Goal: Transaction & Acquisition: Purchase product/service

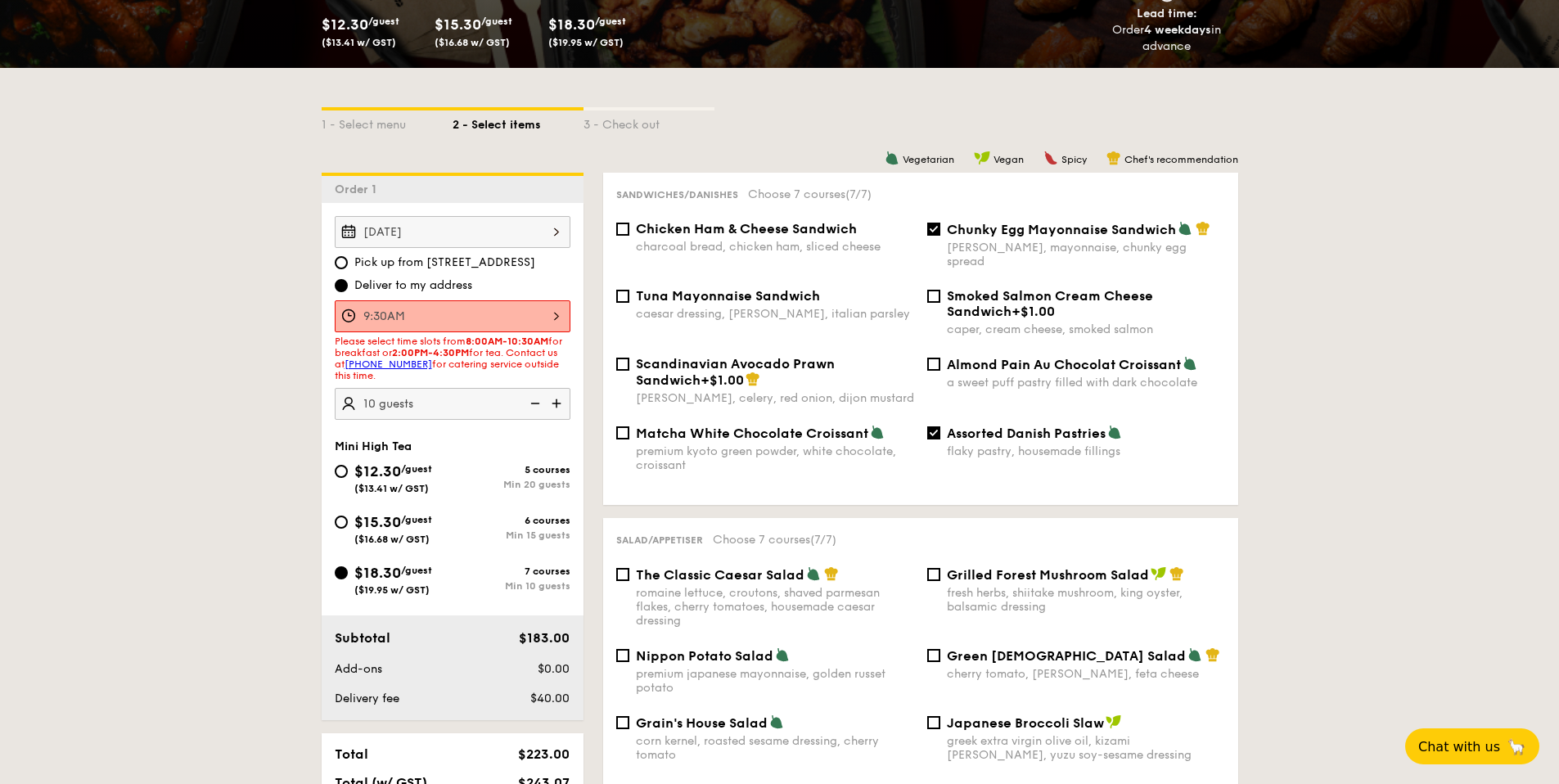
scroll to position [293, 0]
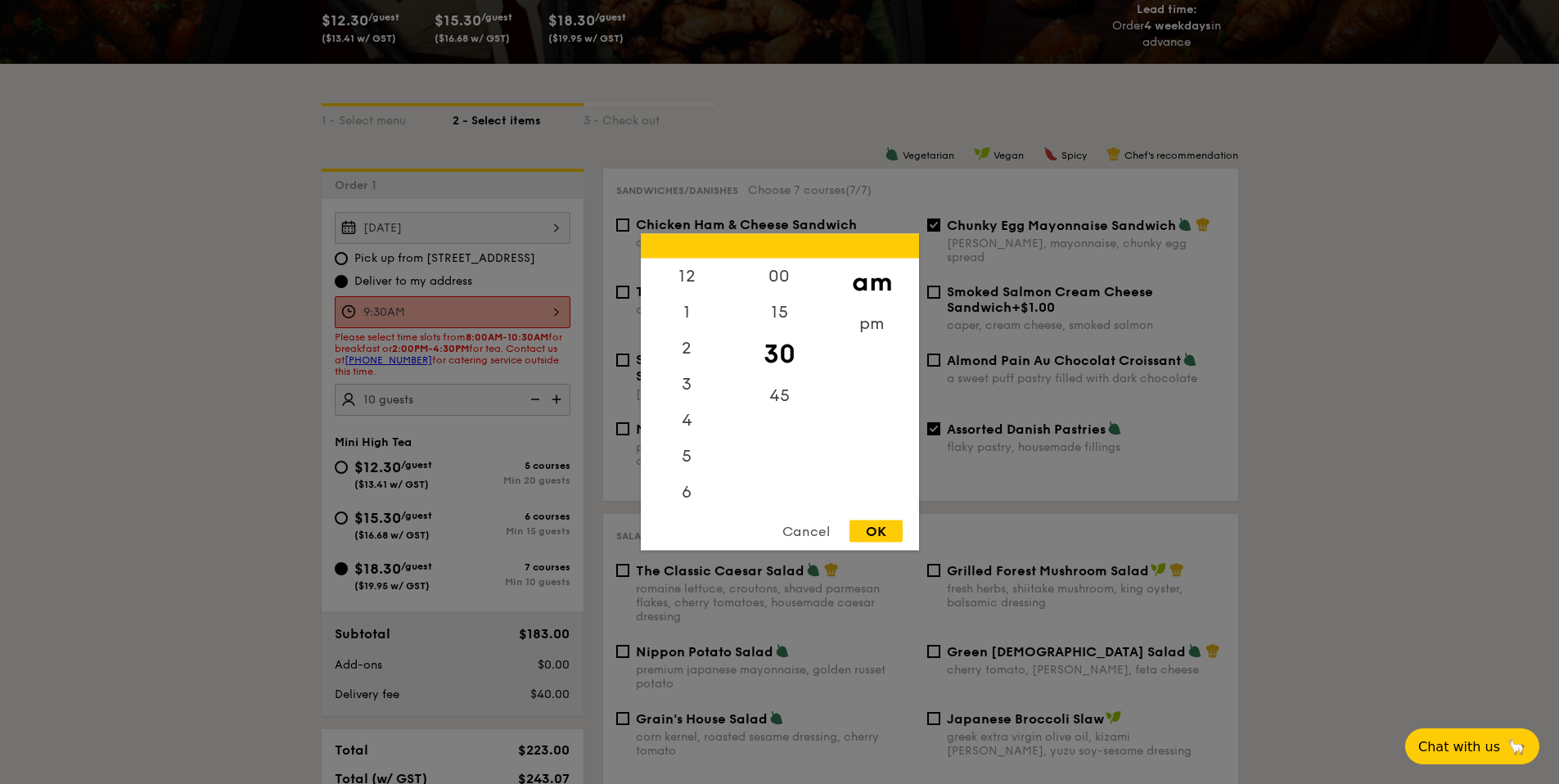
click at [503, 311] on div "9:30AM 12 1 2 3 4 5 6 7 8 9 10 11 00 15 30 45 am pm Cancel OK" at bounding box center [452, 312] width 236 height 32
click at [901, 532] on div "OK" at bounding box center [876, 531] width 53 height 22
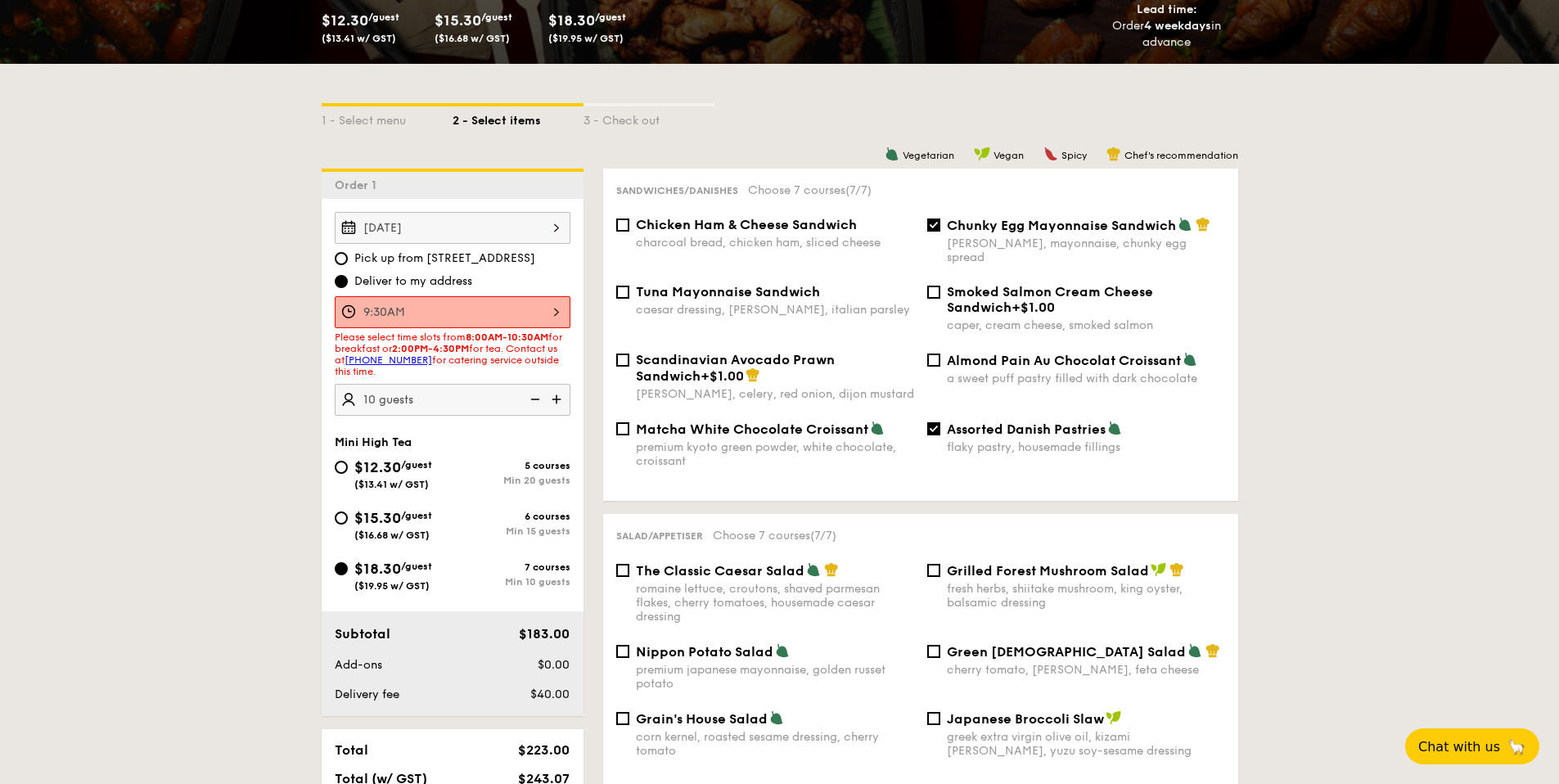
click at [536, 399] on img at bounding box center [533, 399] width 25 height 31
click at [516, 309] on div "9:30AM" at bounding box center [452, 312] width 236 height 32
click at [503, 308] on div "9:30AM 12 1 2 3 4 5 6 7 8 9 10 11 00 15 30 45 am pm Cancel OK" at bounding box center [452, 312] width 236 height 32
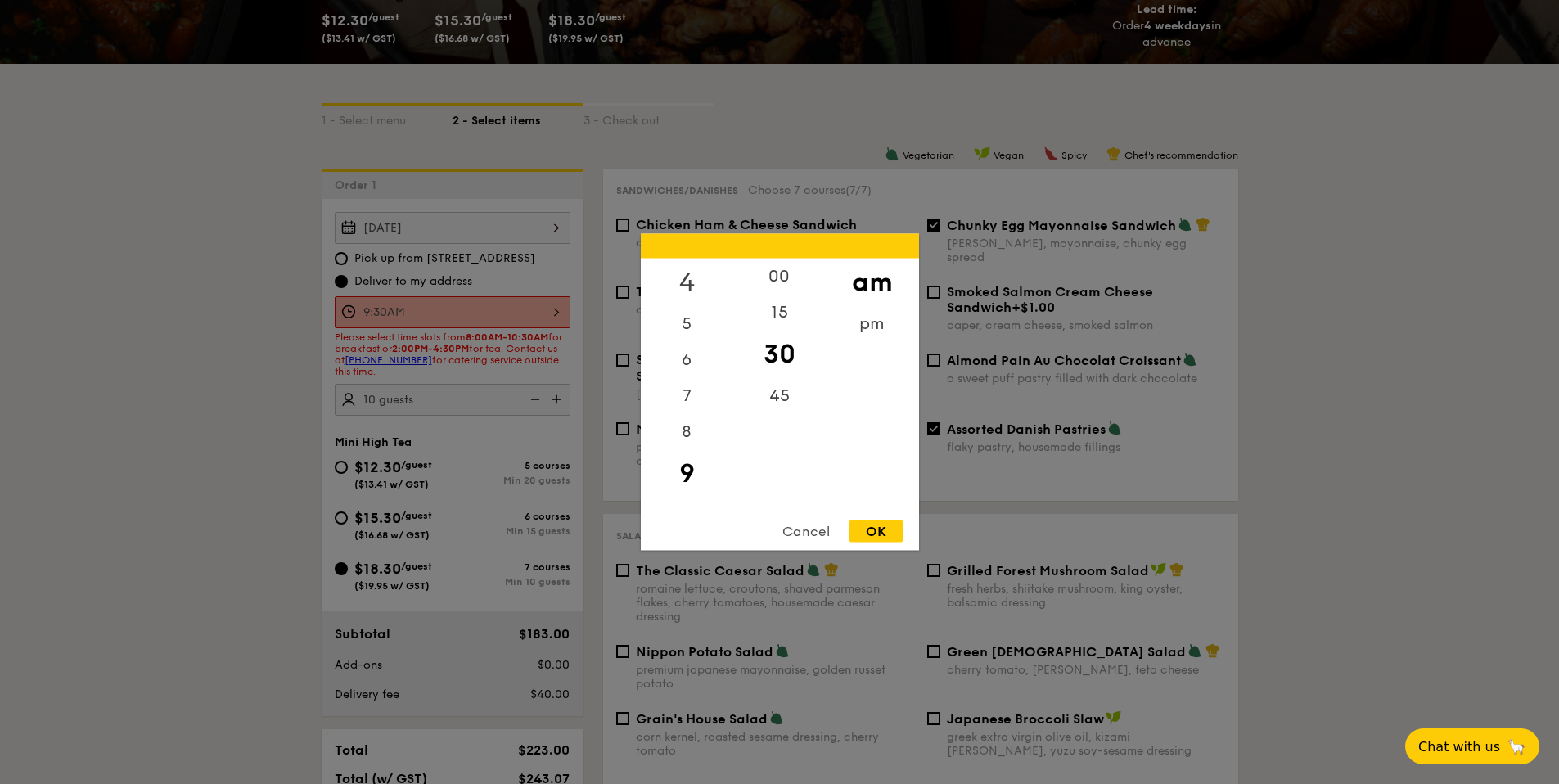
click at [681, 284] on div "4" at bounding box center [687, 282] width 93 height 47
click at [860, 327] on div "pm" at bounding box center [872, 329] width 93 height 47
click at [881, 533] on div "OK" at bounding box center [876, 531] width 53 height 22
type input "4:30PM"
click at [529, 315] on div "4:30PM 12 1 2 3 4 5 6 7 8 9 10 11 00 15 30 45 am pm Cancel OK" at bounding box center [452, 312] width 236 height 32
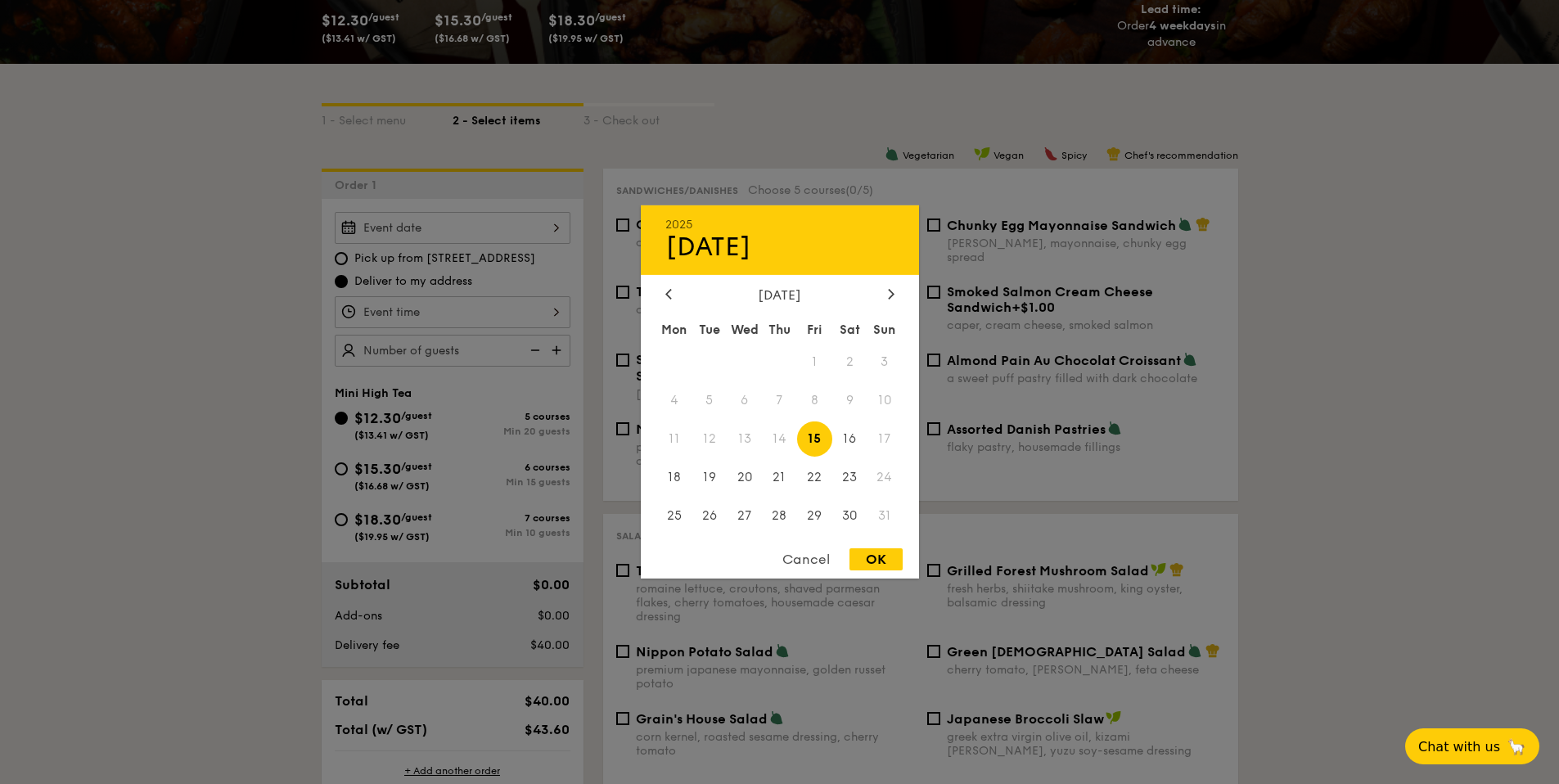
click at [457, 232] on div "2025 Aug 15 August 2025 Mon Tue Wed Thu Fri Sat Sun 1 2 3 4 5 6 7 8 9 10 11 12 …" at bounding box center [452, 227] width 236 height 32
click at [849, 442] on span "16" at bounding box center [849, 439] width 36 height 36
click at [876, 552] on div "OK" at bounding box center [876, 559] width 53 height 22
type input "[DATE]"
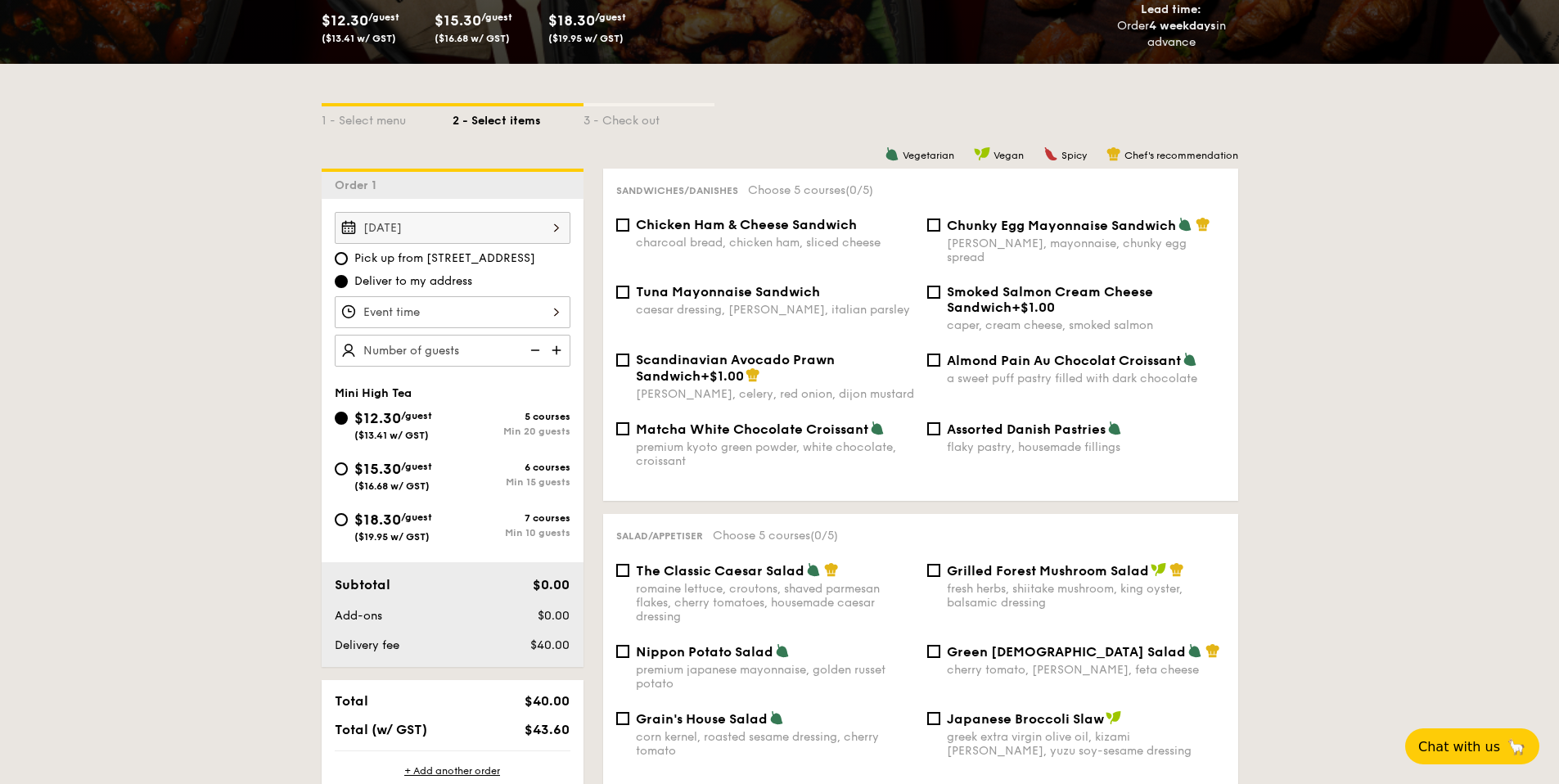
click at [452, 256] on span "Pick up from 5 Burn Road #05-01" at bounding box center [444, 259] width 181 height 17
click at [348, 256] on input "Pick up from 5 Burn Road #05-01" at bounding box center [342, 259] width 13 height 13
radio input "true"
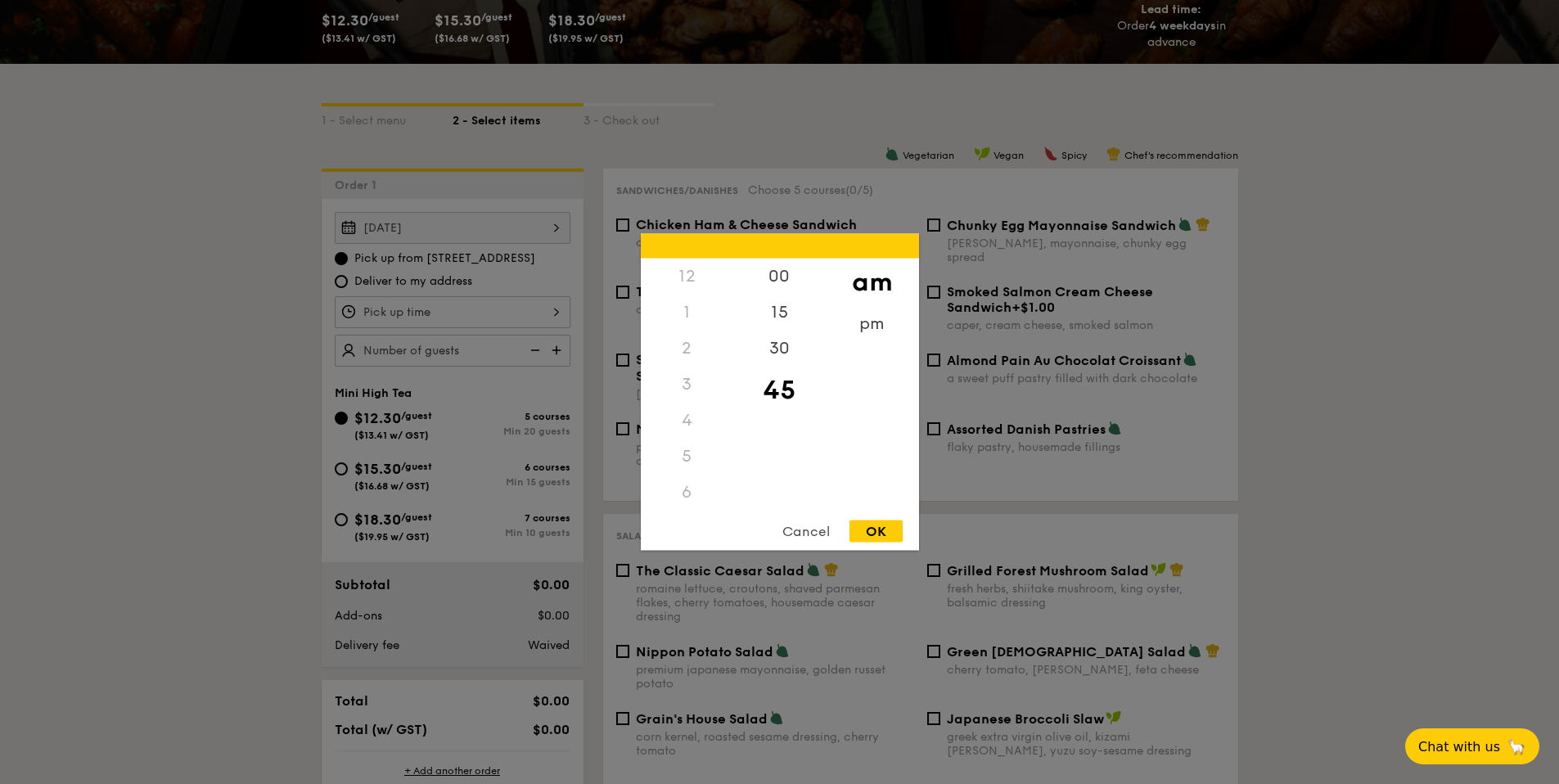
click at [438, 298] on div "12 1 2 3 4 5 6 7 8 9 10 11 00 15 30 45 am pm Cancel OK" at bounding box center [452, 312] width 236 height 32
click at [688, 414] on div "9" at bounding box center [687, 412] width 93 height 47
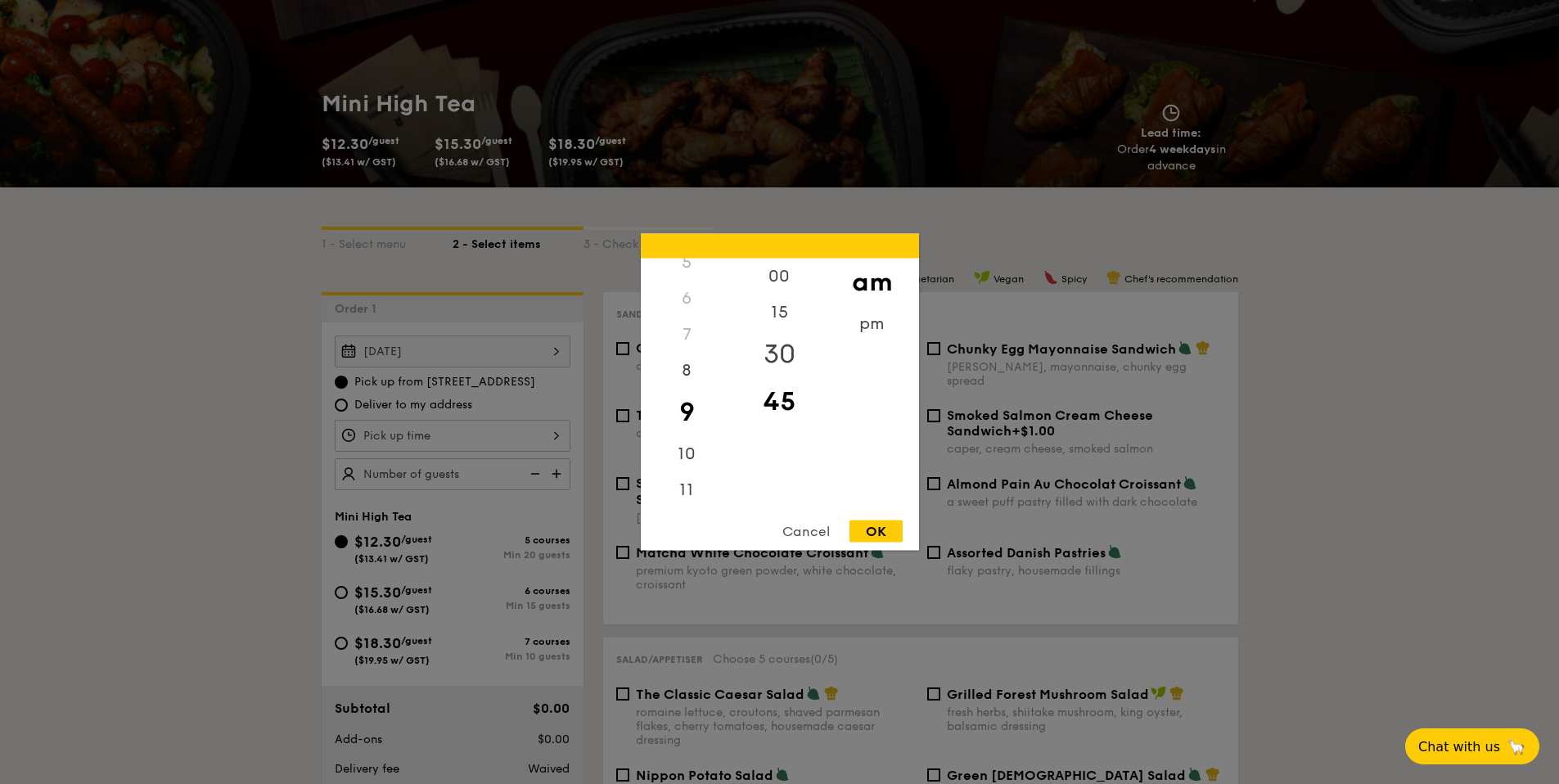
scroll to position [158, 0]
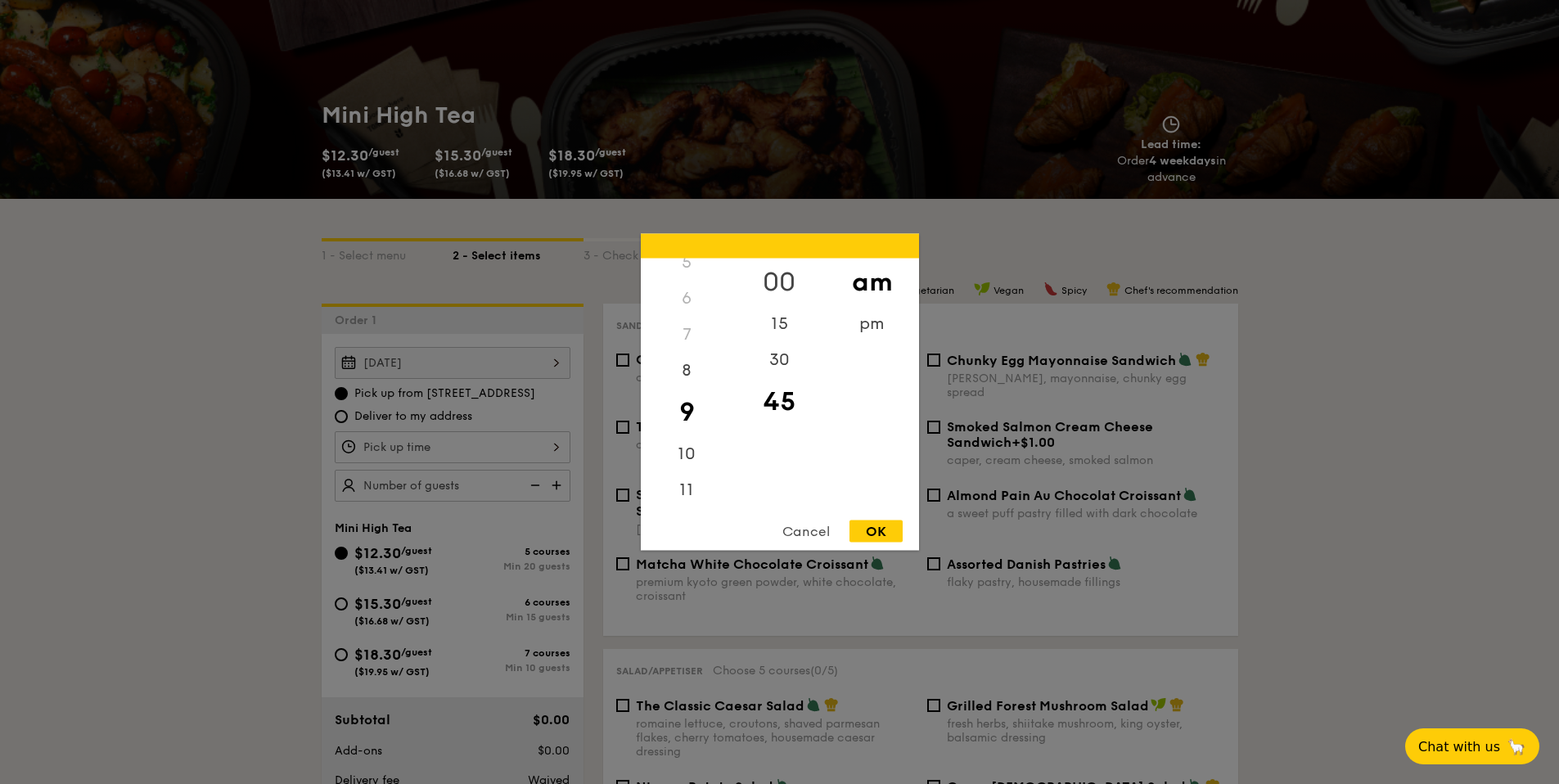
click at [779, 289] on div "00" at bounding box center [780, 282] width 93 height 47
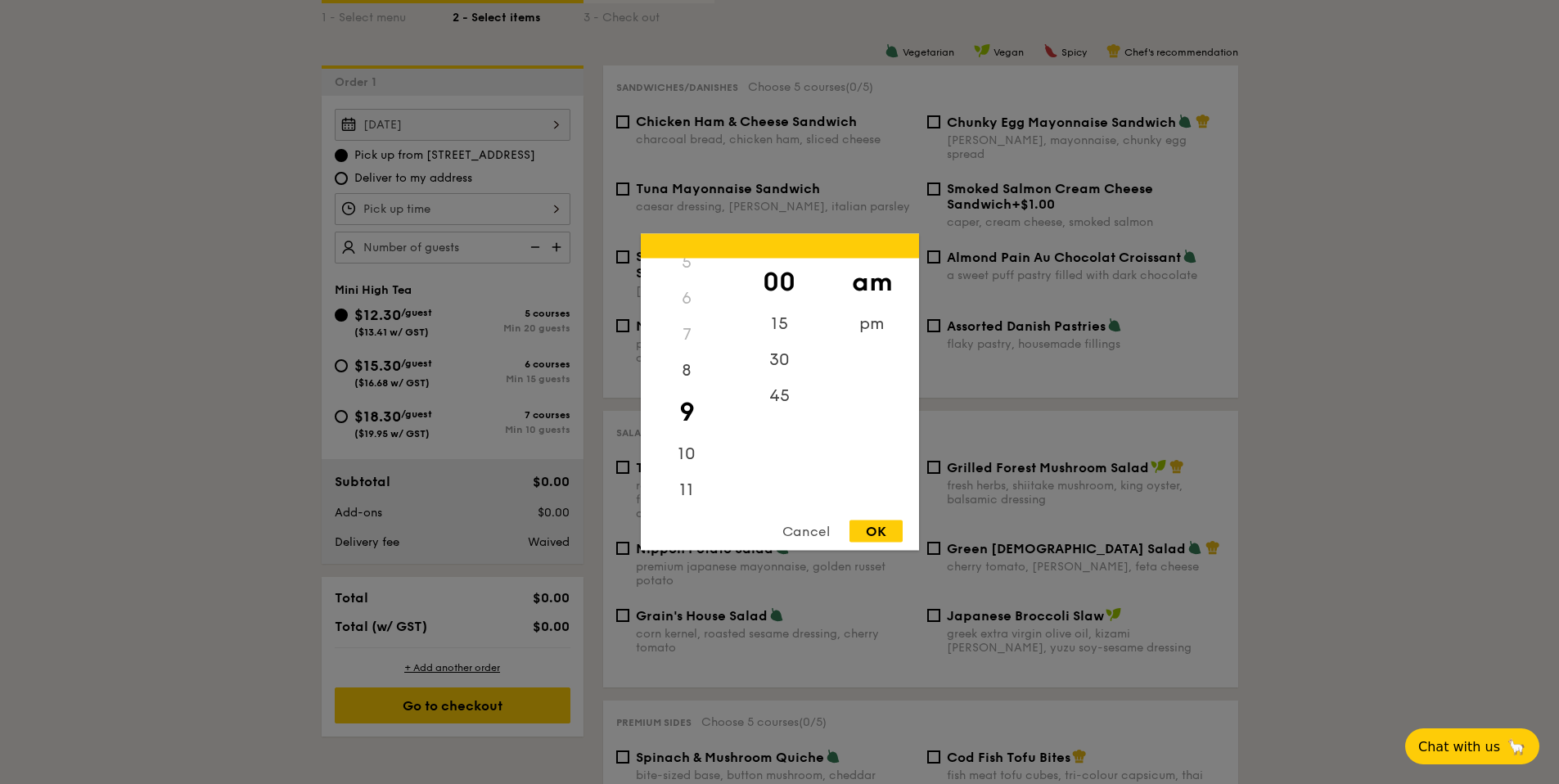
scroll to position [415, 0]
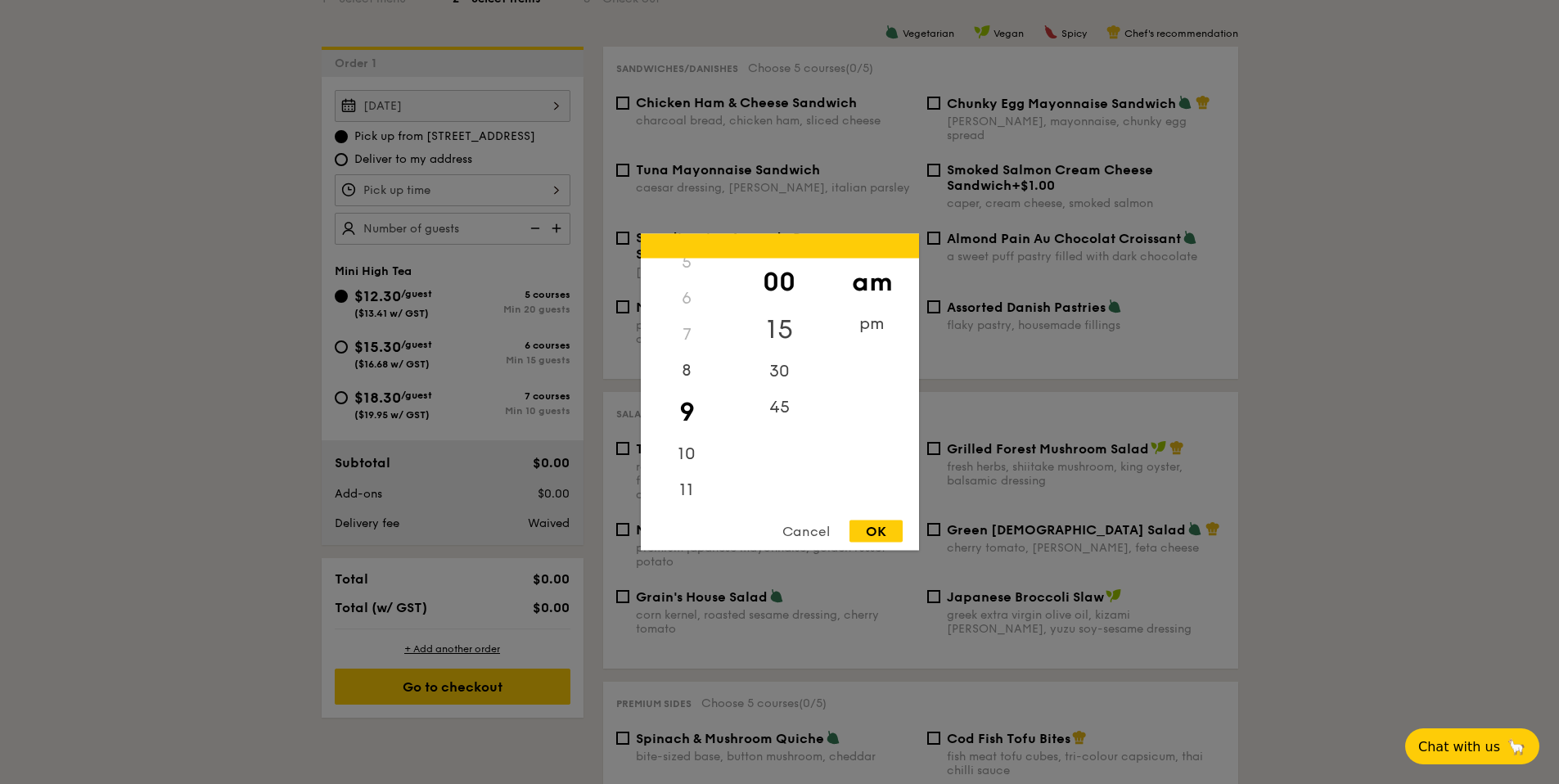
click at [781, 324] on div "15" at bounding box center [780, 329] width 93 height 47
click at [777, 280] on div "00" at bounding box center [780, 282] width 93 height 47
click at [883, 535] on div "OK" at bounding box center [876, 531] width 53 height 22
type input "9:00AM"
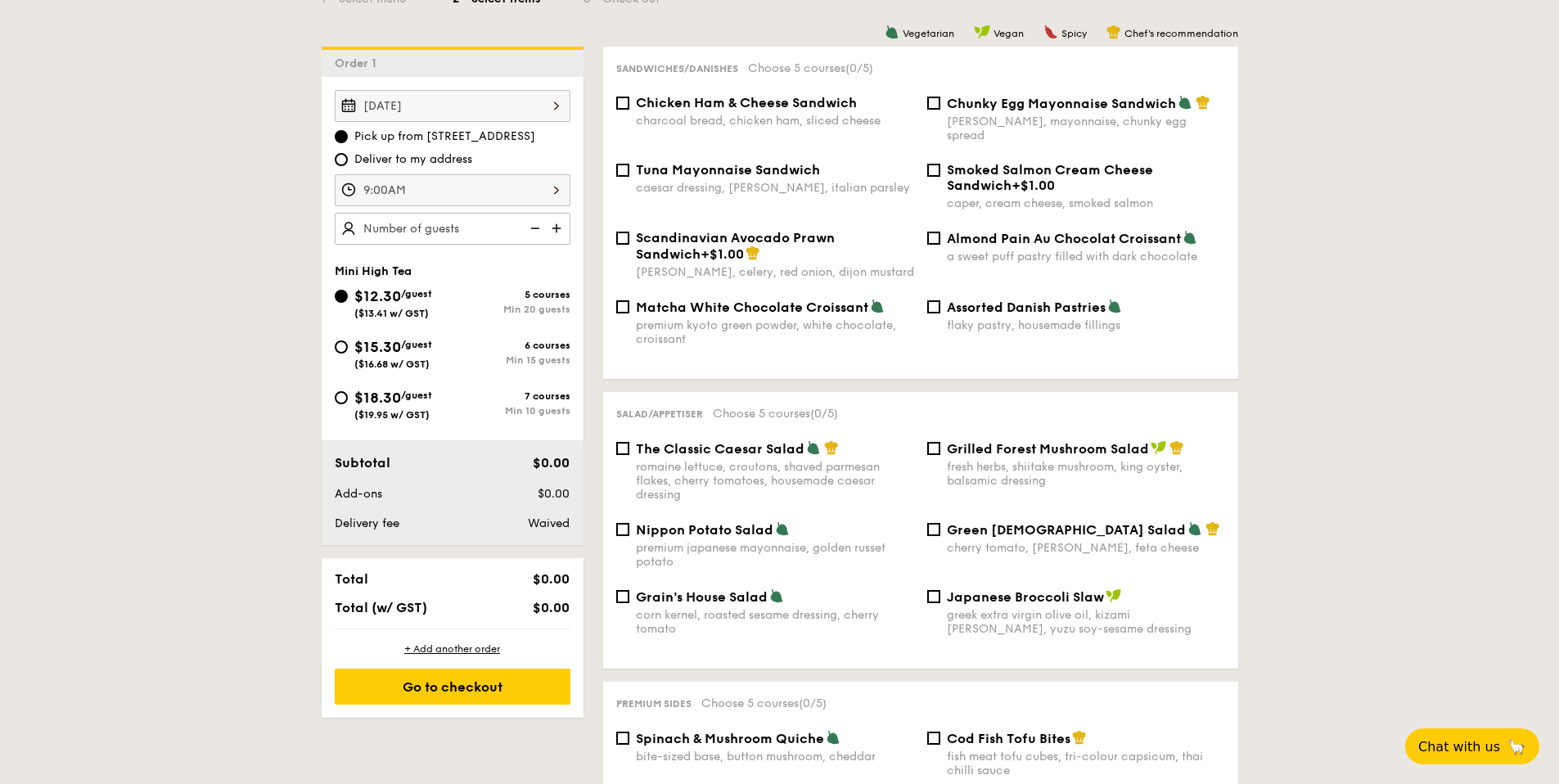
click at [552, 227] on img at bounding box center [558, 228] width 25 height 31
type input "20 guests"
click at [529, 228] on img at bounding box center [533, 228] width 25 height 31
click at [532, 228] on img at bounding box center [533, 228] width 25 height 31
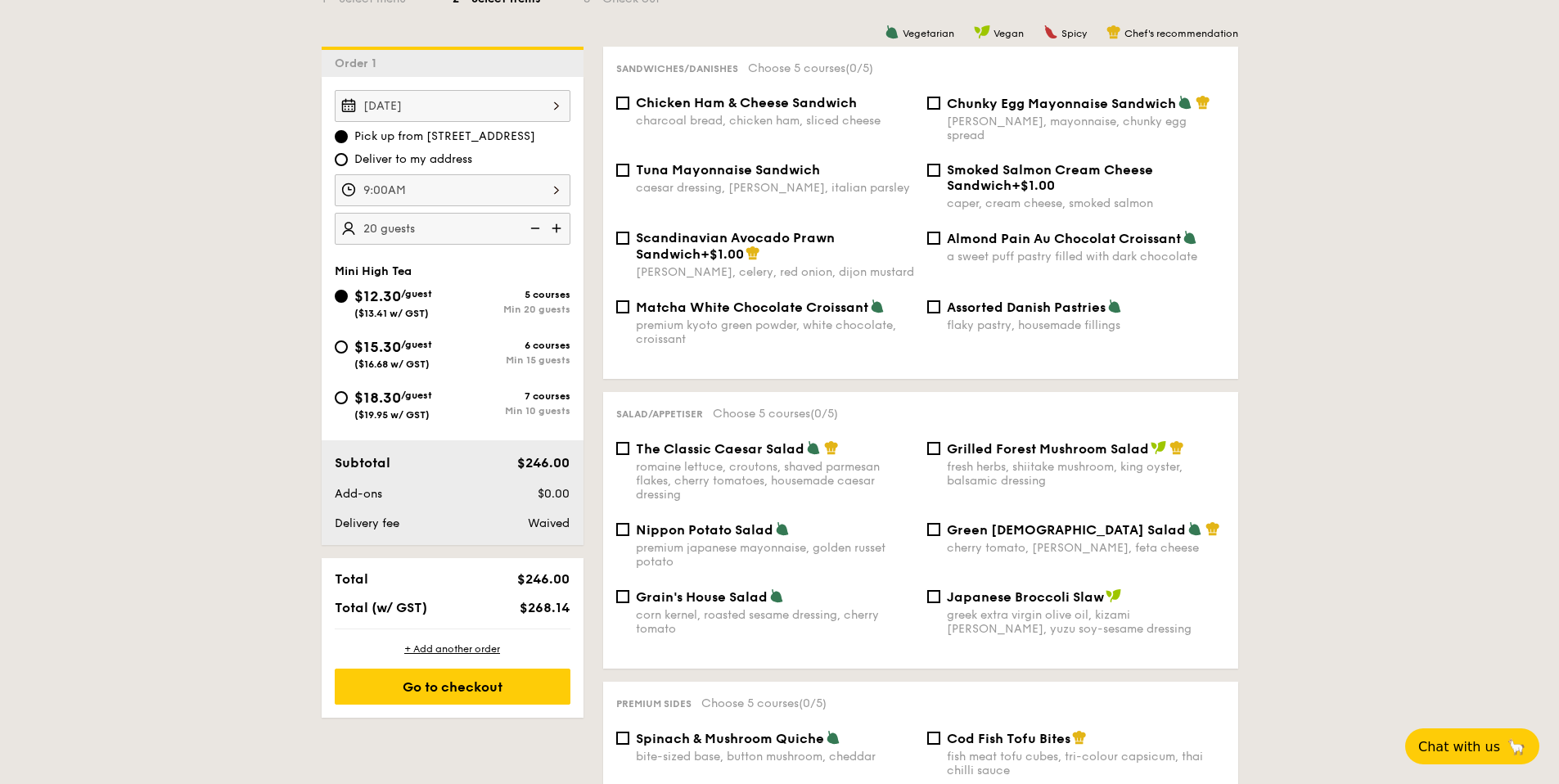
click at [533, 228] on img at bounding box center [533, 228] width 25 height 31
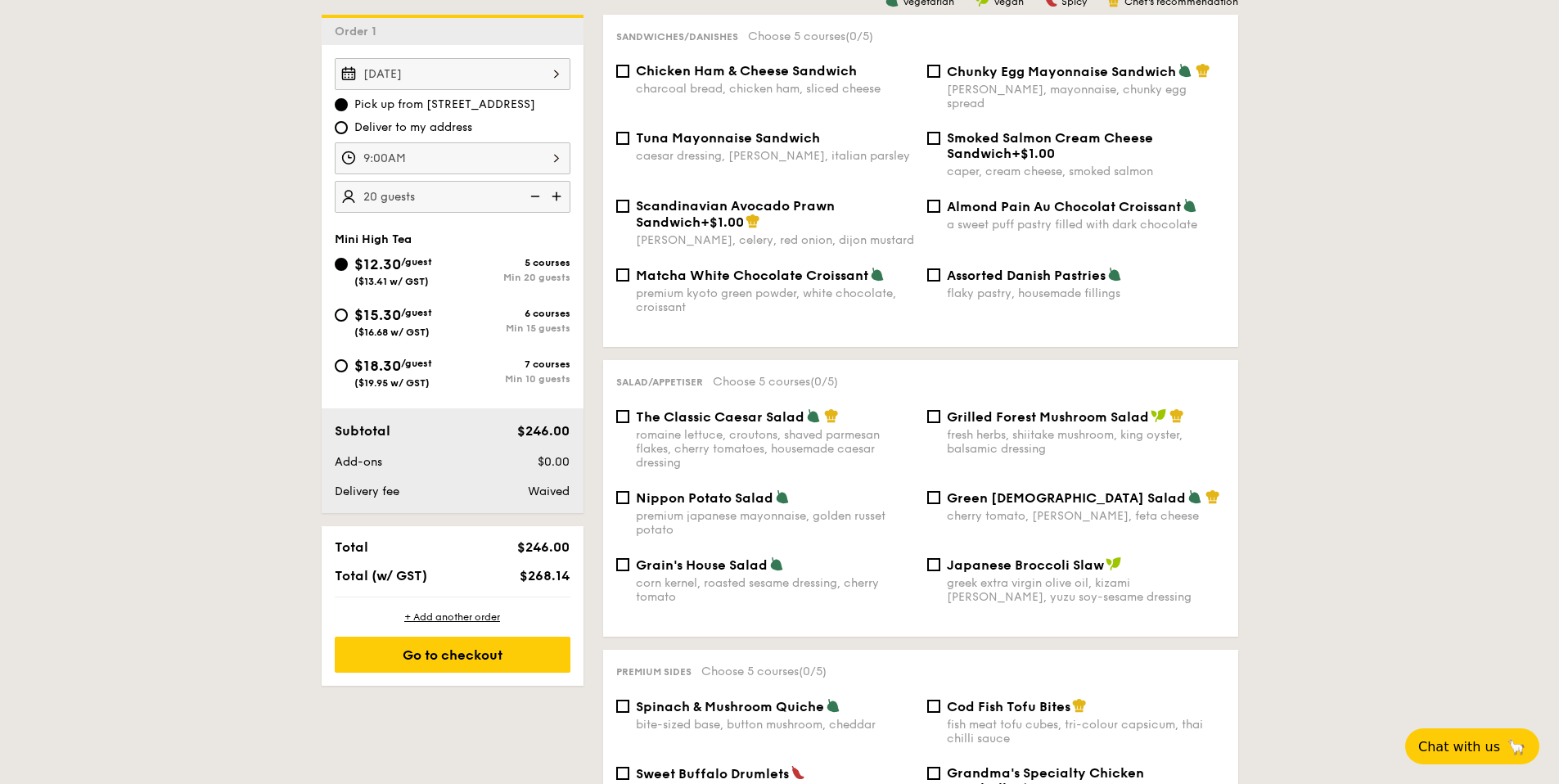
scroll to position [442, 0]
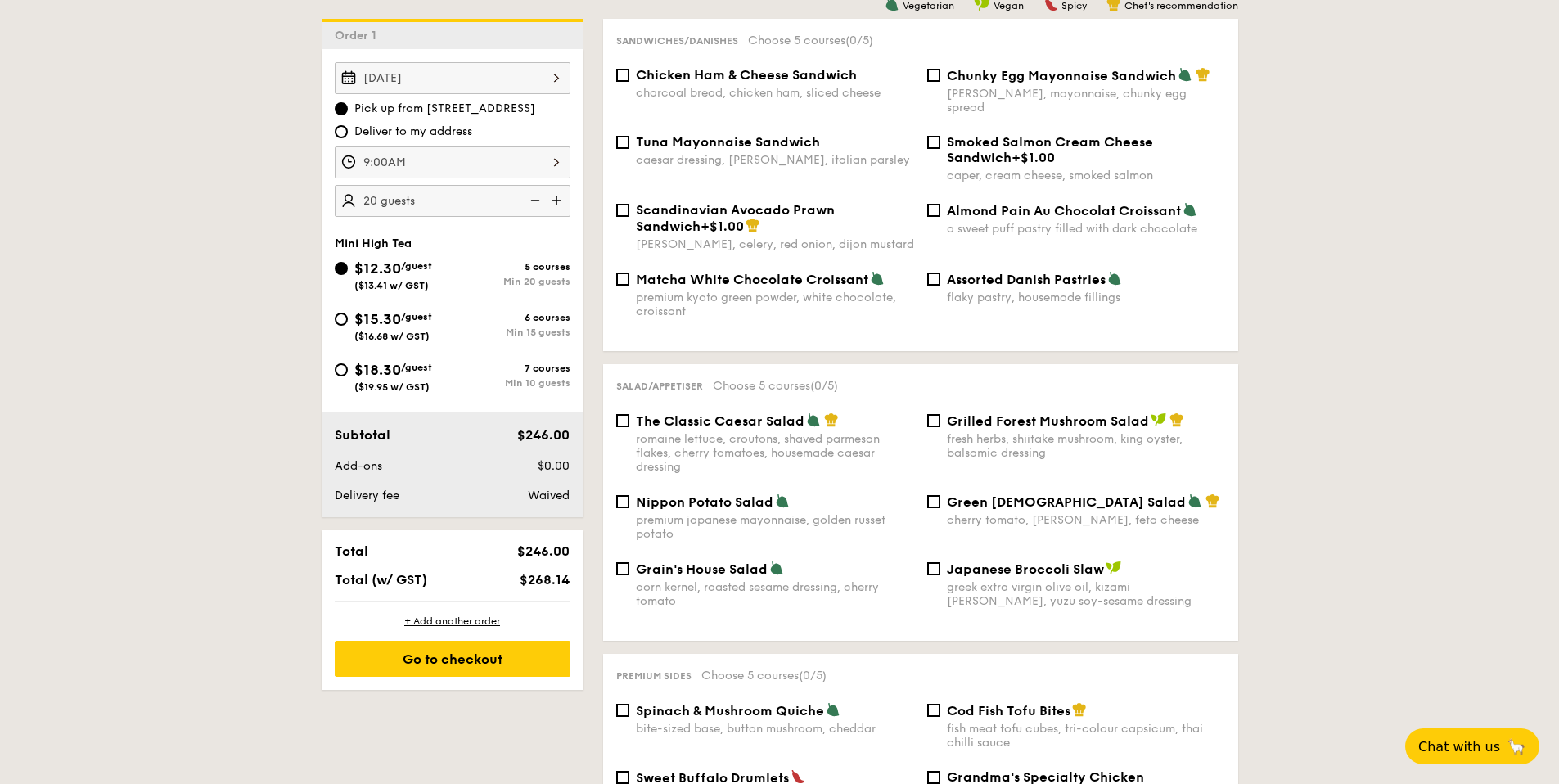
click at [438, 371] on div "$18.30 /guest ($19.95 w/ GST)" at bounding box center [394, 375] width 117 height 35
click at [348, 371] on input "$18.30 /guest ($19.95 w/ GST) 7 courses Min 10 guests" at bounding box center [342, 370] width 13 height 13
radio input "true"
click at [535, 200] on img at bounding box center [533, 201] width 25 height 31
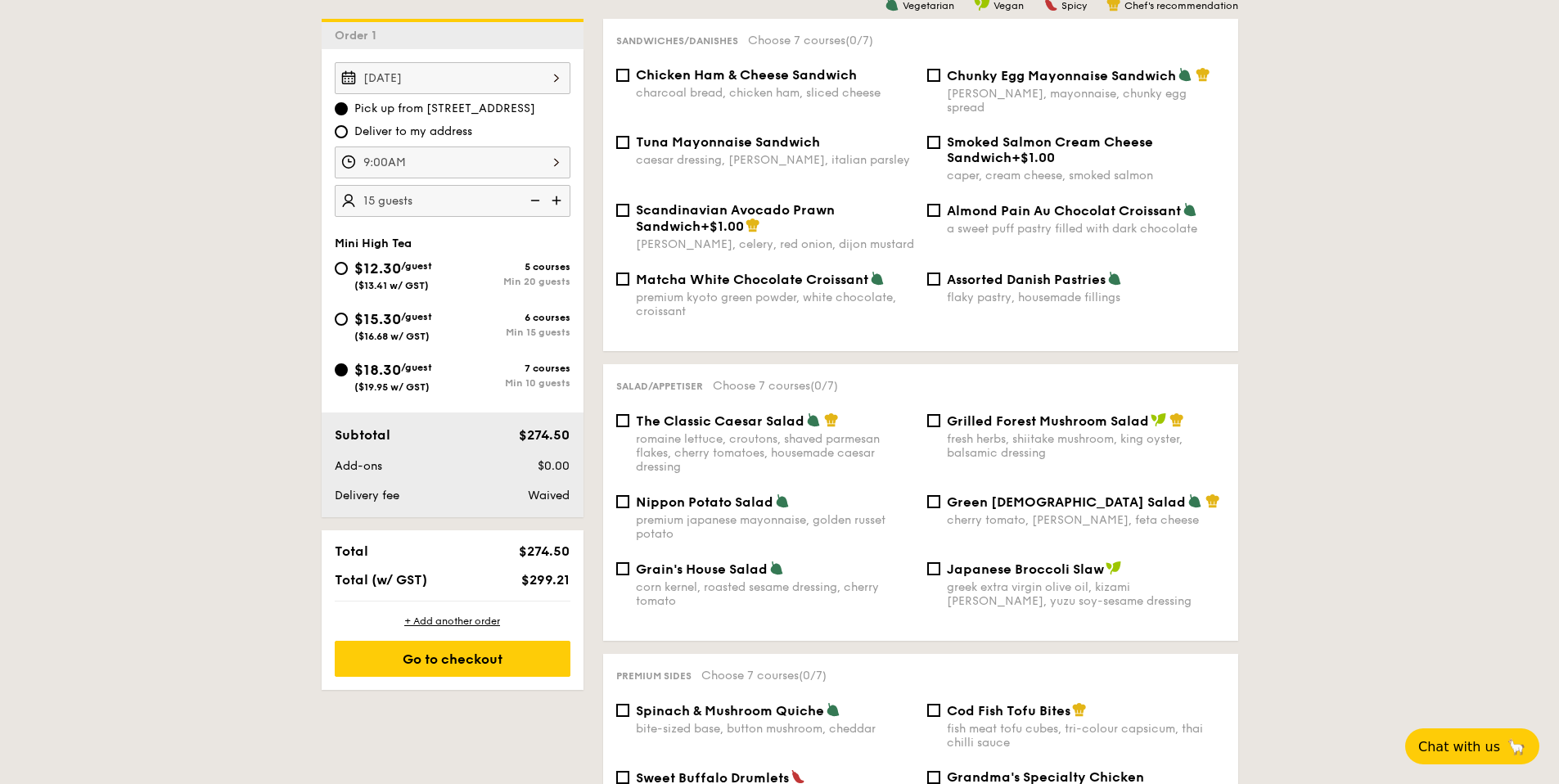
type input "10 guests"
click at [535, 200] on img at bounding box center [533, 201] width 25 height 31
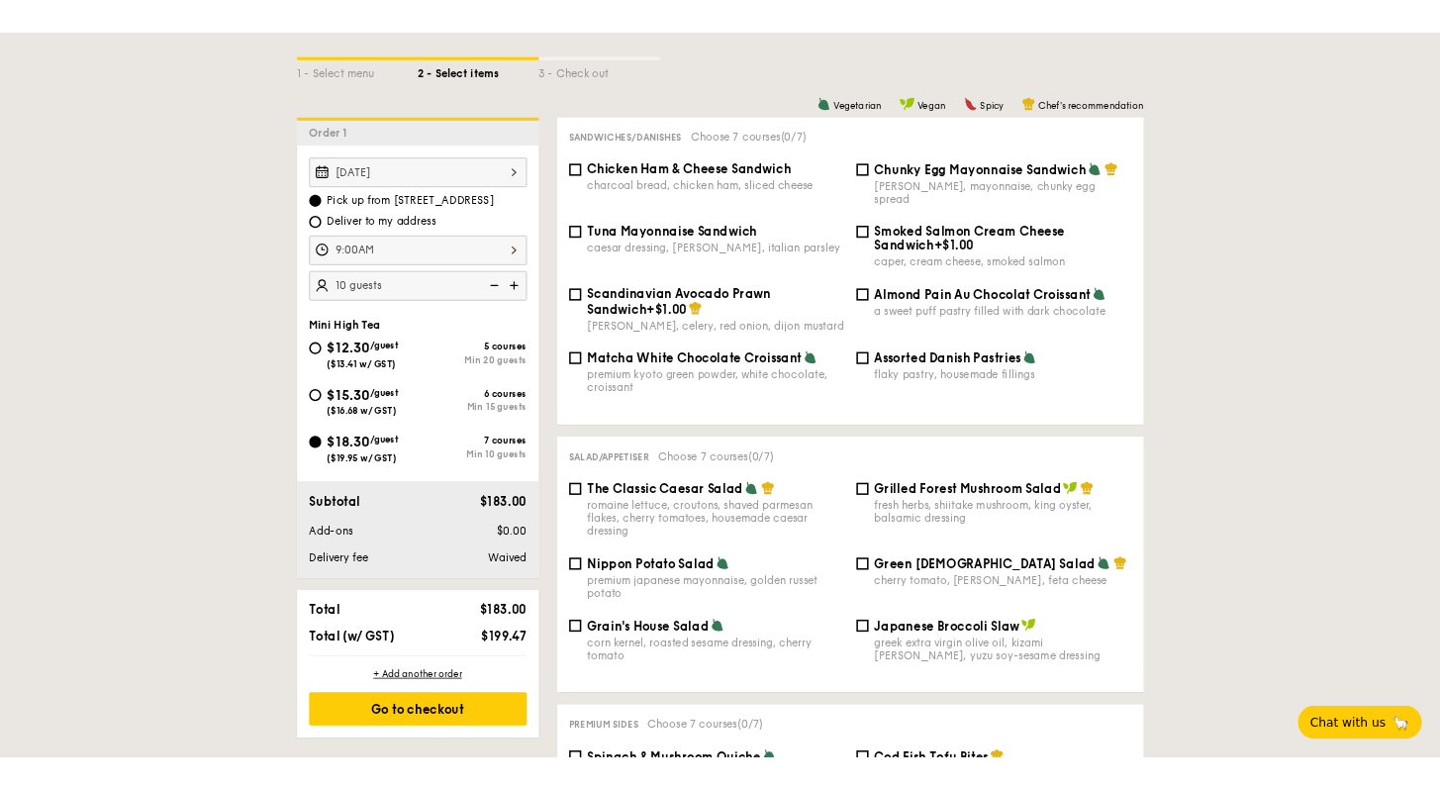
scroll to position [446, 0]
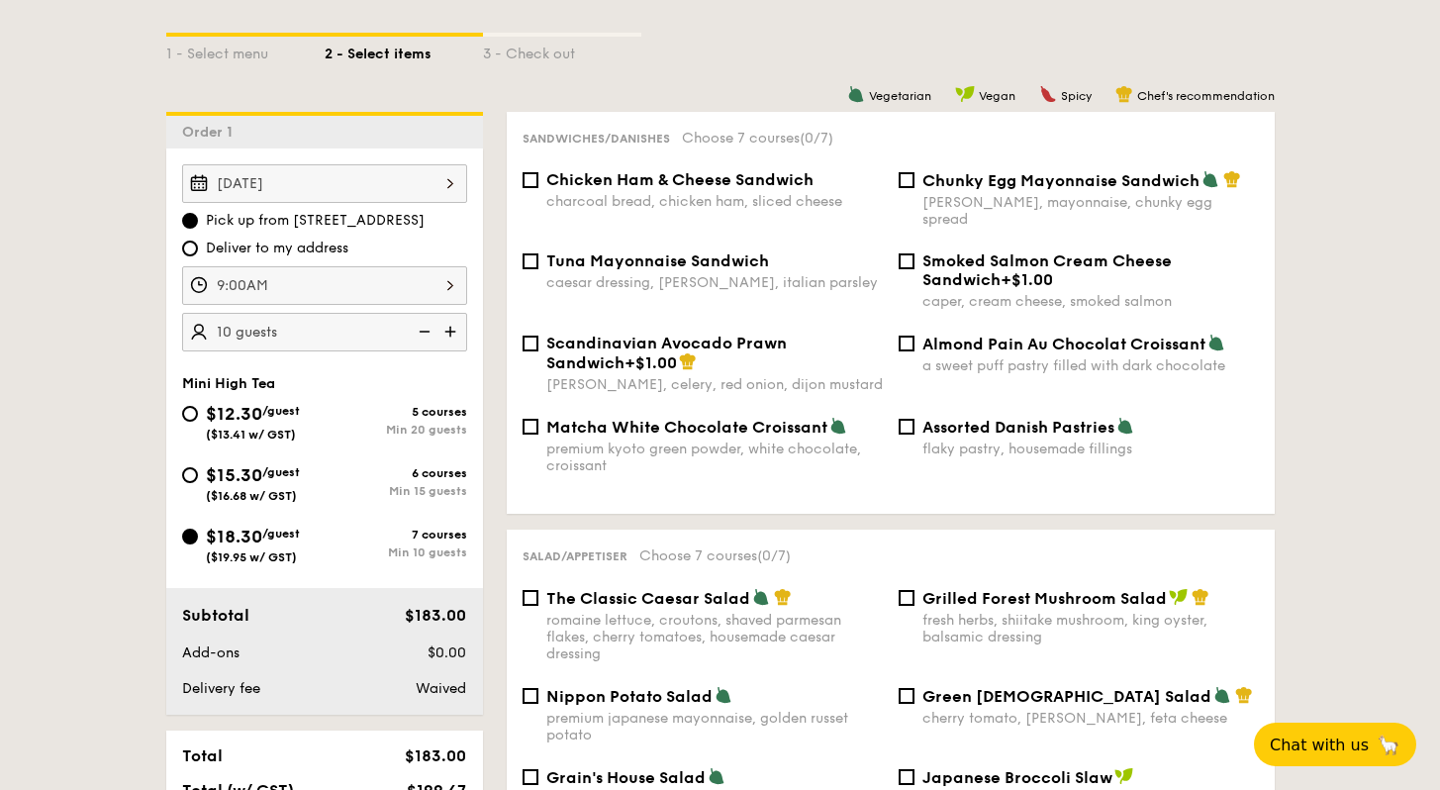
drag, startPoint x: 294, startPoint y: 220, endPoint x: 431, endPoint y: 219, distance: 137.5
click at [431, 219] on label "Pick up from 5 Burn Road #05-01" at bounding box center [324, 221] width 285 height 20
copy span "5 Burn Road #05-01"
click at [240, 258] on div "Aug 16, 2025 Pick up from 5 Burn Road #05-01 Deliver to my address 9:00AM 10 gu…" at bounding box center [324, 257] width 285 height 187
click at [242, 255] on span "Deliver to my address" at bounding box center [277, 248] width 142 height 20
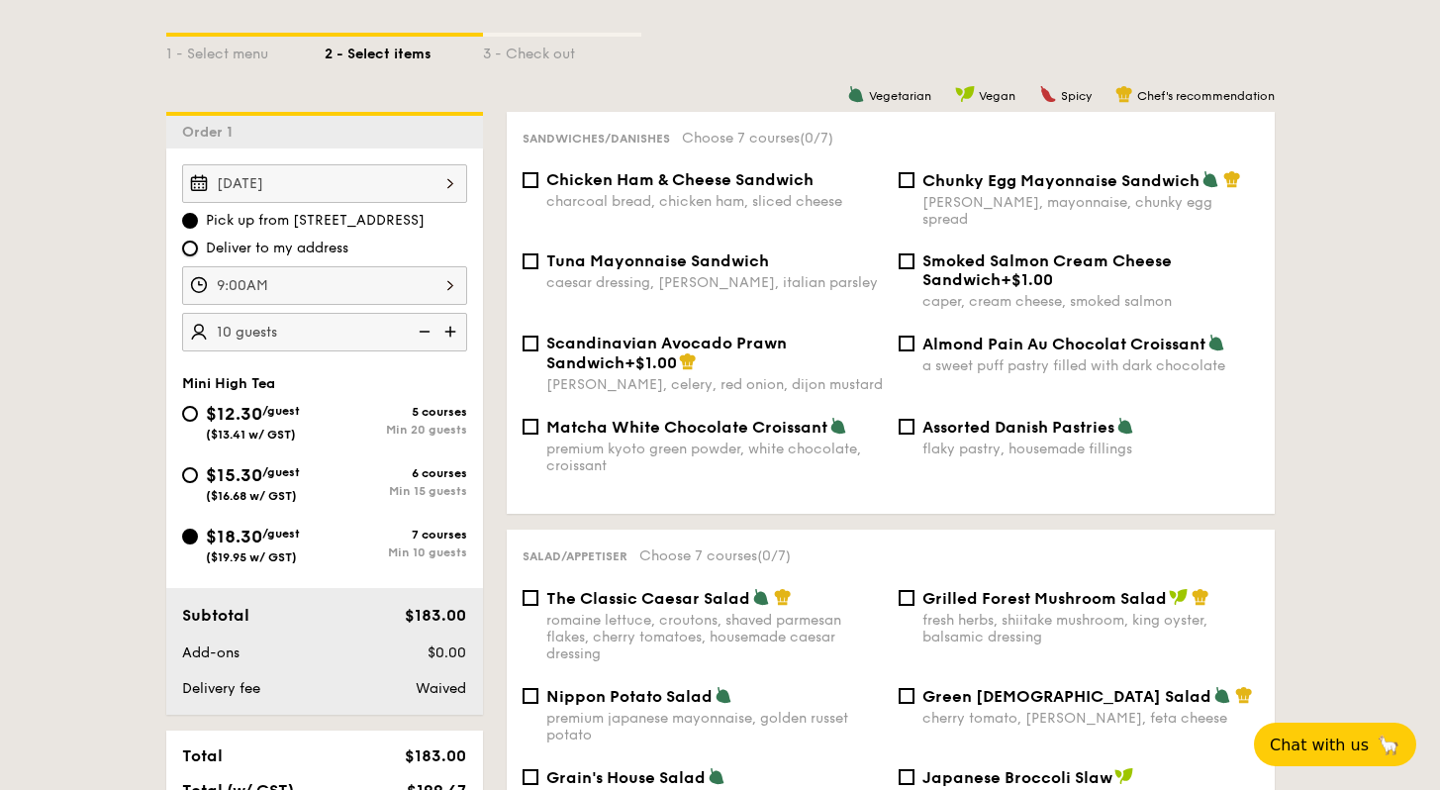
click at [198, 255] on input "Deliver to my address" at bounding box center [190, 248] width 16 height 16
radio input "true"
click at [237, 220] on span "Pick up from 5 Burn Road #05-01" at bounding box center [315, 221] width 219 height 20
click at [198, 220] on input "Pick up from 5 Burn Road #05-01" at bounding box center [190, 221] width 16 height 16
radio input "true"
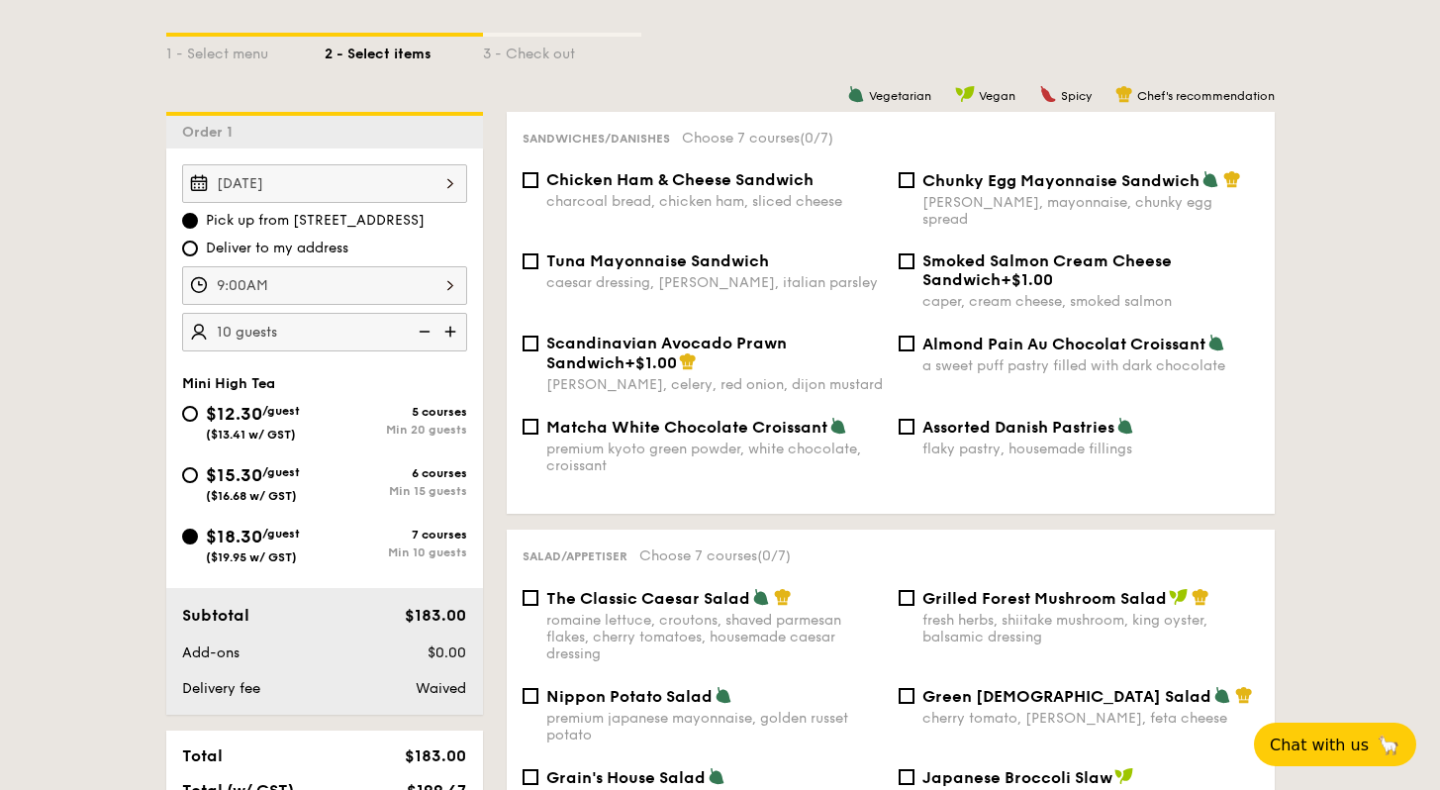
click at [1117, 183] on span "Chunky Egg Mayonnaise Sandwich" at bounding box center [1060, 180] width 277 height 19
click at [914, 183] on input "Chunky Egg Mayonnaise Sandwich dijon mustard, mayonnaise, chunky egg spread" at bounding box center [906, 180] width 16 height 16
checkbox input "true"
click at [1025, 418] on span "Assorted Danish Pastries" at bounding box center [1018, 427] width 192 height 19
click at [914, 419] on input "Assorted Danish Pastries flaky pastry, housemade fillings" at bounding box center [906, 427] width 16 height 16
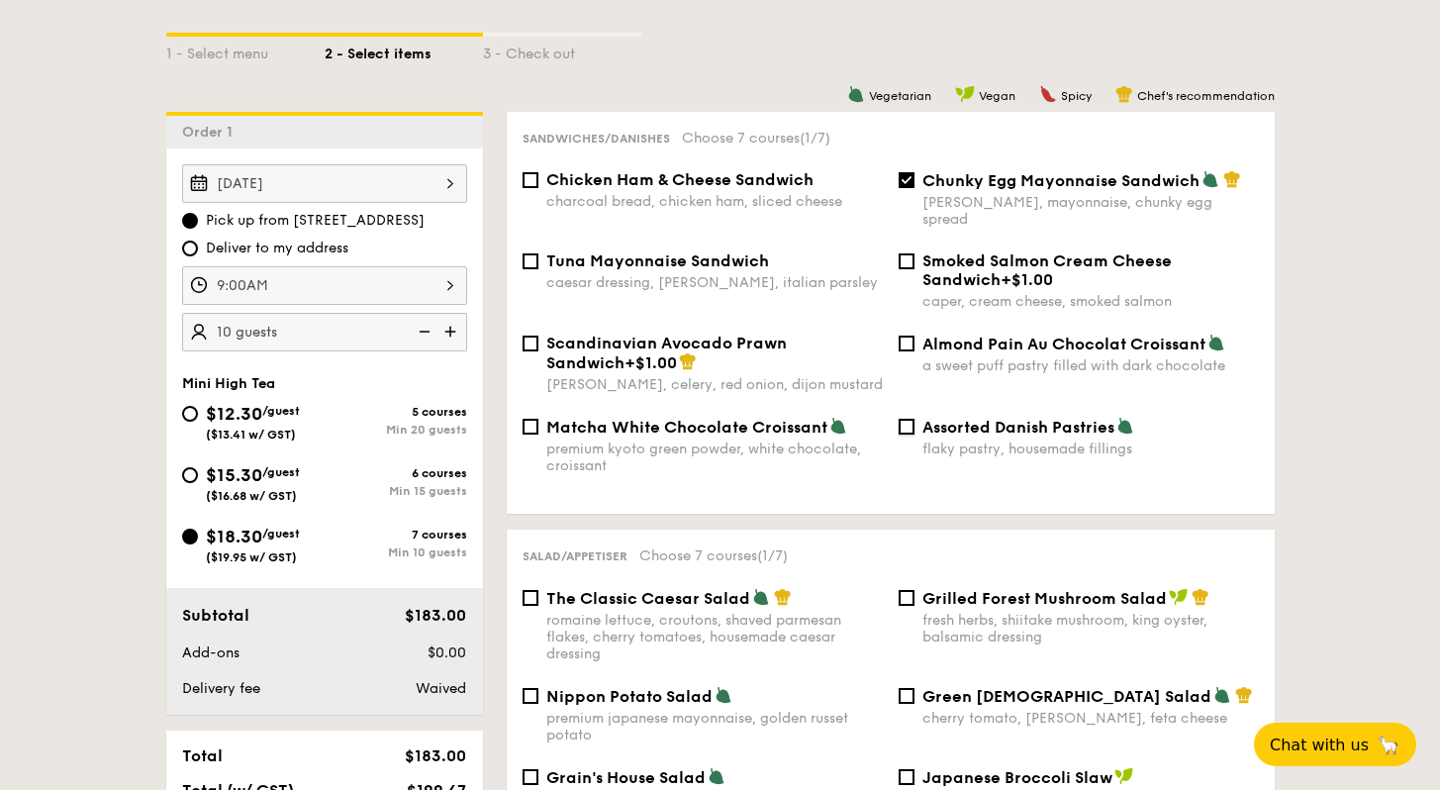
checkbox input "true"
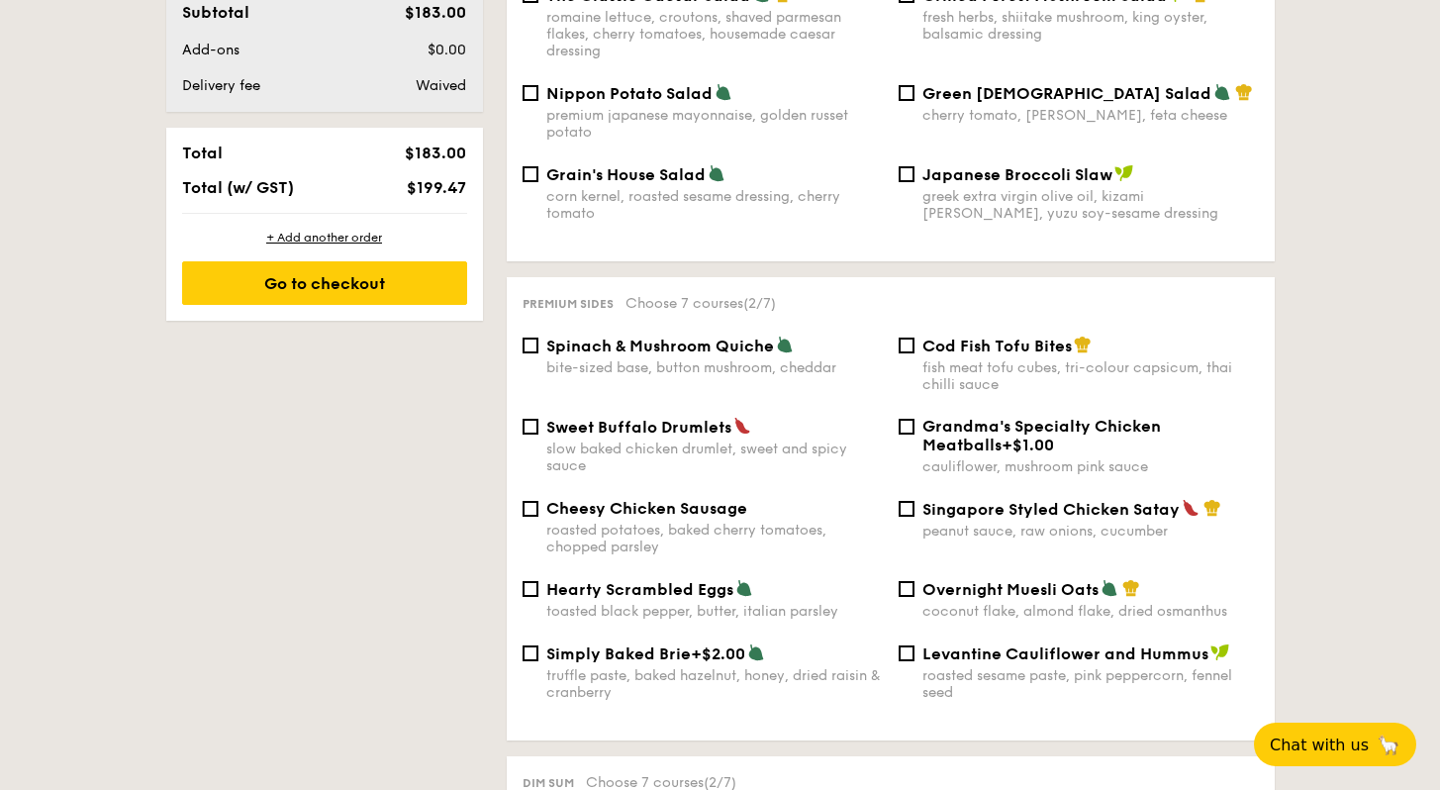
scroll to position [1300, 0]
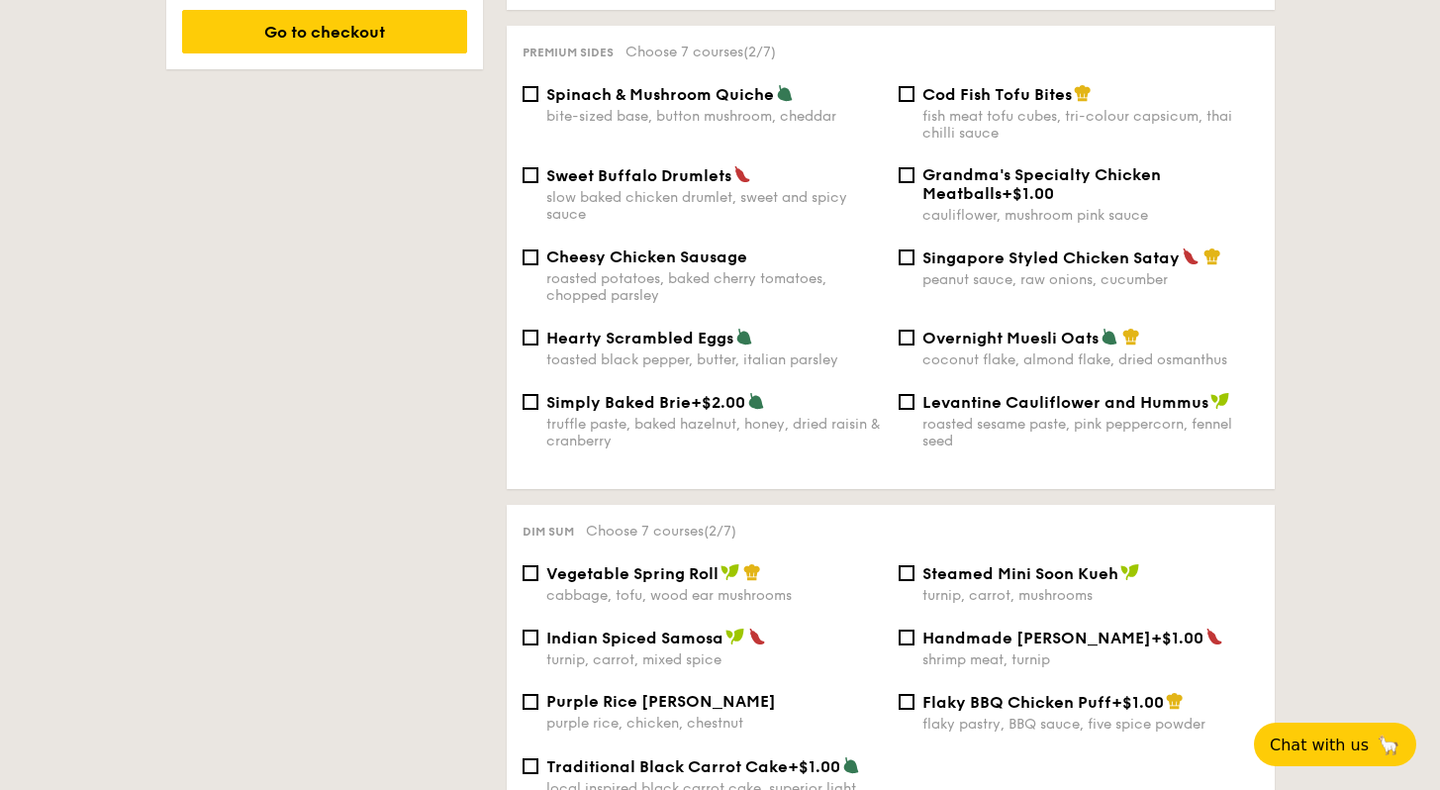
click at [964, 85] on span "Cod Fish Tofu Bites" at bounding box center [996, 94] width 149 height 19
click at [914, 86] on input "Cod Fish Tofu Bites fish meat tofu cubes, tri-colour capsicum, thai chilli sauce" at bounding box center [906, 94] width 16 height 16
checkbox input "true"
click at [667, 328] on span "Hearty Scrambled Eggs" at bounding box center [639, 337] width 187 height 19
click at [538, 329] on input "Hearty Scrambled Eggs toasted black pepper, butter, italian parsley" at bounding box center [530, 337] width 16 height 16
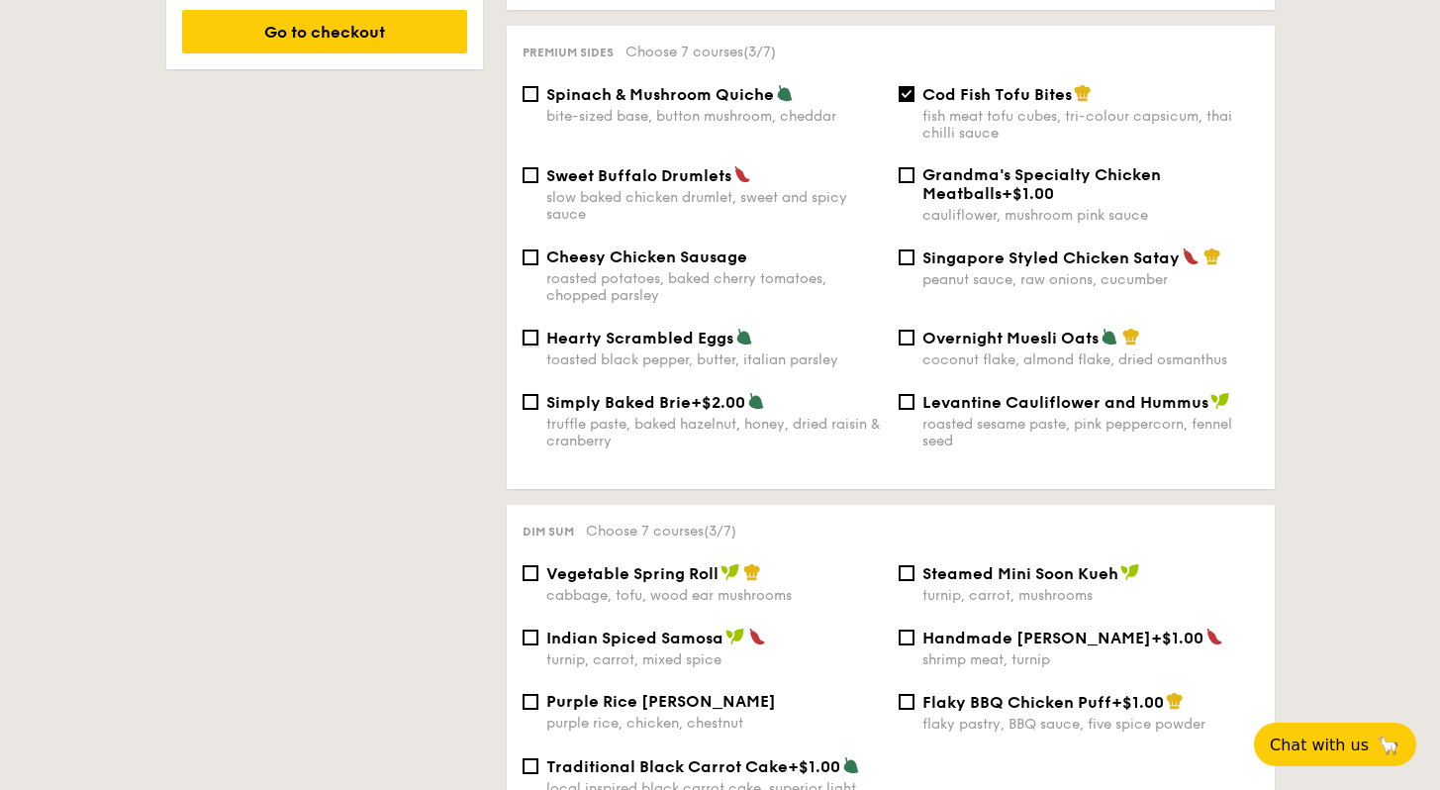
checkbox input "true"
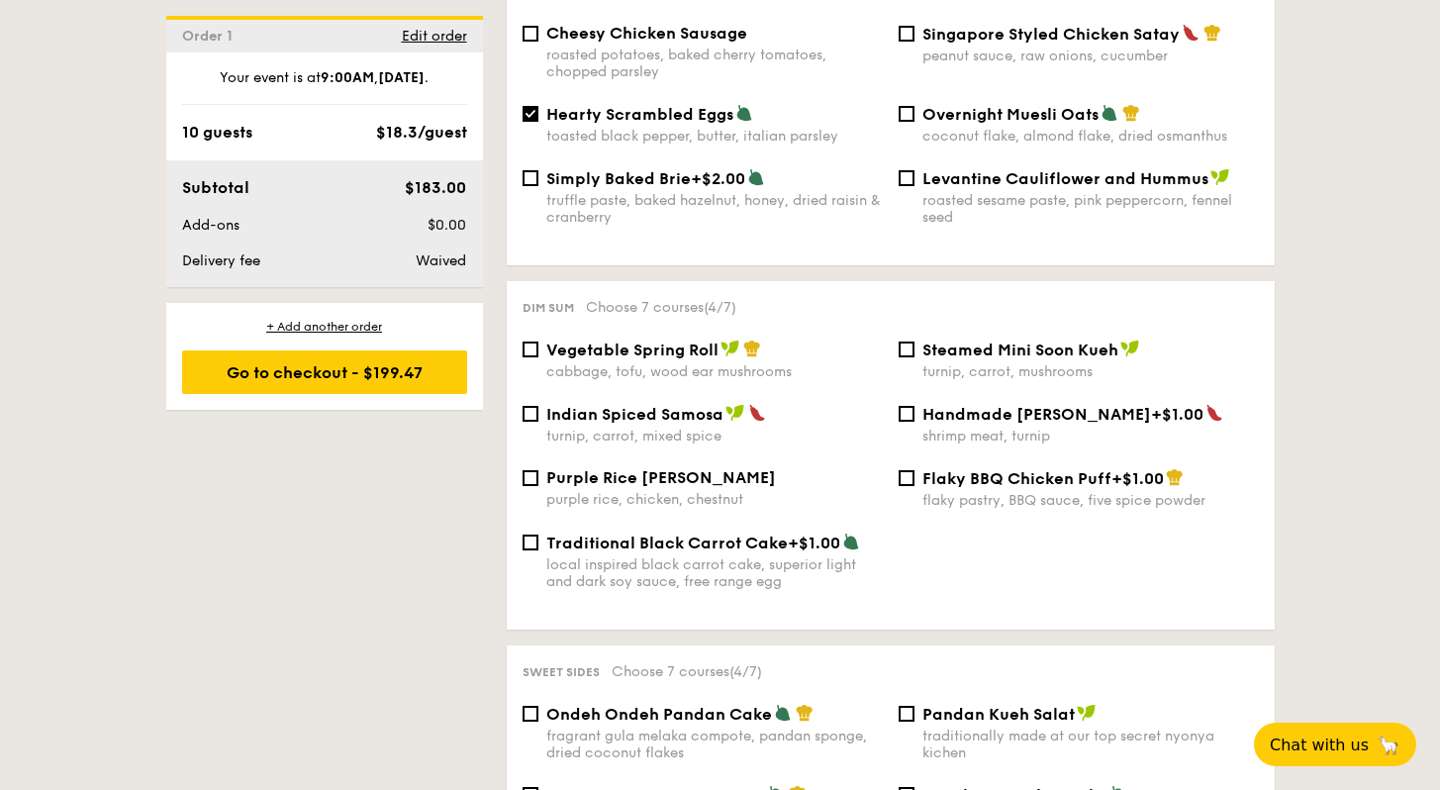
scroll to position [1634, 0]
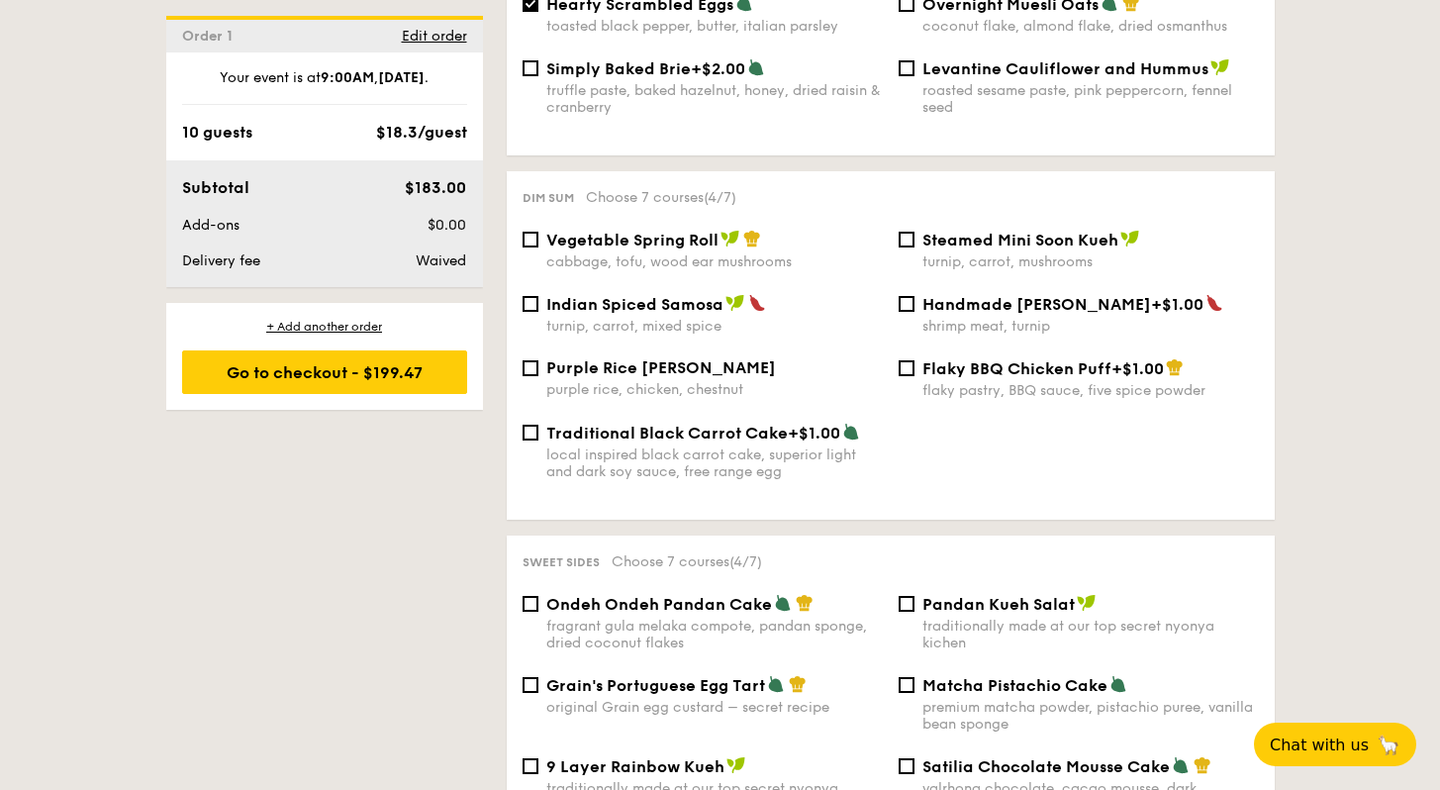
click at [637, 602] on span "Ondeh Ondeh Pandan Cake" at bounding box center [659, 604] width 226 height 19
click at [538, 602] on input "Ondeh Ondeh Pandan Cake fragrant gula melaka compote, pandan sponge, dried coco…" at bounding box center [530, 604] width 16 height 16
checkbox input "true"
click at [979, 763] on span "Satilia Chocolate Mousse Cake" at bounding box center [1045, 766] width 247 height 19
click at [914, 763] on input "Satilia Chocolate Mousse Cake valrhona chocolate, cacao mousse, dark chocolate …" at bounding box center [906, 766] width 16 height 16
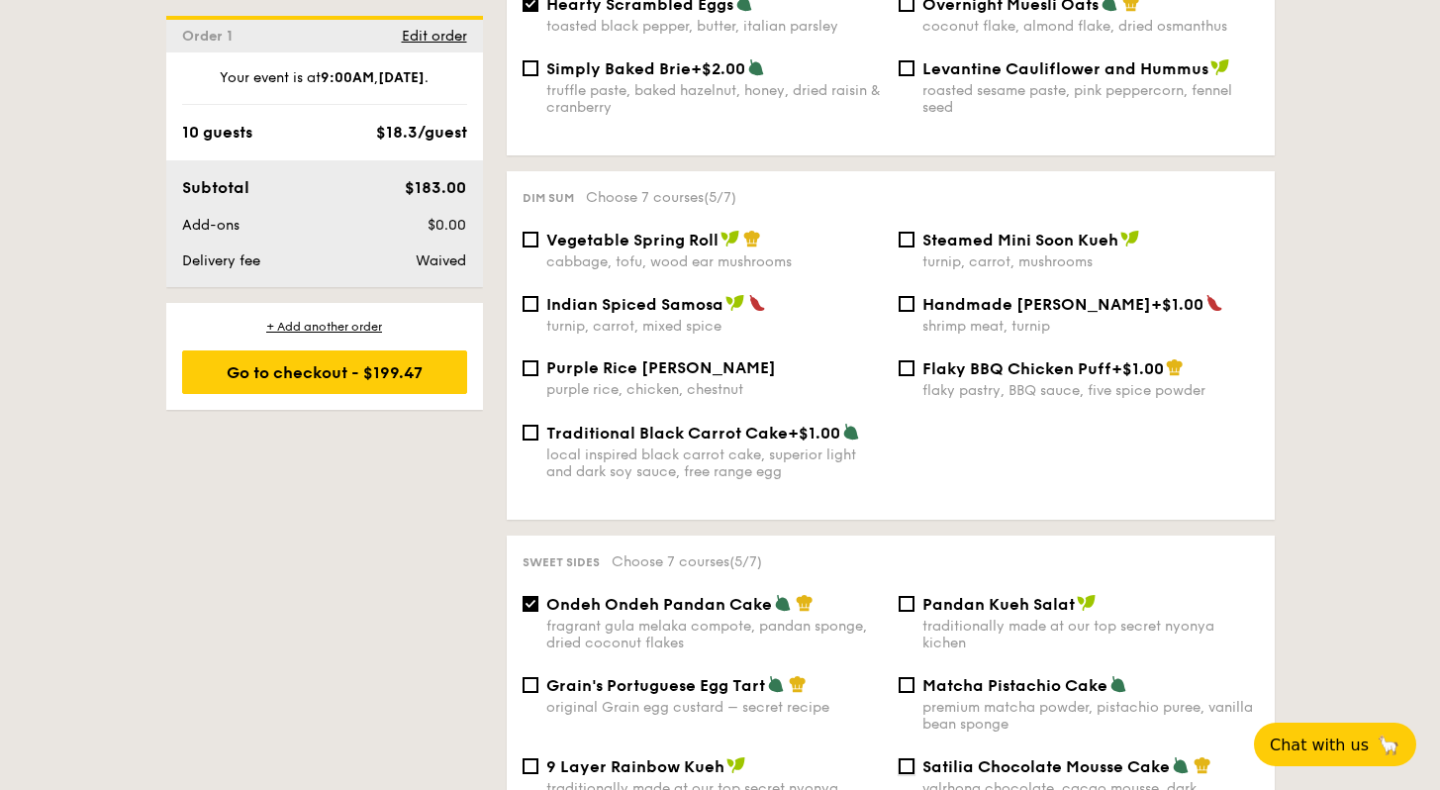
checkbox input "true"
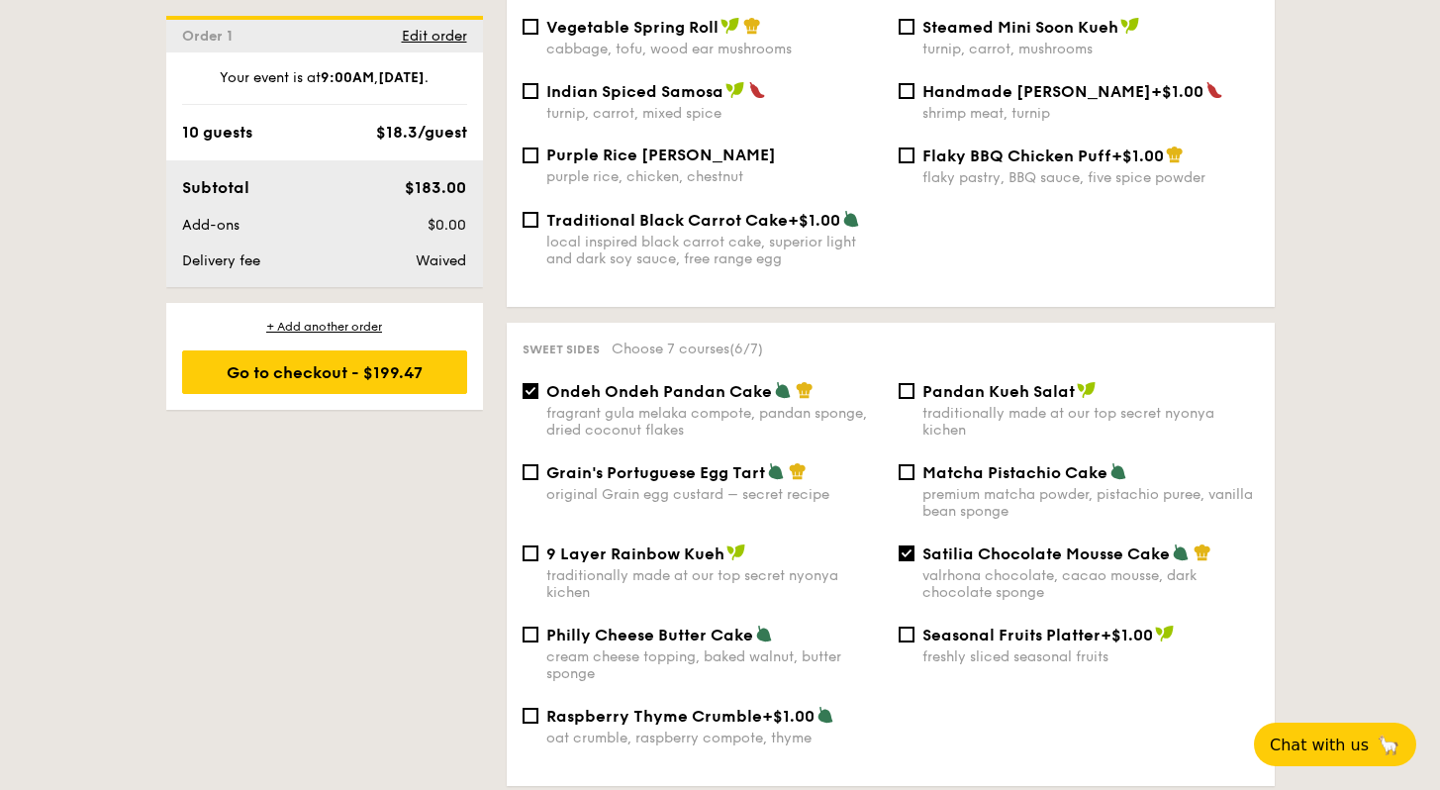
scroll to position [1672, 0]
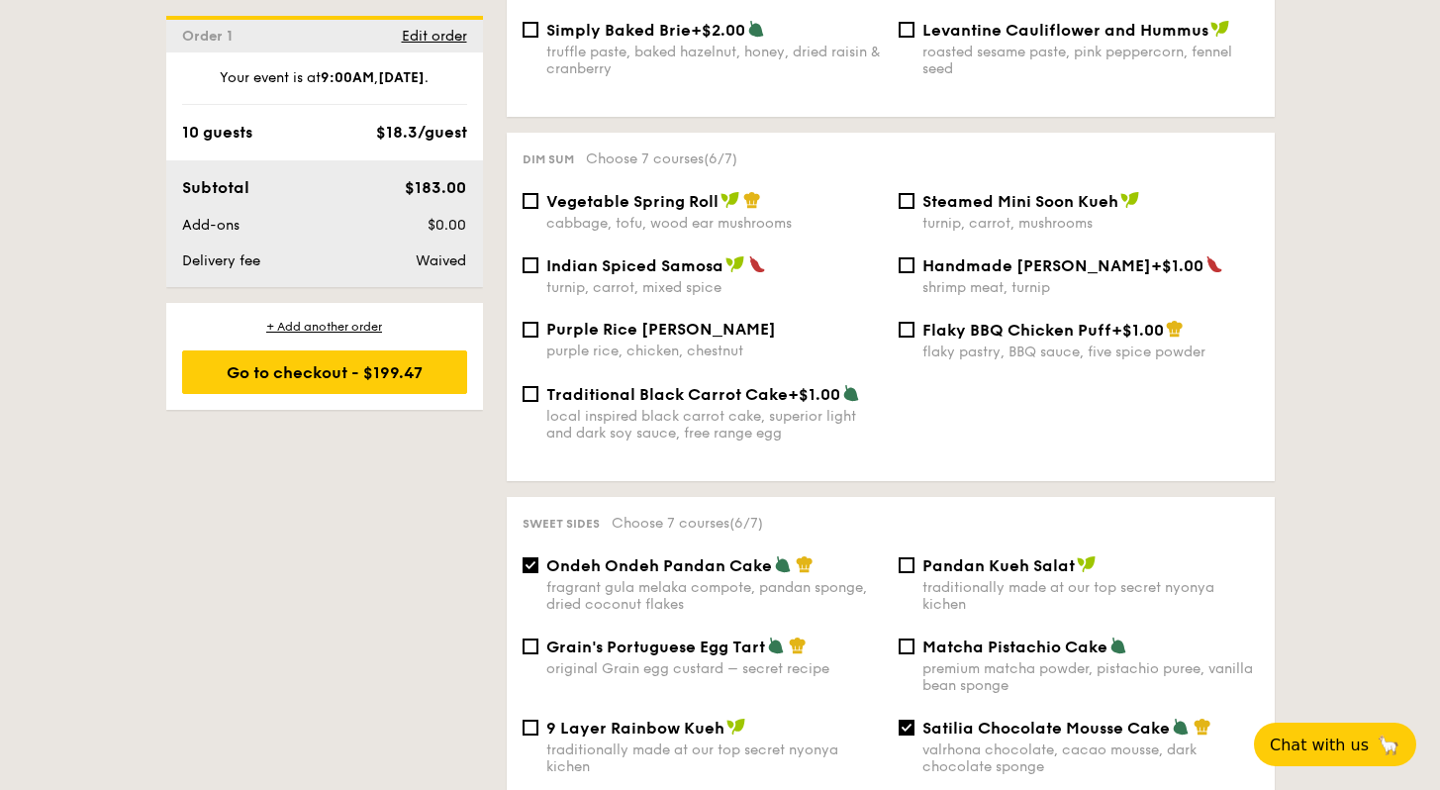
click at [647, 206] on div "Vegetable Spring Roll cabbage, tofu, wood ear mushrooms" at bounding box center [714, 211] width 336 height 41
click at [538, 206] on input "Vegetable Spring Roll cabbage, tofu, wood ear mushrooms" at bounding box center [530, 201] width 16 height 16
checkbox input "true"
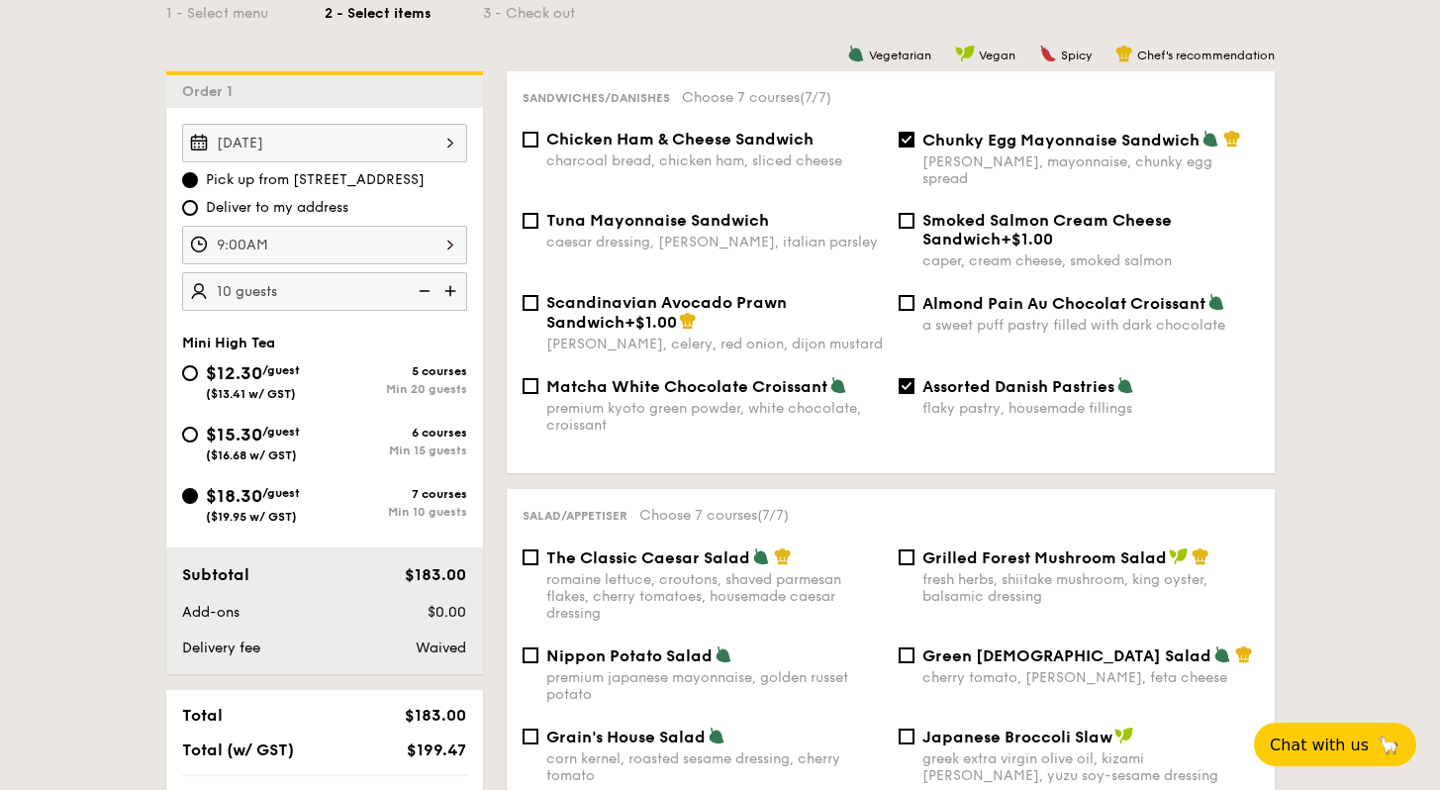
scroll to position [431, 0]
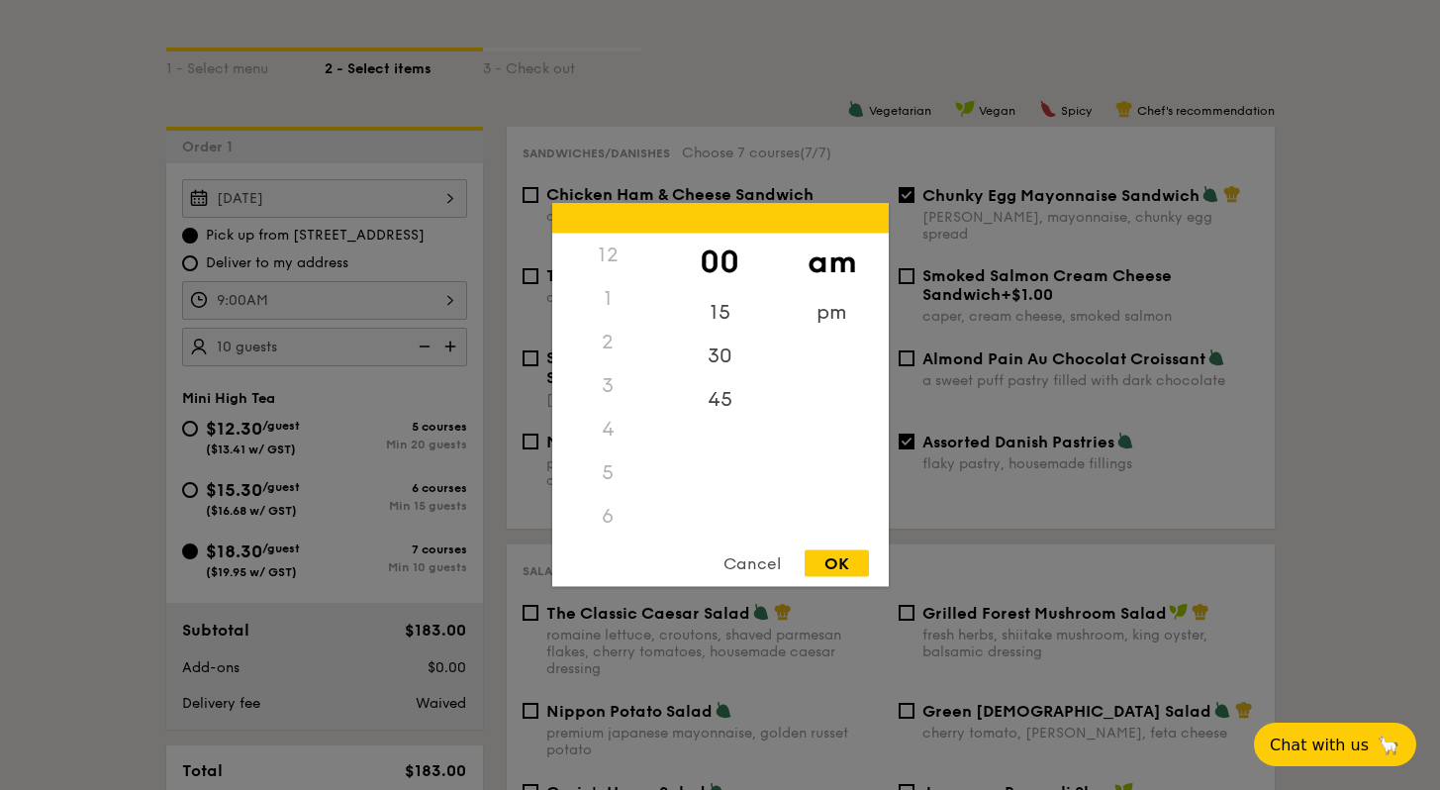
click at [390, 300] on div "9:00AM 12 1 2 3 4 5 6 7 8 9 10 11 00 15 30 45 am pm Cancel OK" at bounding box center [324, 300] width 285 height 39
click at [113, 337] on div at bounding box center [720, 395] width 1440 height 790
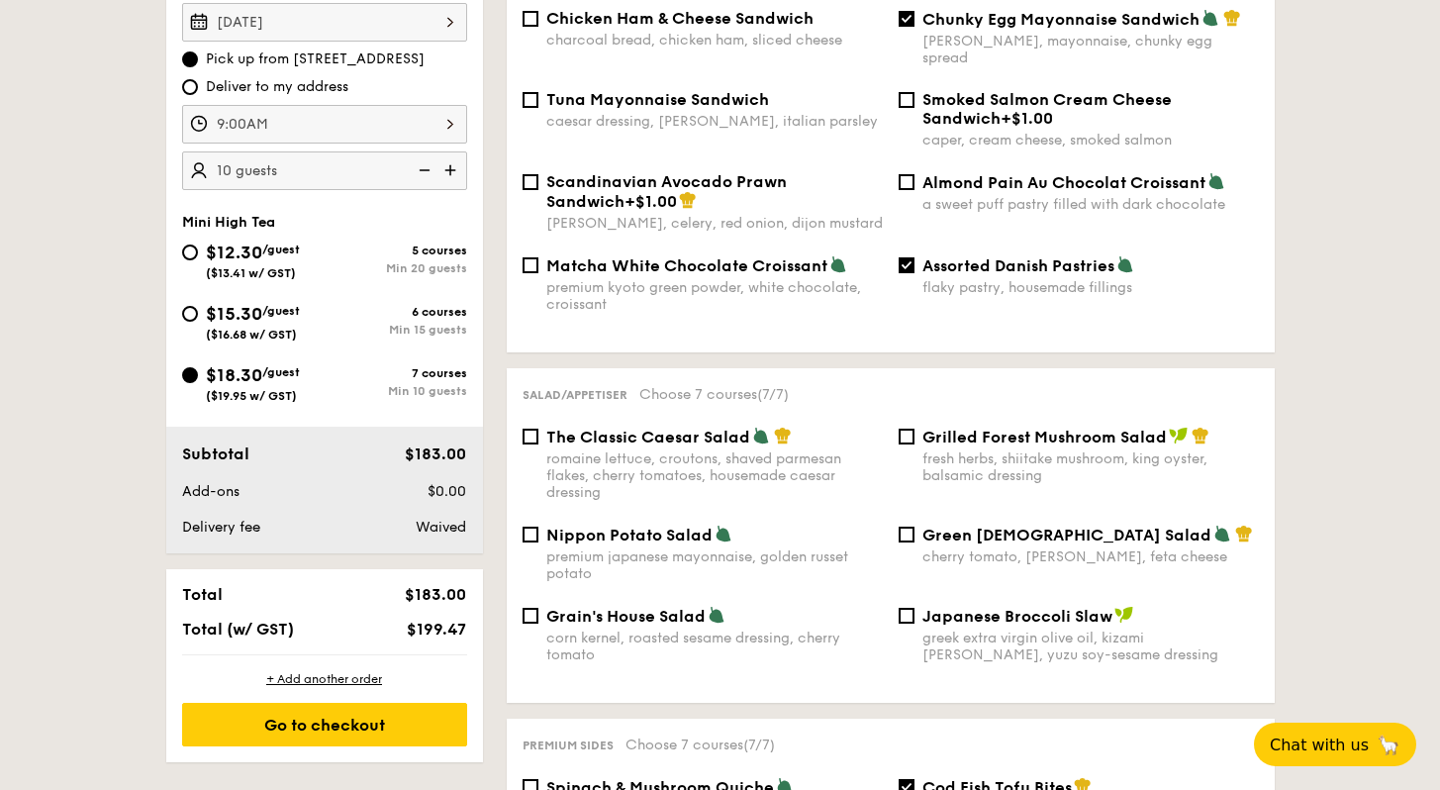
scroll to position [607, 0]
click at [336, 720] on div "Go to checkout" at bounding box center [324, 725] width 285 height 44
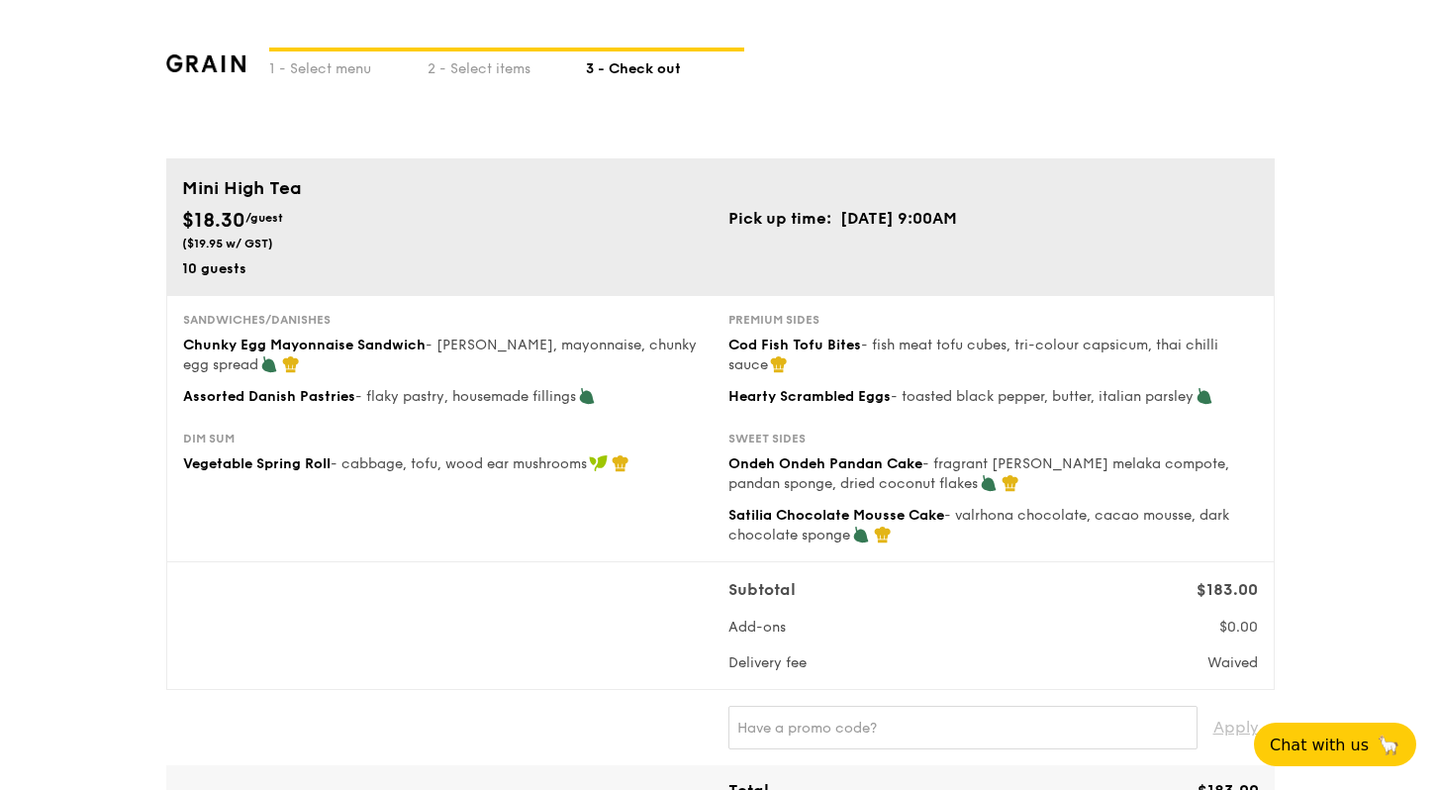
type input "[STREET_ADDRESS]"
type input "369972"
type input "05"
type input "01"
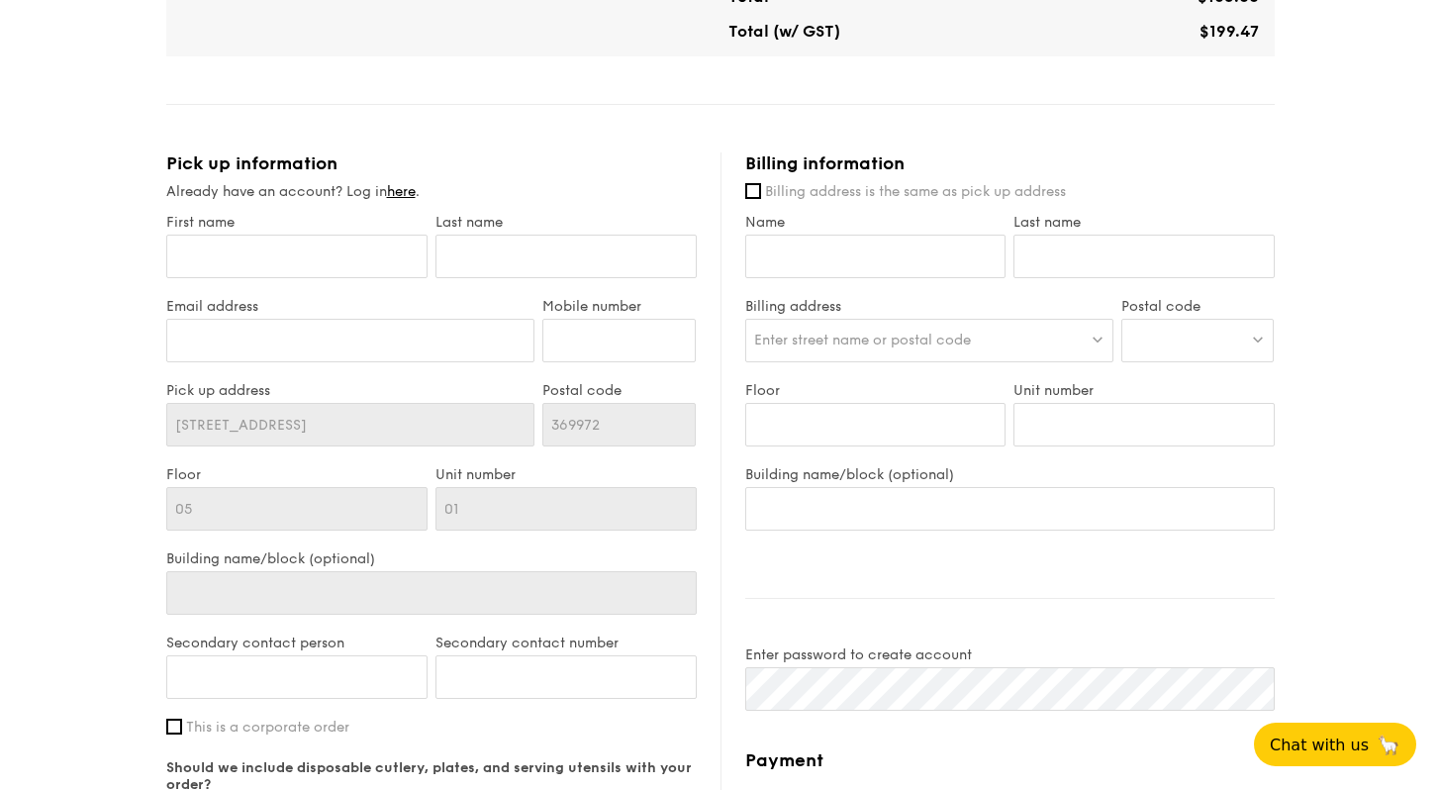
scroll to position [932, 0]
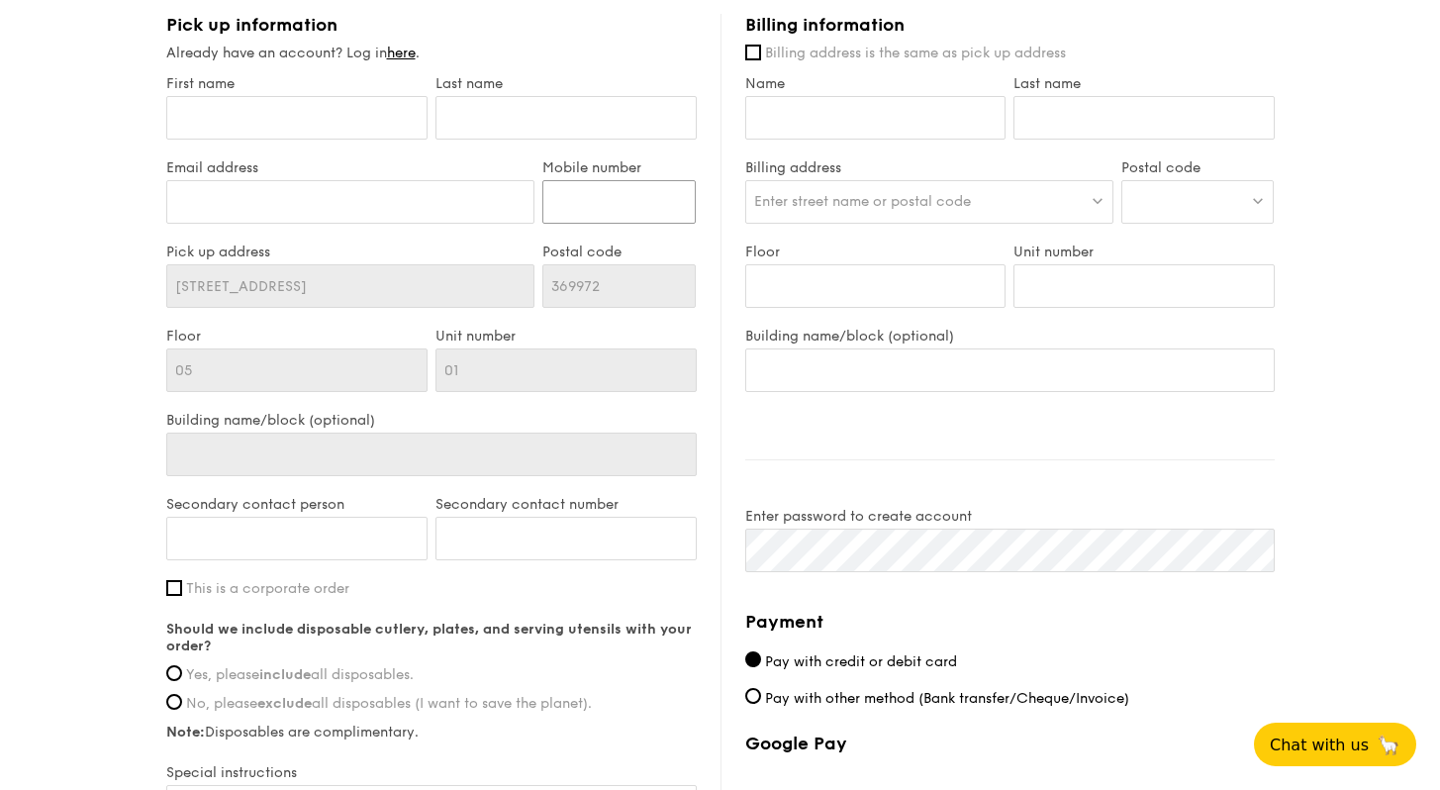
click at [602, 214] on input "Mobile number" at bounding box center [618, 202] width 153 height 44
paste input "6598431352"
drag, startPoint x: 581, startPoint y: 201, endPoint x: 522, endPoint y: 200, distance: 58.4
click at [522, 200] on div "Email address Mobile number 6598431352" at bounding box center [431, 201] width 538 height 84
type input "98431352"
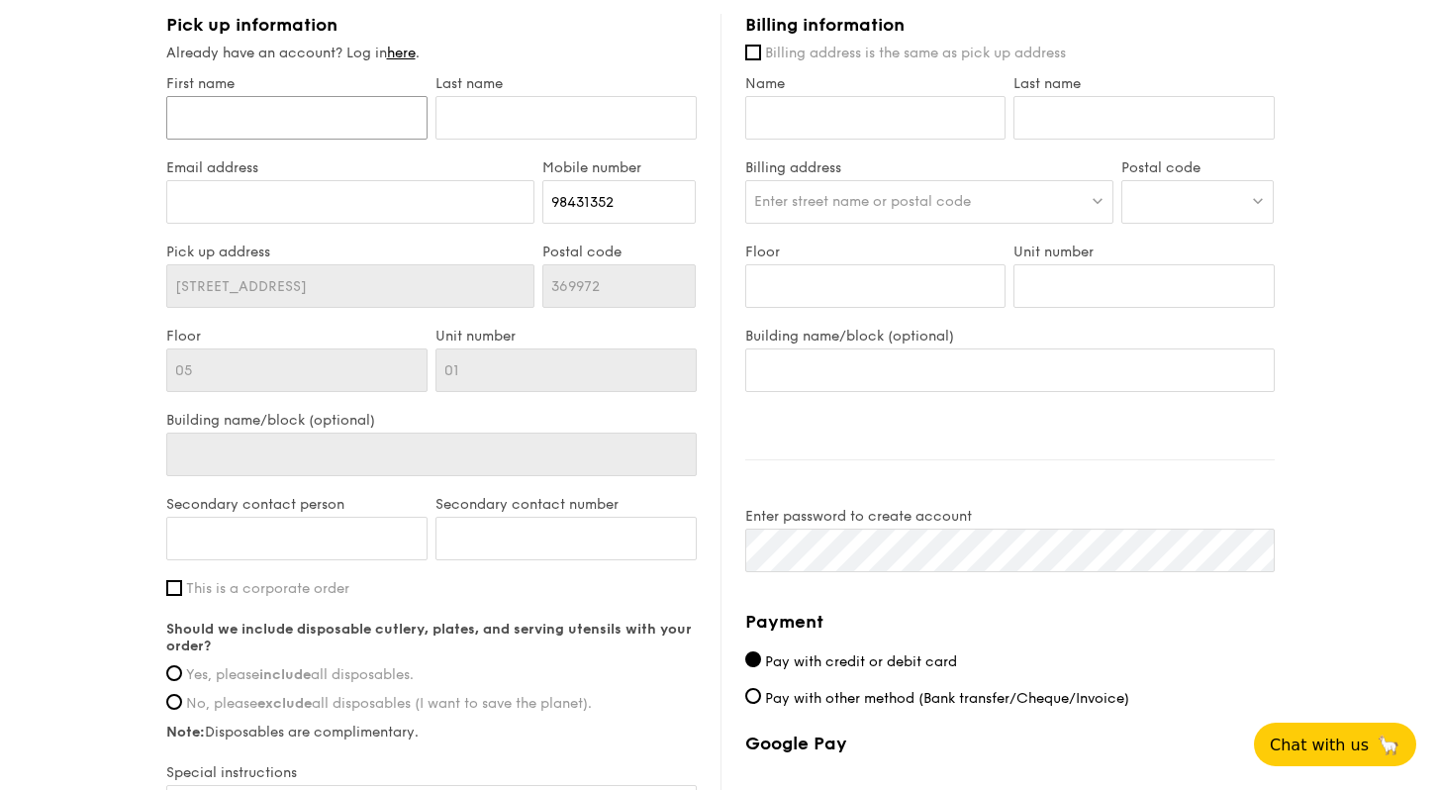
click at [271, 116] on input "First name" at bounding box center [296, 118] width 261 height 44
type input "[PERSON_NAME]"
click at [148, 164] on div "1 - Select menu 2 - Select items 3 - Check out Mini High Tea $18.30 /guest ($19…" at bounding box center [720, 85] width 1440 height 2034
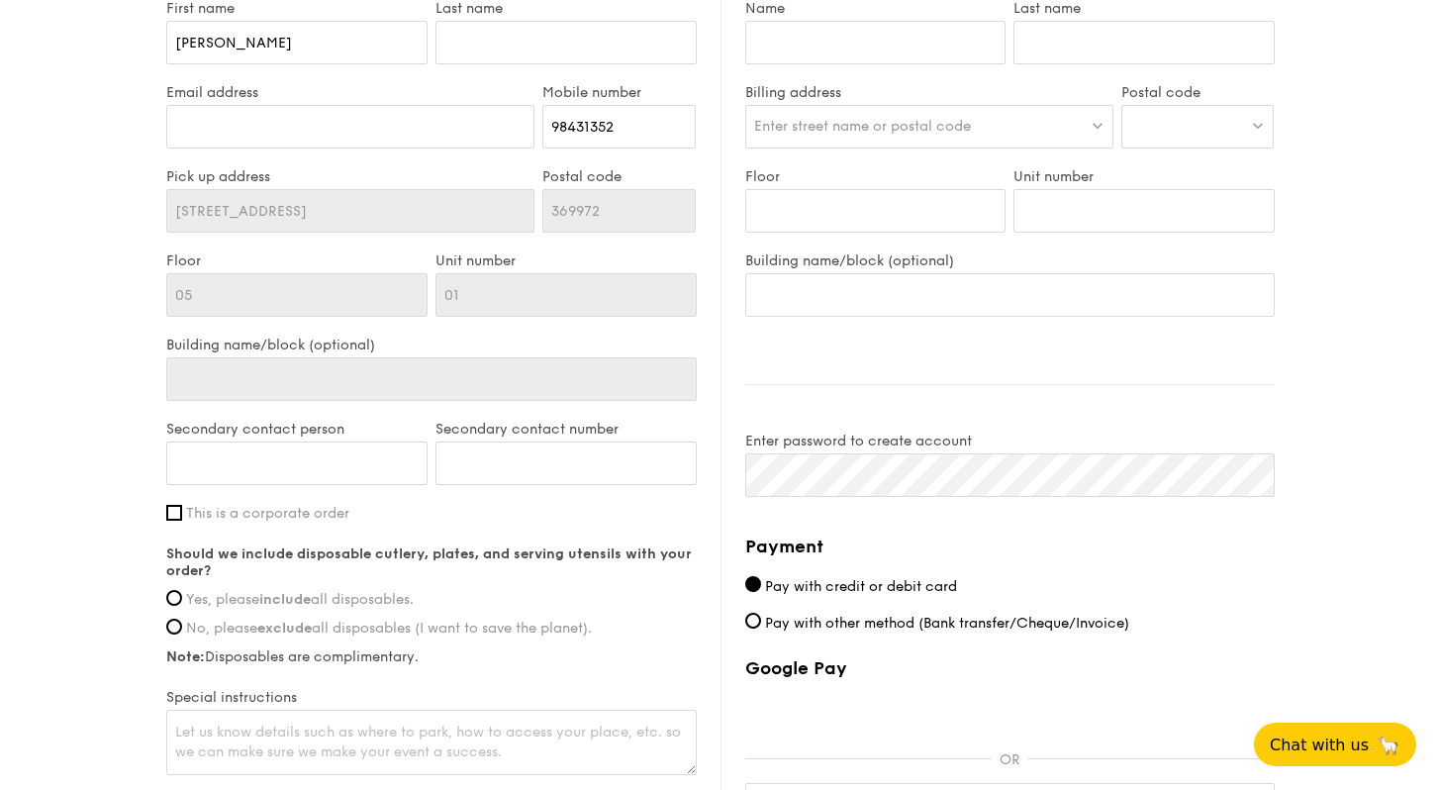
scroll to position [1168, 0]
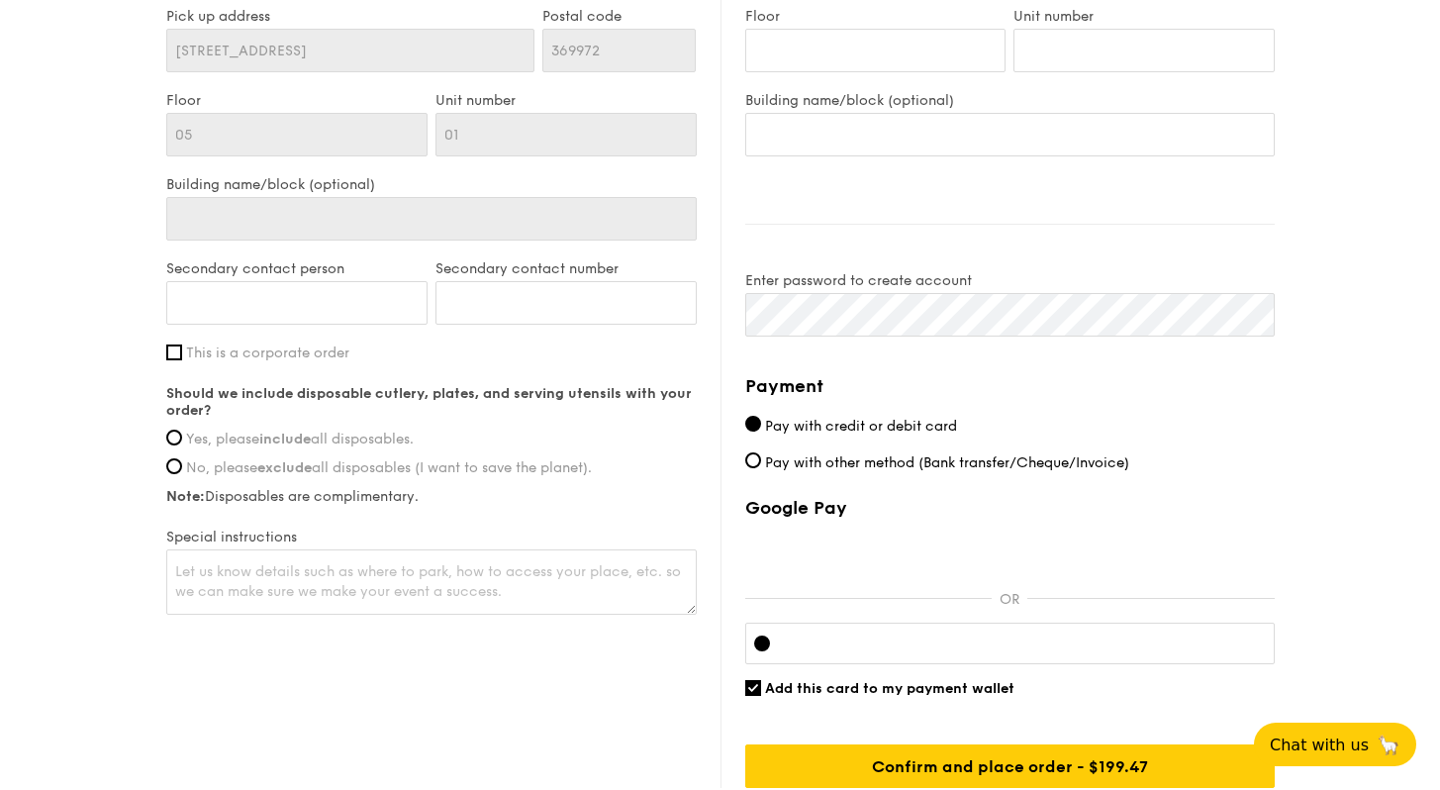
click at [373, 442] on span "Yes, please include all disposables." at bounding box center [300, 438] width 228 height 17
click at [182, 442] on input "Yes, please include all disposables." at bounding box center [174, 437] width 16 height 16
radio input "true"
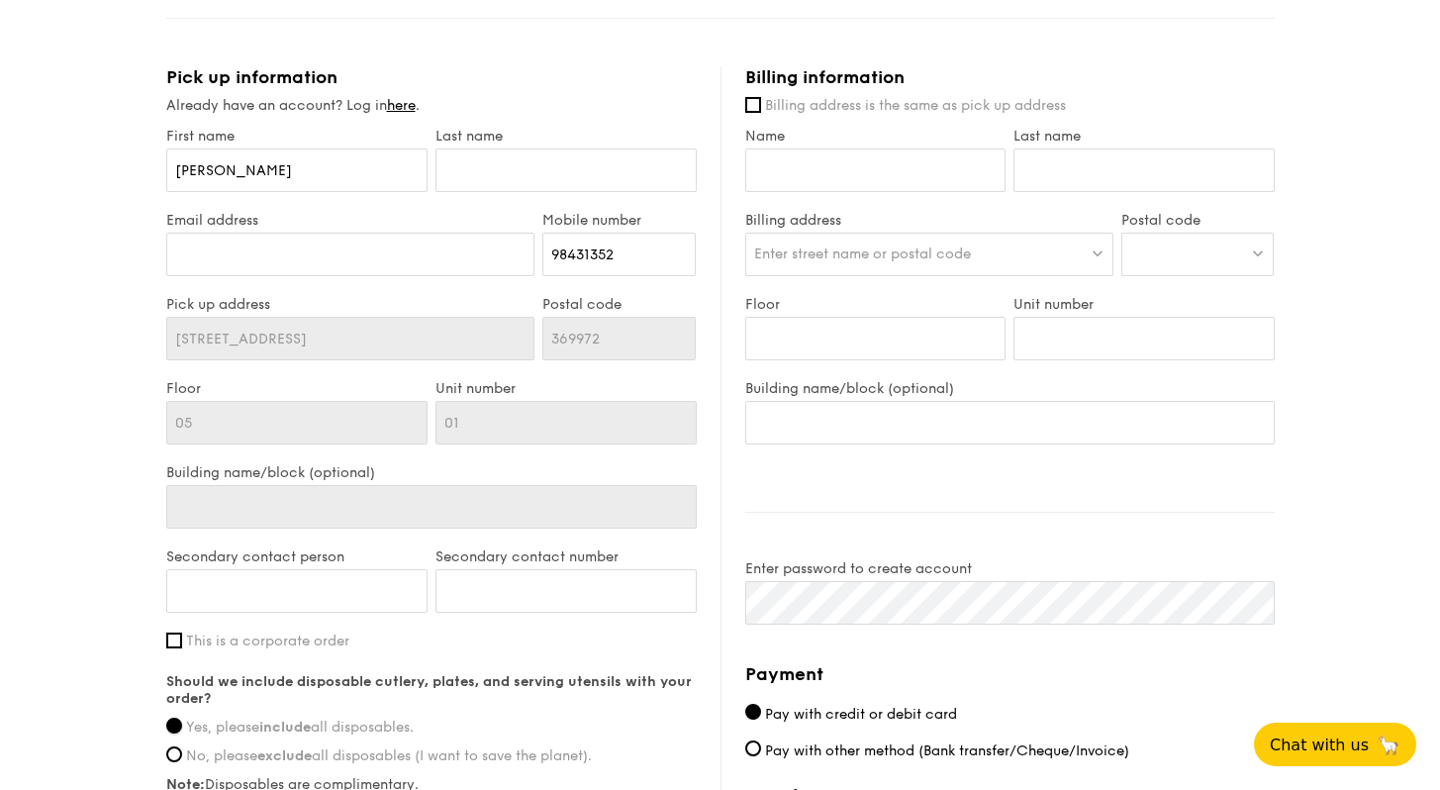
scroll to position [876, 0]
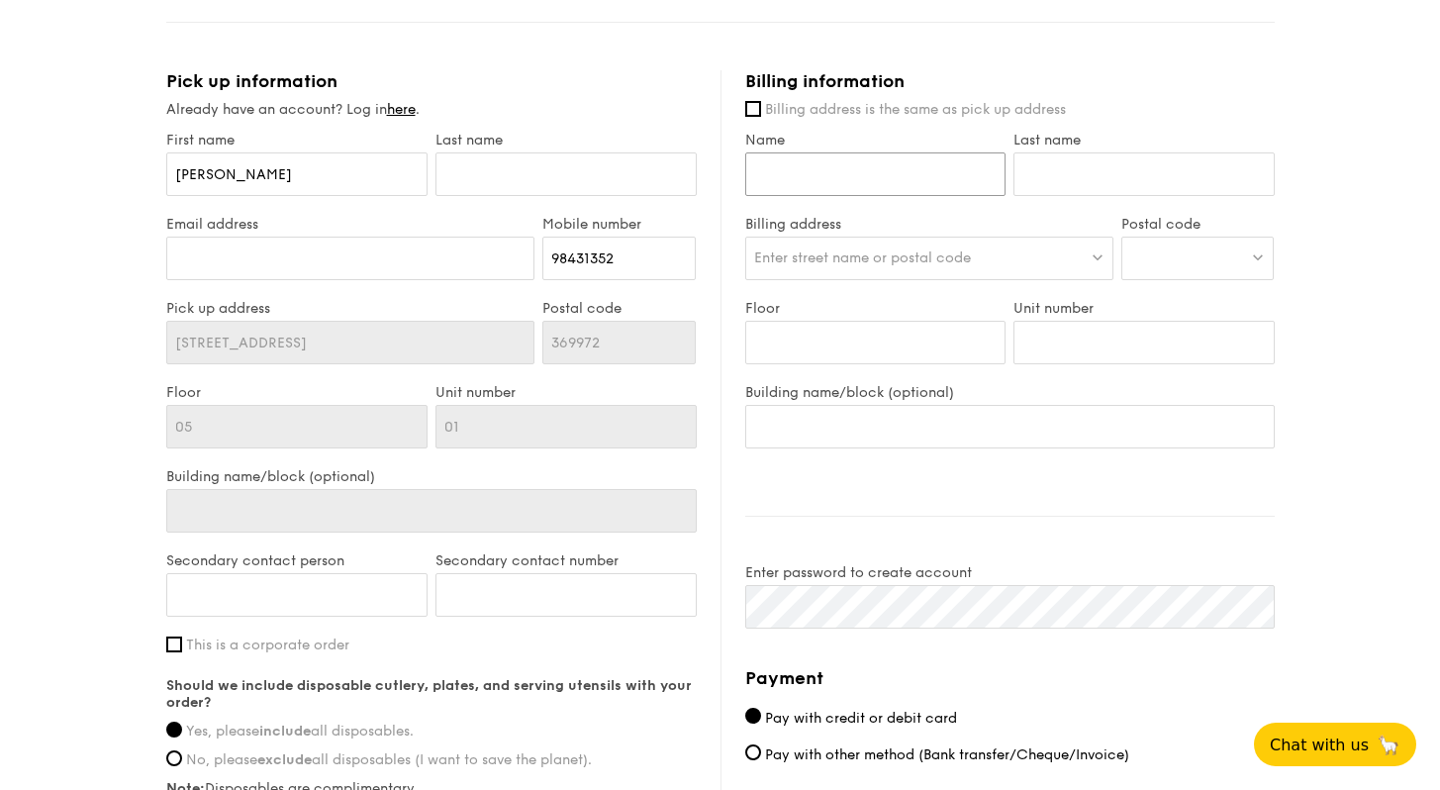
click at [869, 166] on input "Name" at bounding box center [875, 174] width 261 height 44
type input "[PERSON_NAME]"
type input "Quek"
click at [1002, 257] on div "Enter street name or postal code" at bounding box center [929, 258] width 368 height 44
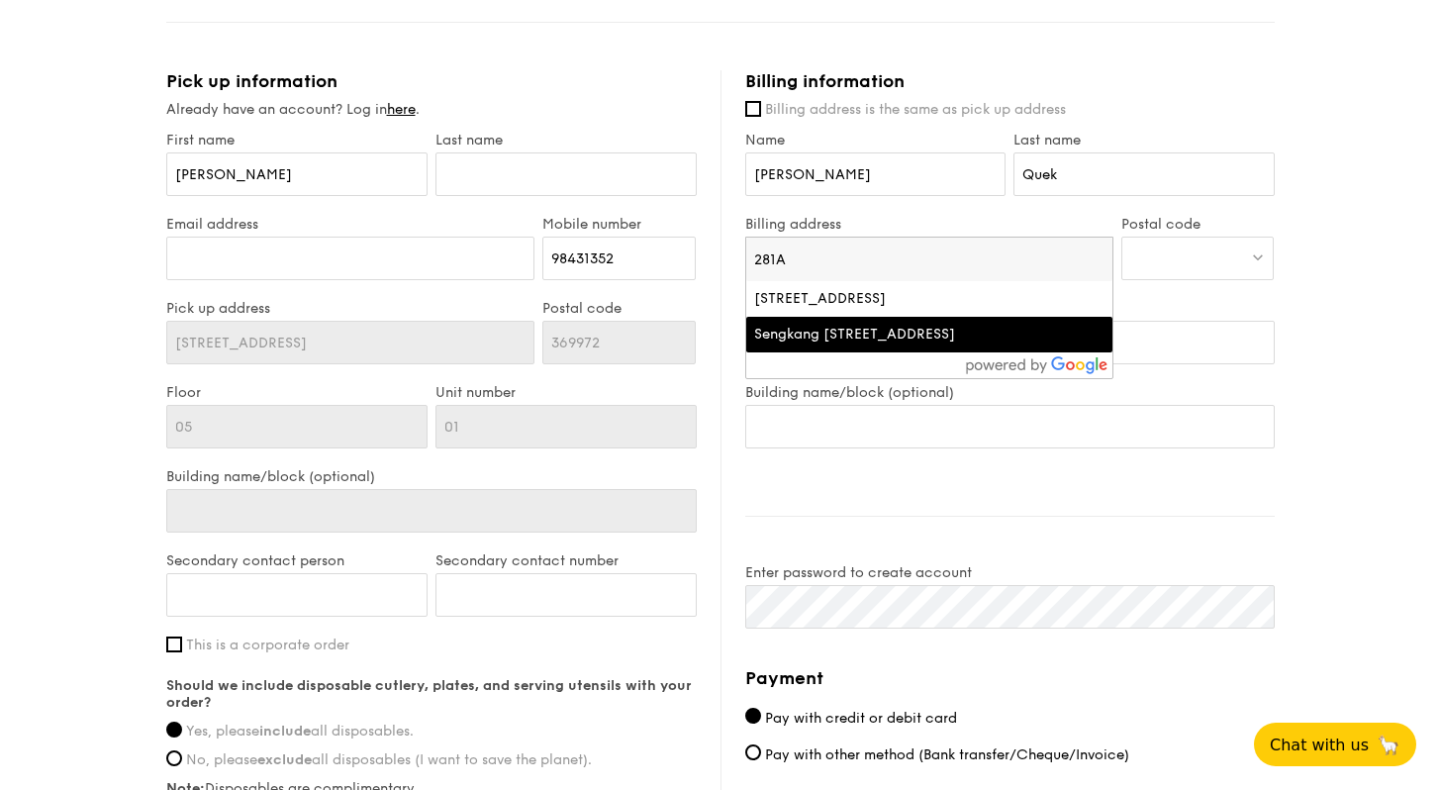
type input "281A"
click at [965, 338] on div "Sengkang East Avenue, Block 281A HDB Sengkang East, Singapore" at bounding box center [885, 335] width 263 height 20
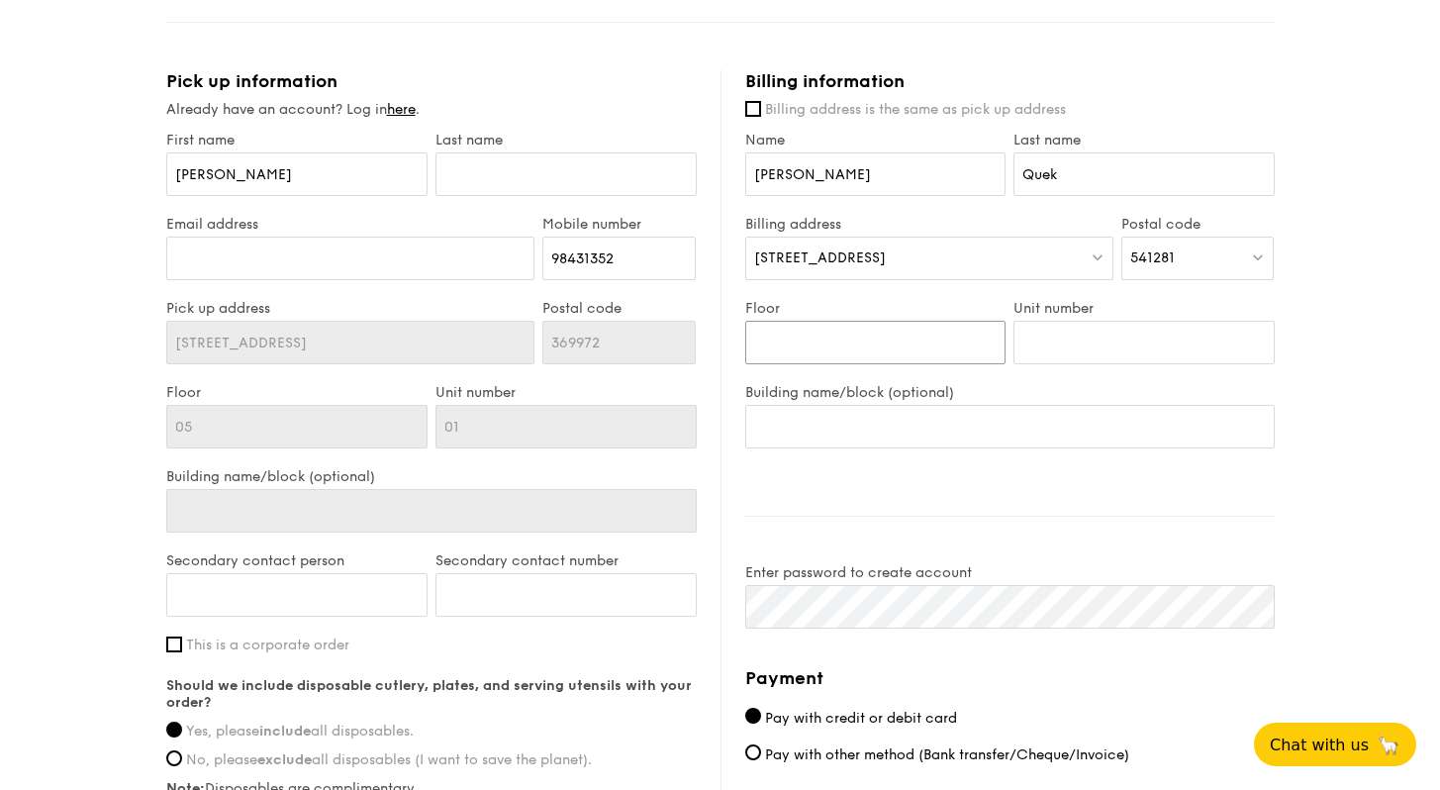
click at [860, 349] on input "Floor" at bounding box center [875, 343] width 261 height 44
click at [861, 348] on input "1" at bounding box center [875, 343] width 261 height 44
type input "11"
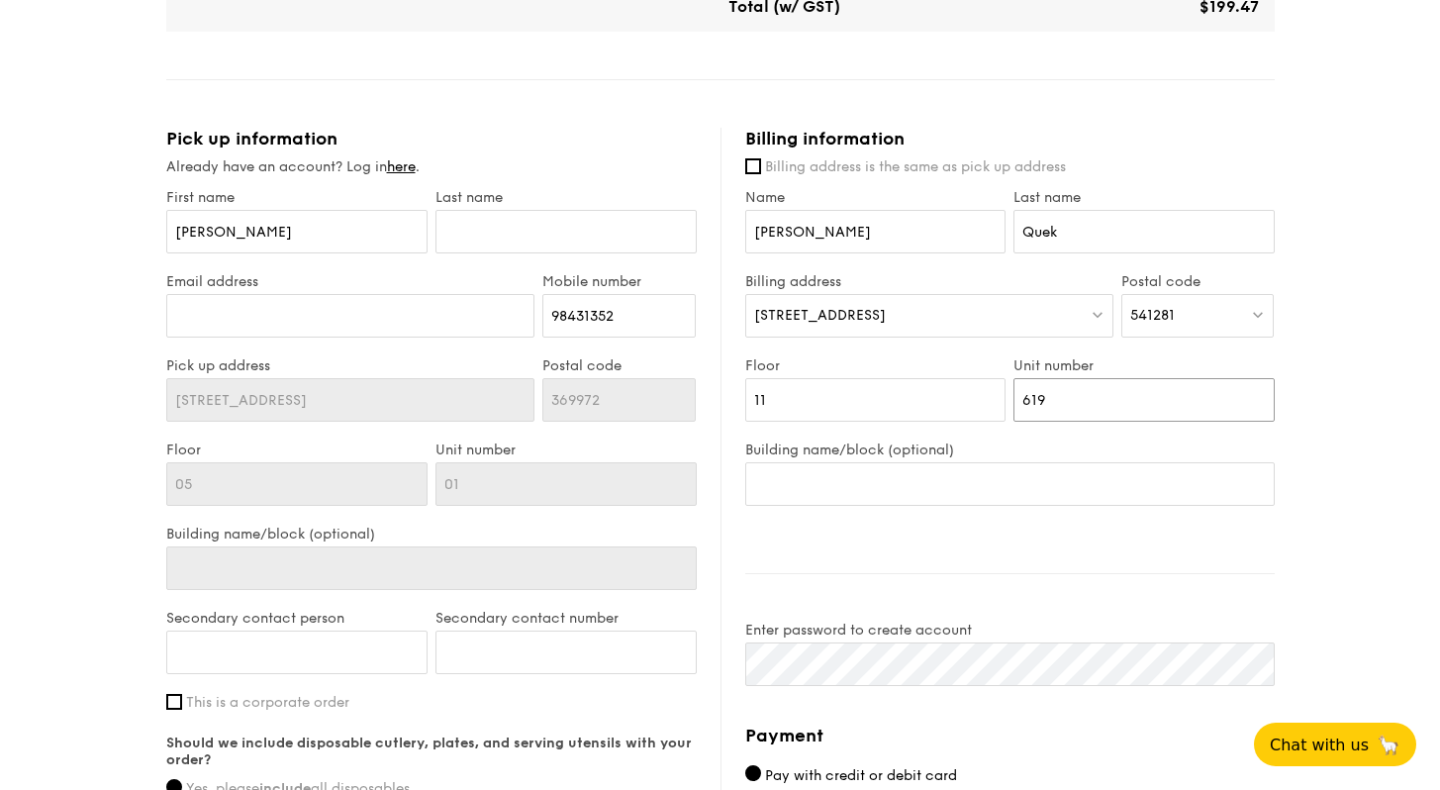
scroll to position [710, 0]
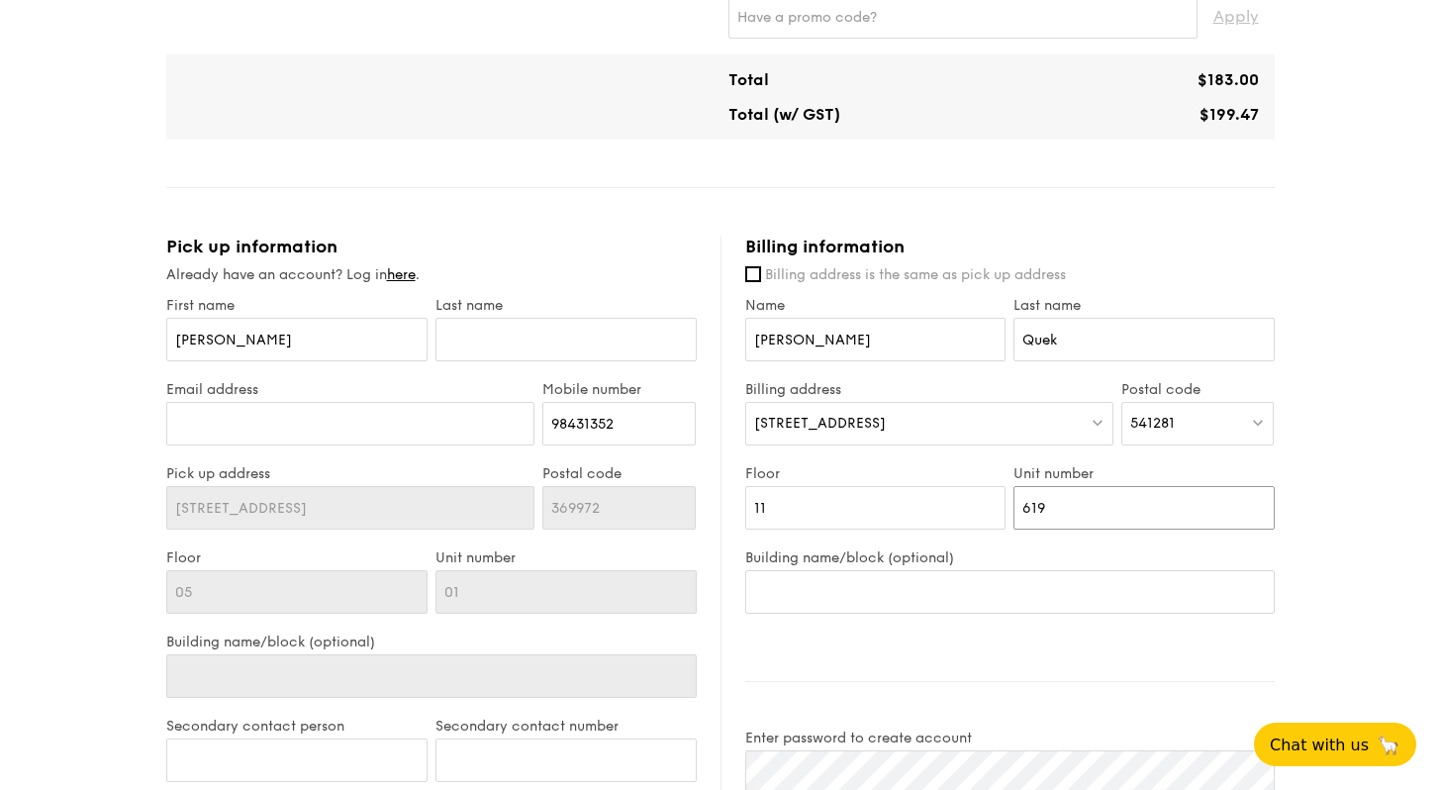
type input "619"
click at [1369, 413] on div "1 - Select menu 2 - Select items 3 - Check out Mini High Tea $18.30 /guest ($19…" at bounding box center [720, 307] width 1440 height 2034
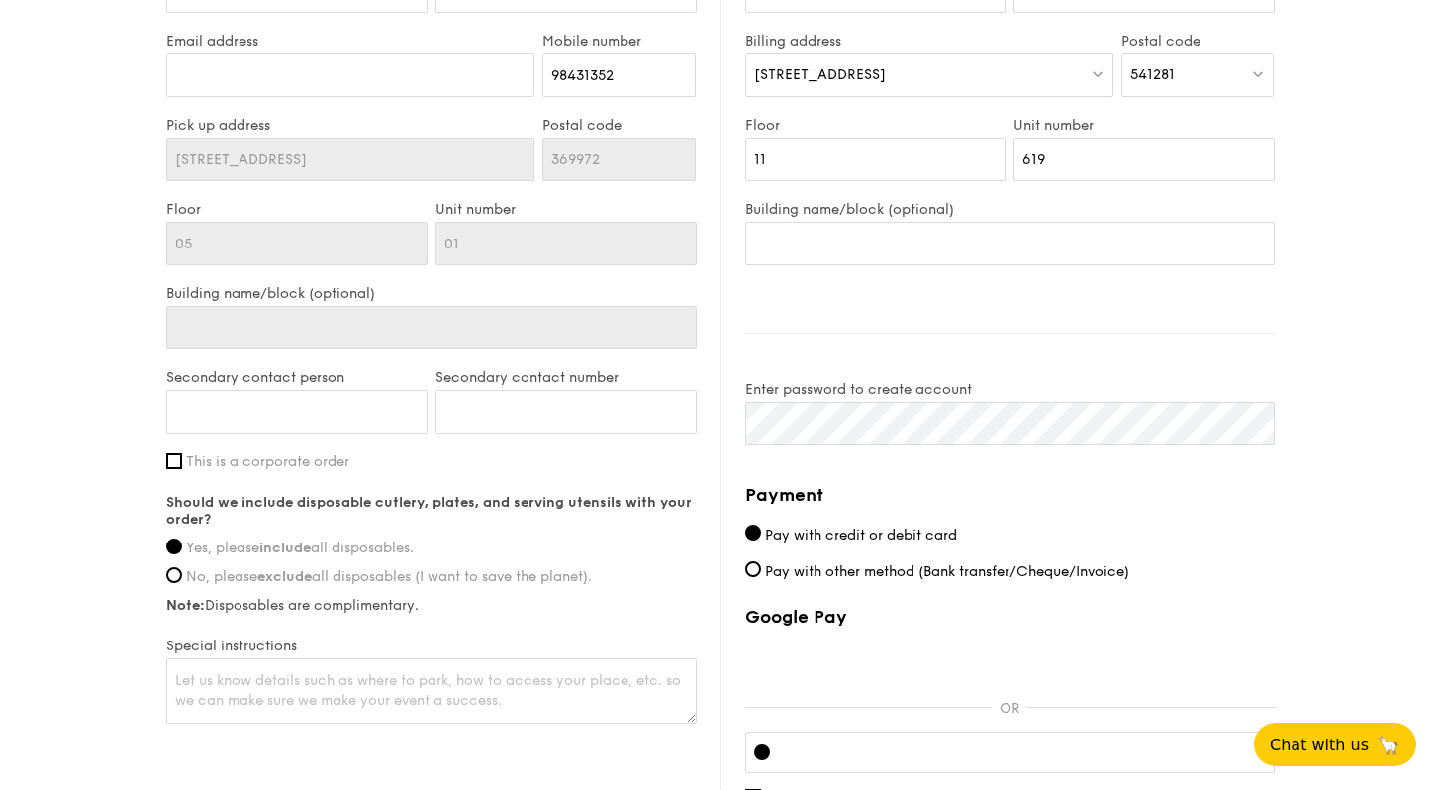
scroll to position [930, 0]
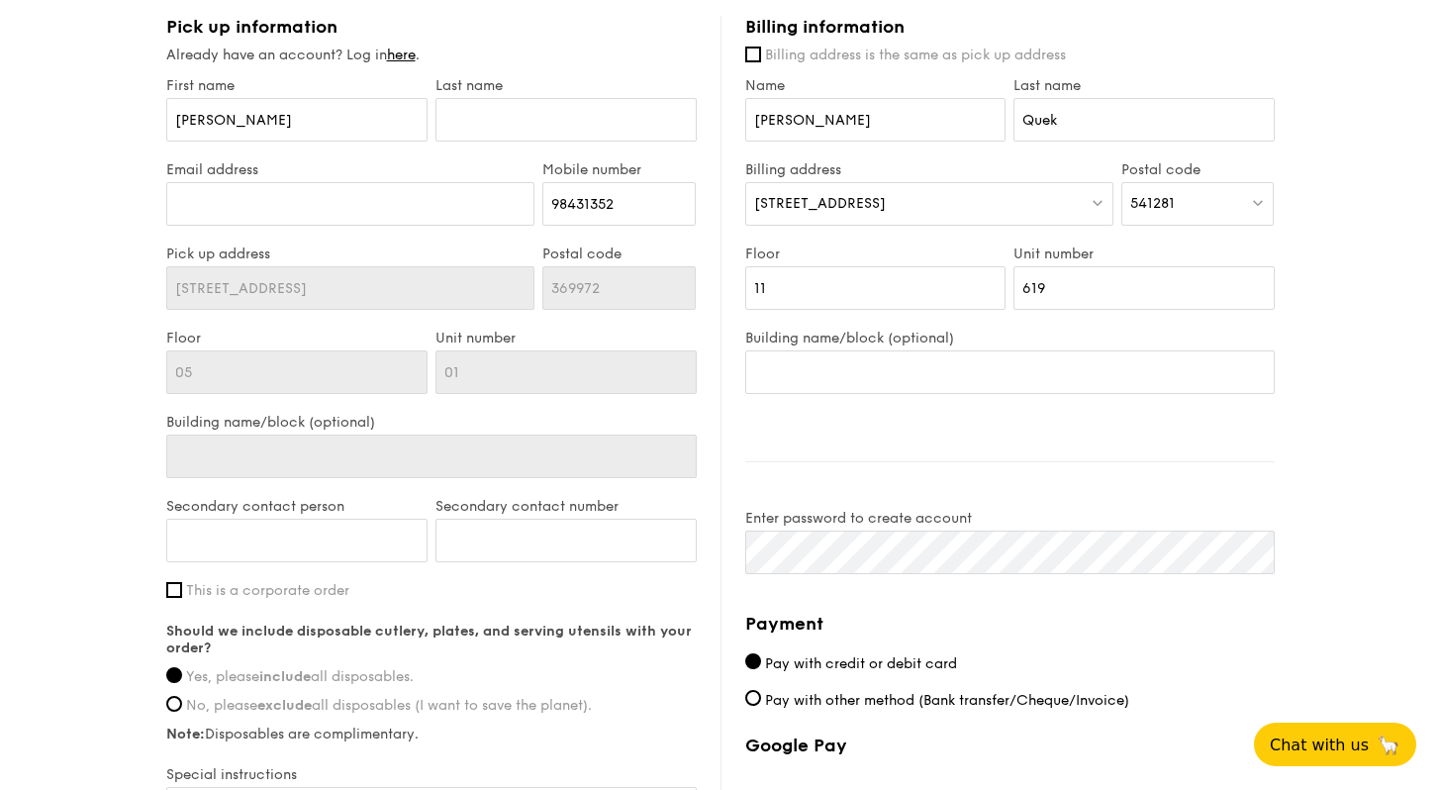
click at [1345, 594] on div "1 - Select menu 2 - Select items 3 - Check out Mini High Tea $18.30 /guest ($19…" at bounding box center [720, 87] width 1440 height 2034
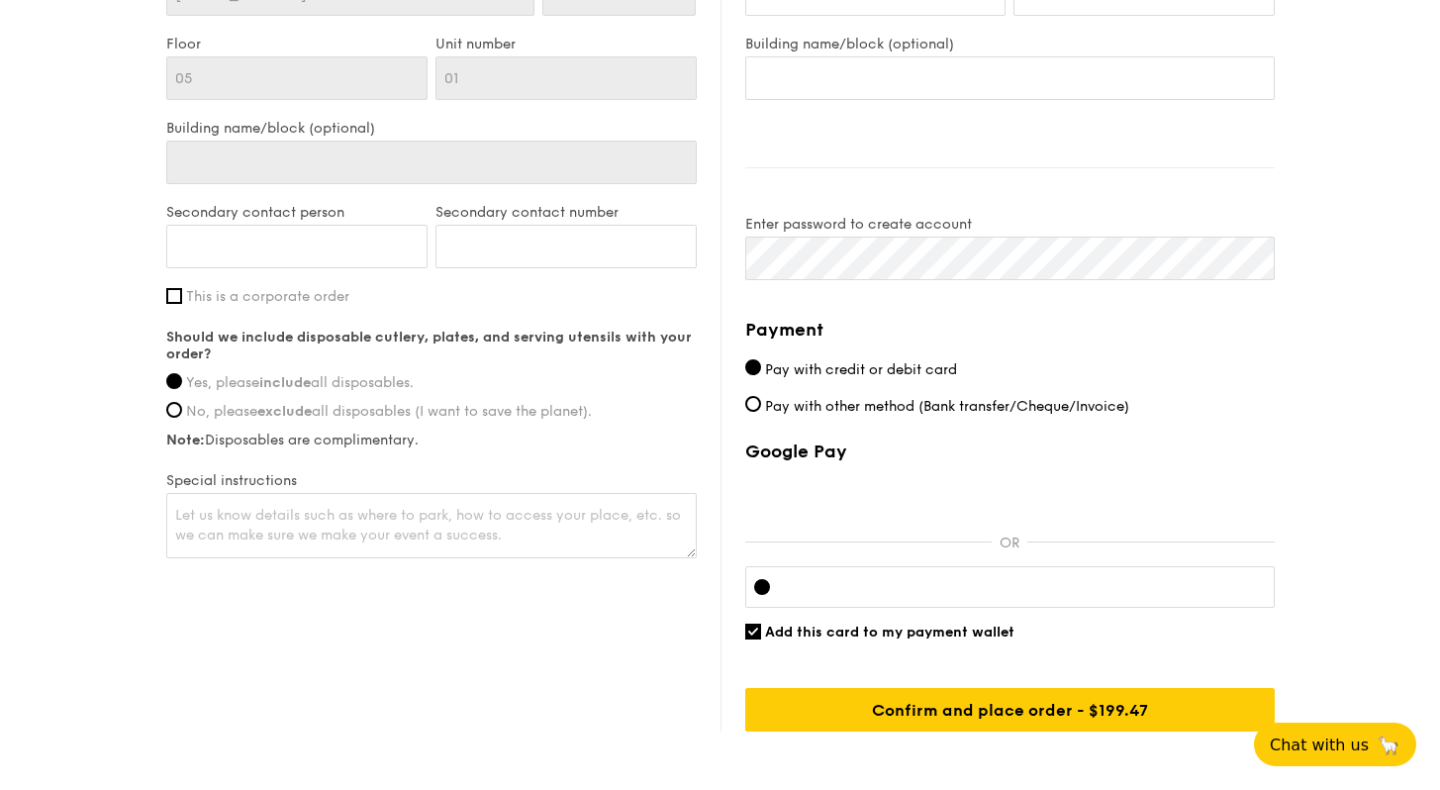
scroll to position [1220, 0]
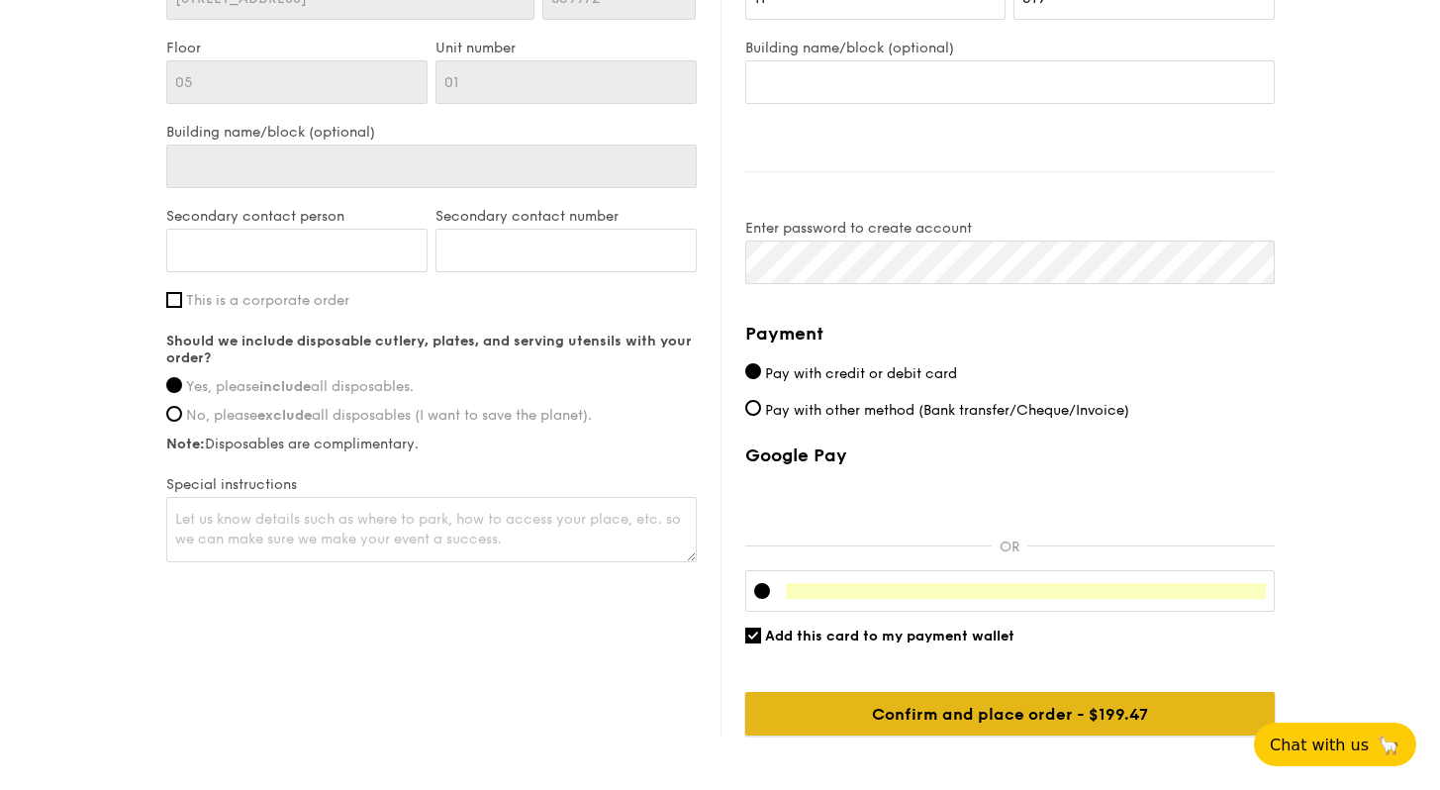
click at [1032, 716] on input "Confirm and place order - $199.47" at bounding box center [1009, 714] width 529 height 44
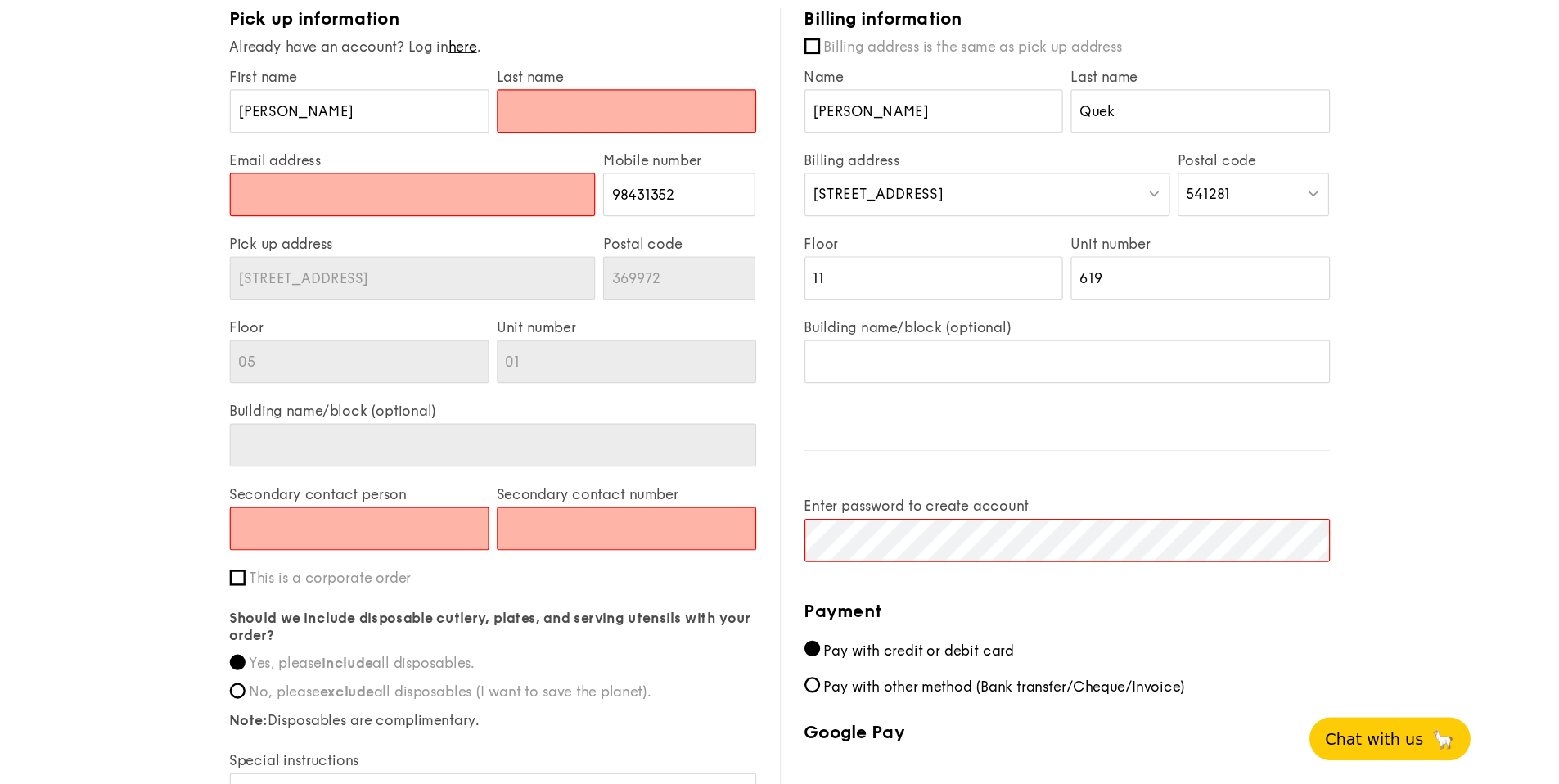
scroll to position [756, 0]
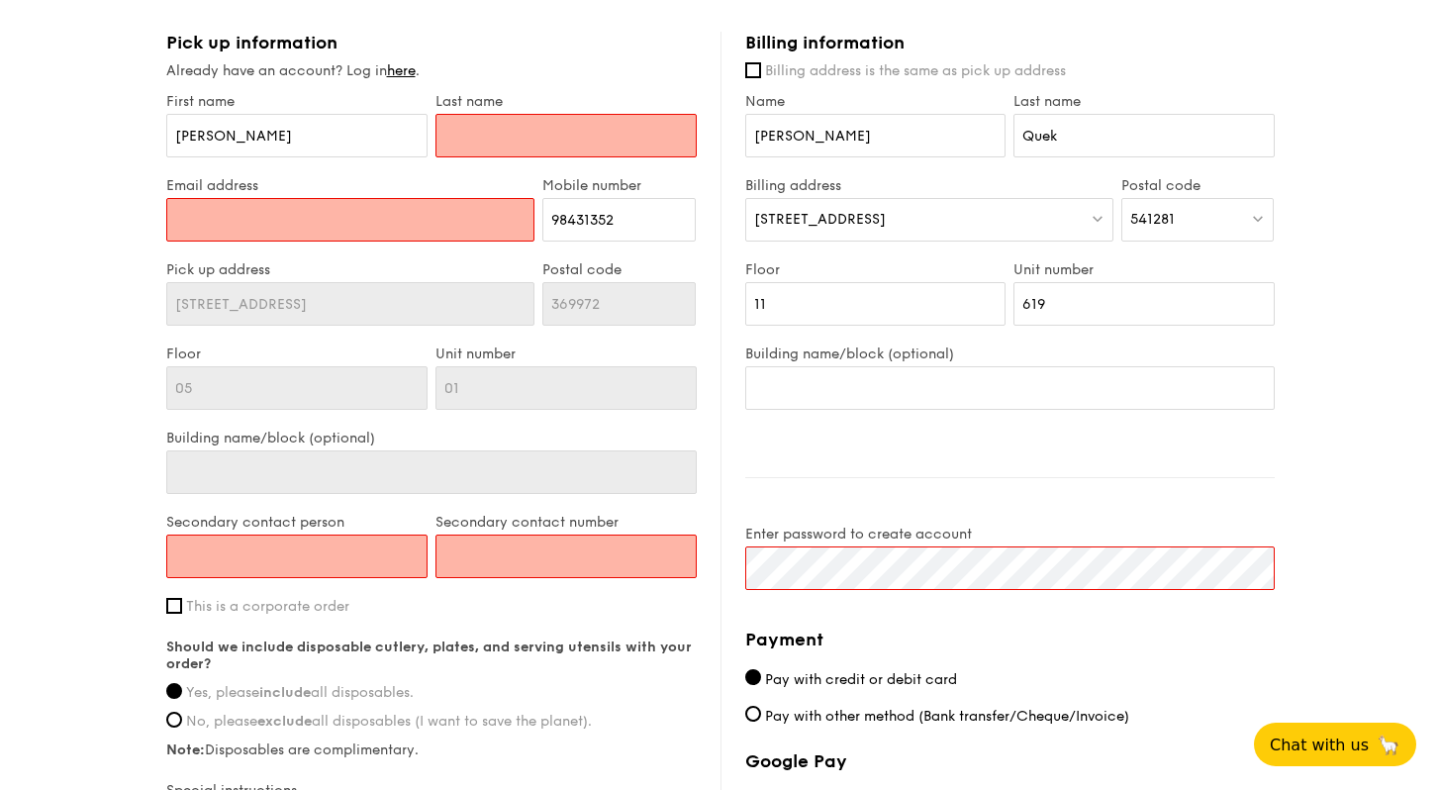
click at [240, 229] on input "Email address" at bounding box center [350, 220] width 369 height 44
click at [284, 226] on input "Email address" at bounding box center [350, 220] width 369 height 44
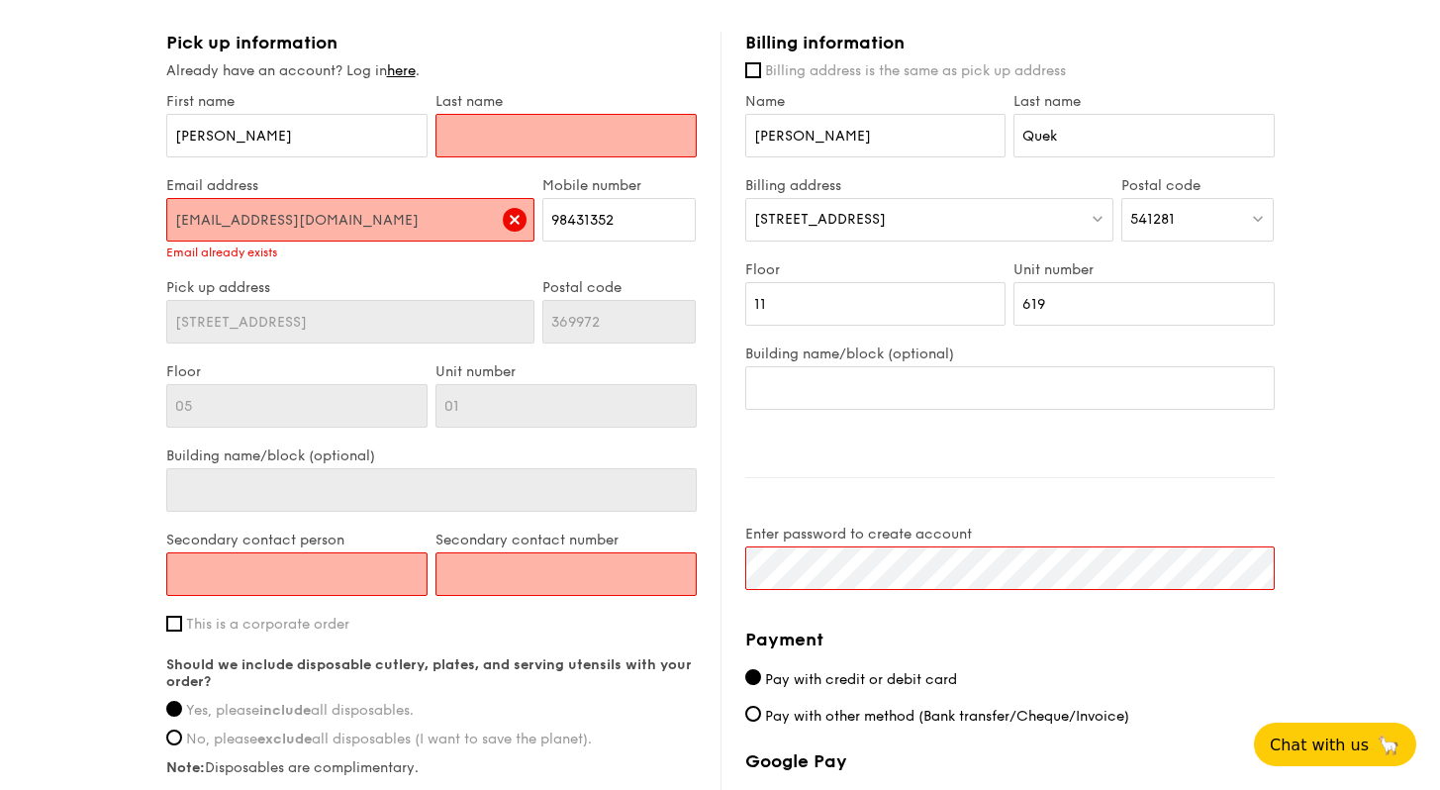
type input "[EMAIL_ADDRESS][DOMAIN_NAME]"
click at [474, 135] on input "text" at bounding box center [565, 136] width 261 height 44
type input "A"
type input "J"
click at [425, 78] on div "Already have an account? Log in here ." at bounding box center [431, 71] width 530 height 20
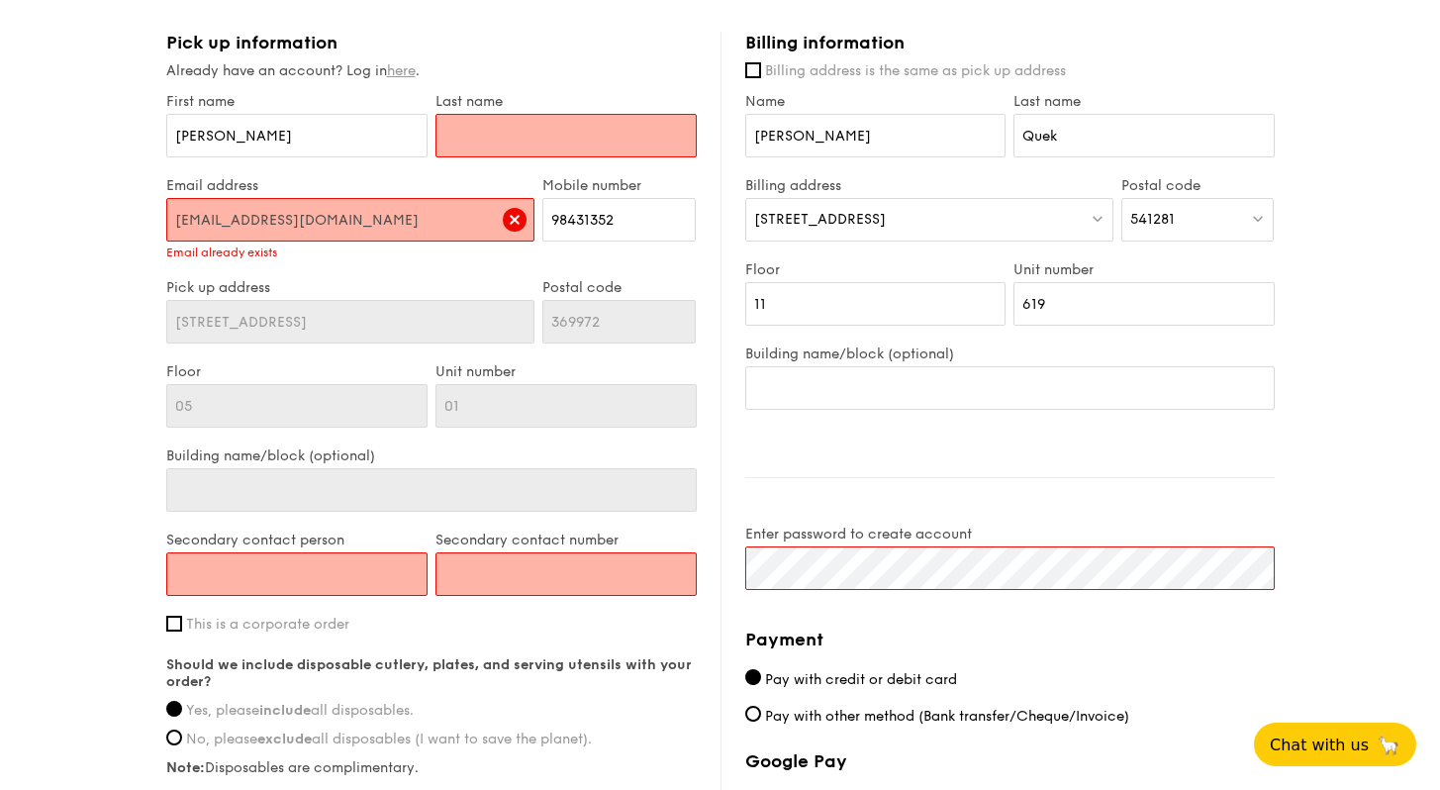
click at [416, 73] on link "here" at bounding box center [401, 70] width 29 height 17
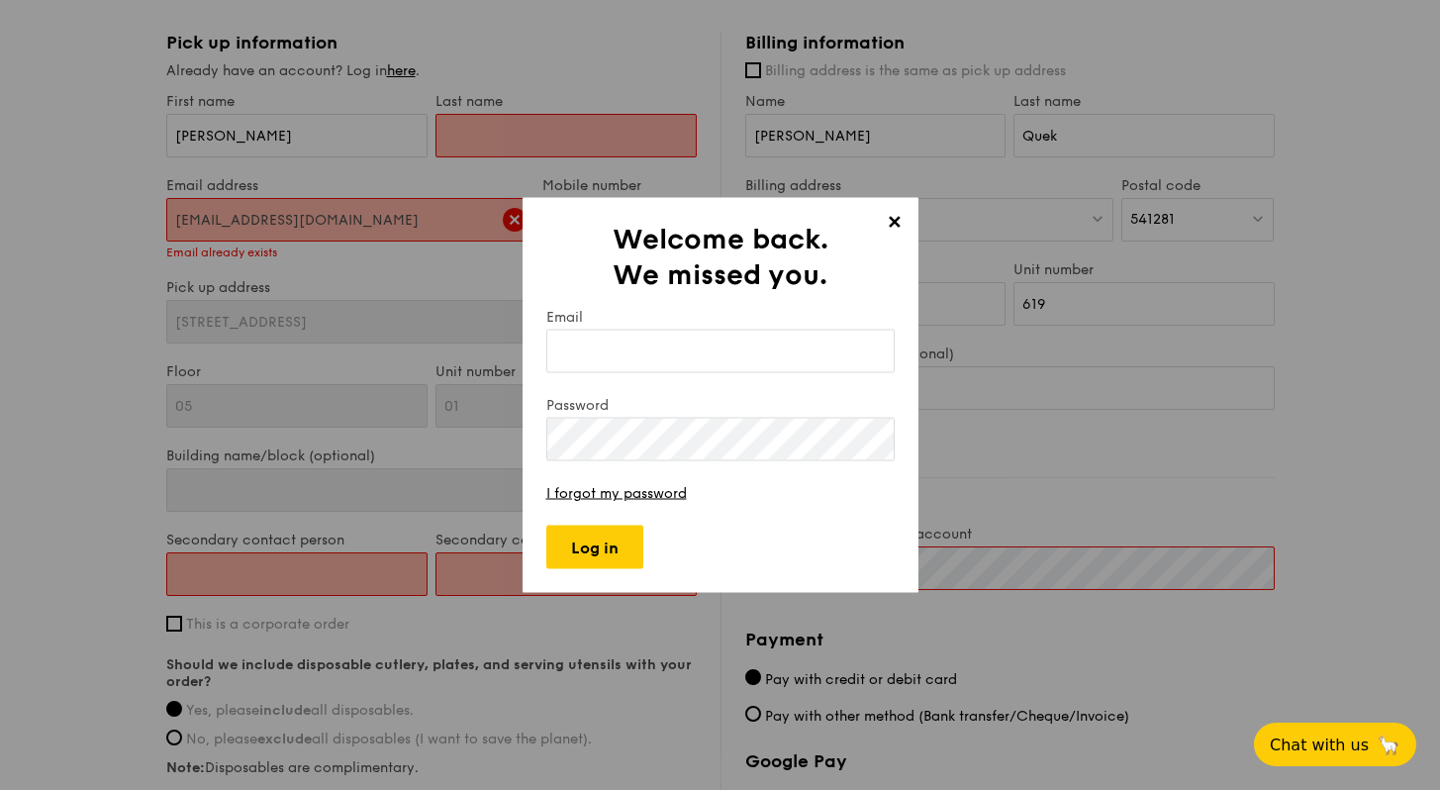
click at [707, 362] on input "Email" at bounding box center [720, 351] width 348 height 44
type input "[EMAIL_ADDRESS][DOMAIN_NAME]"
type input "Quek"
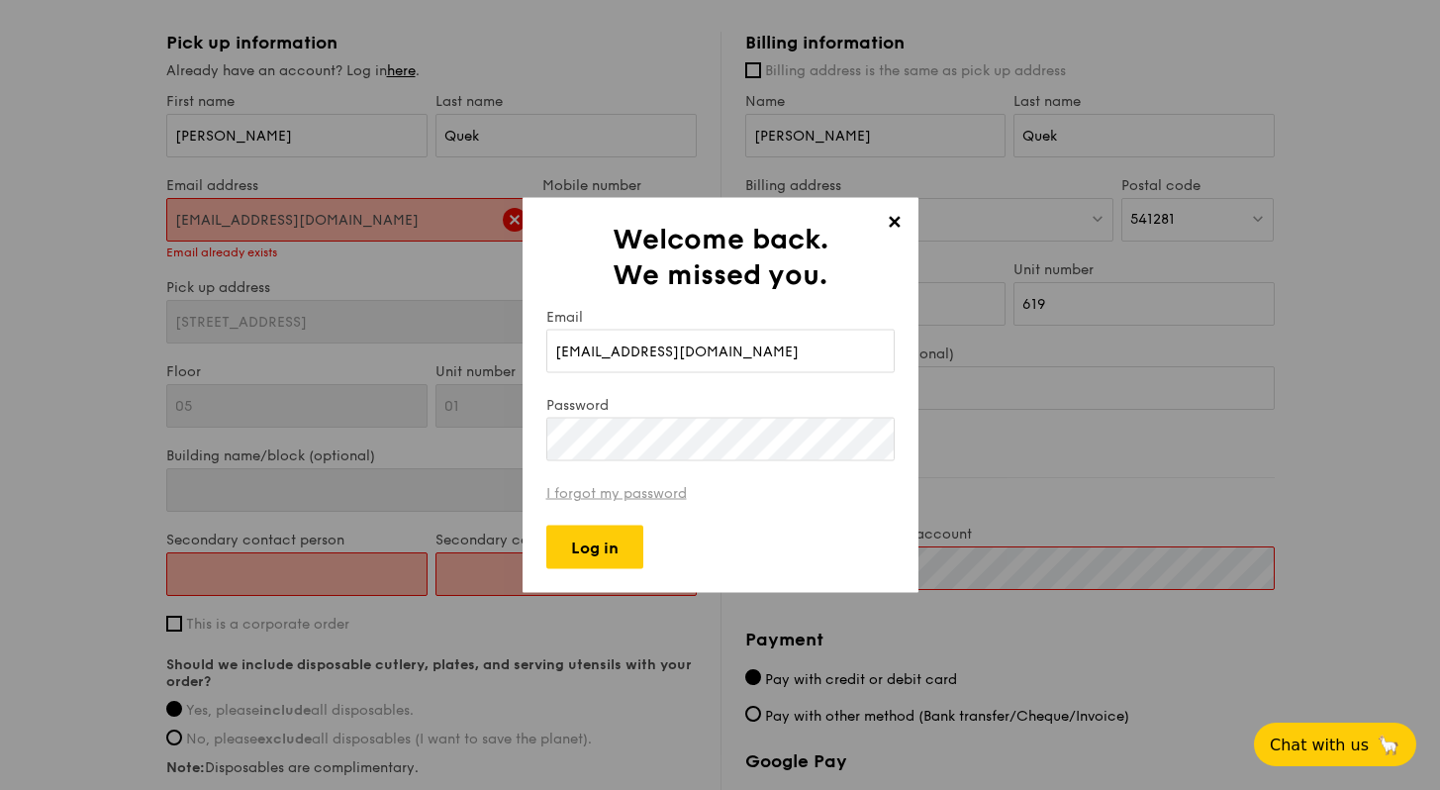
click at [663, 494] on link "I forgot my password" at bounding box center [616, 493] width 140 height 17
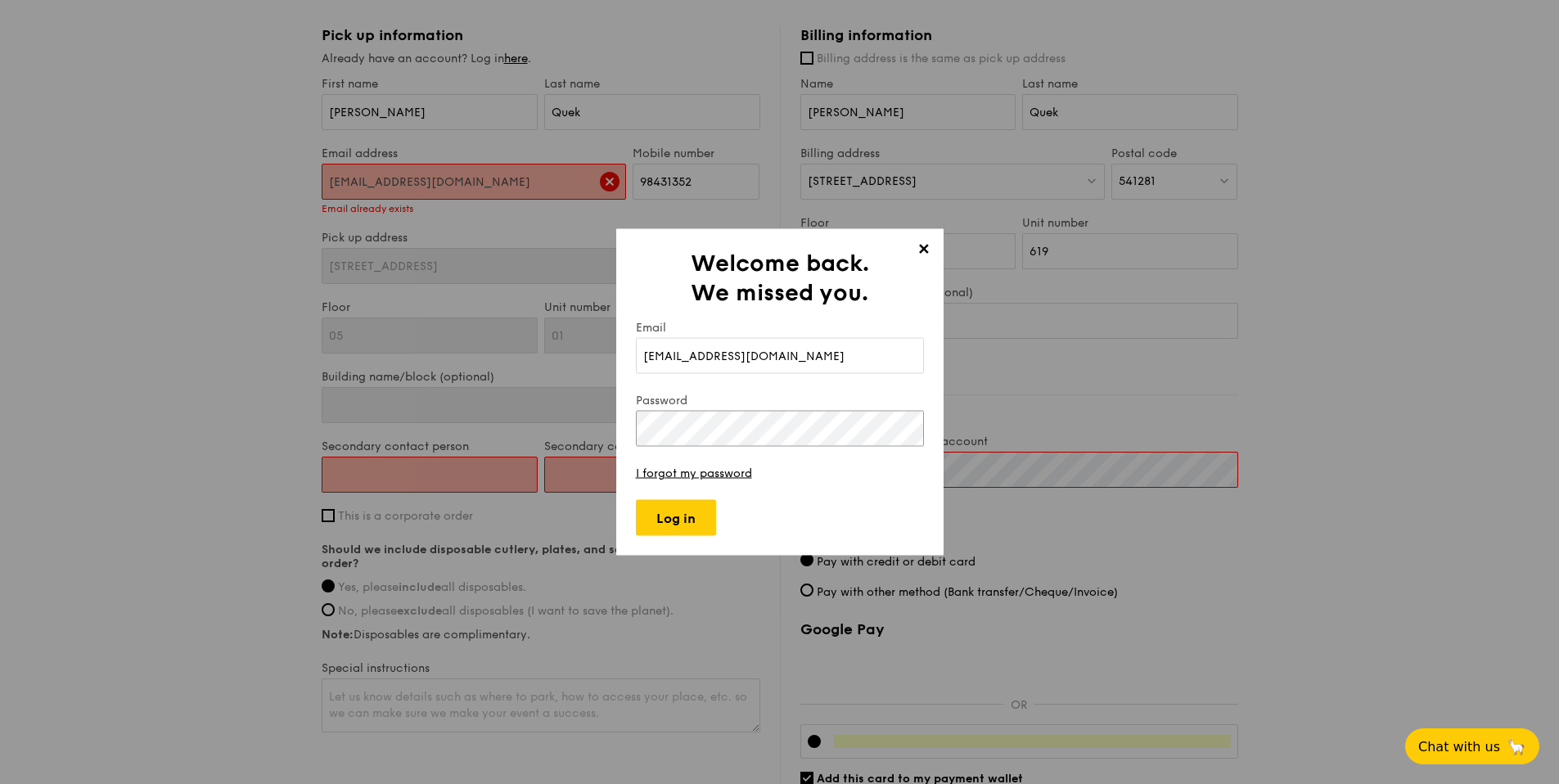
click at [636, 536] on div at bounding box center [636, 536] width 0 height 0
click at [926, 247] on span "✕" at bounding box center [924, 252] width 23 height 23
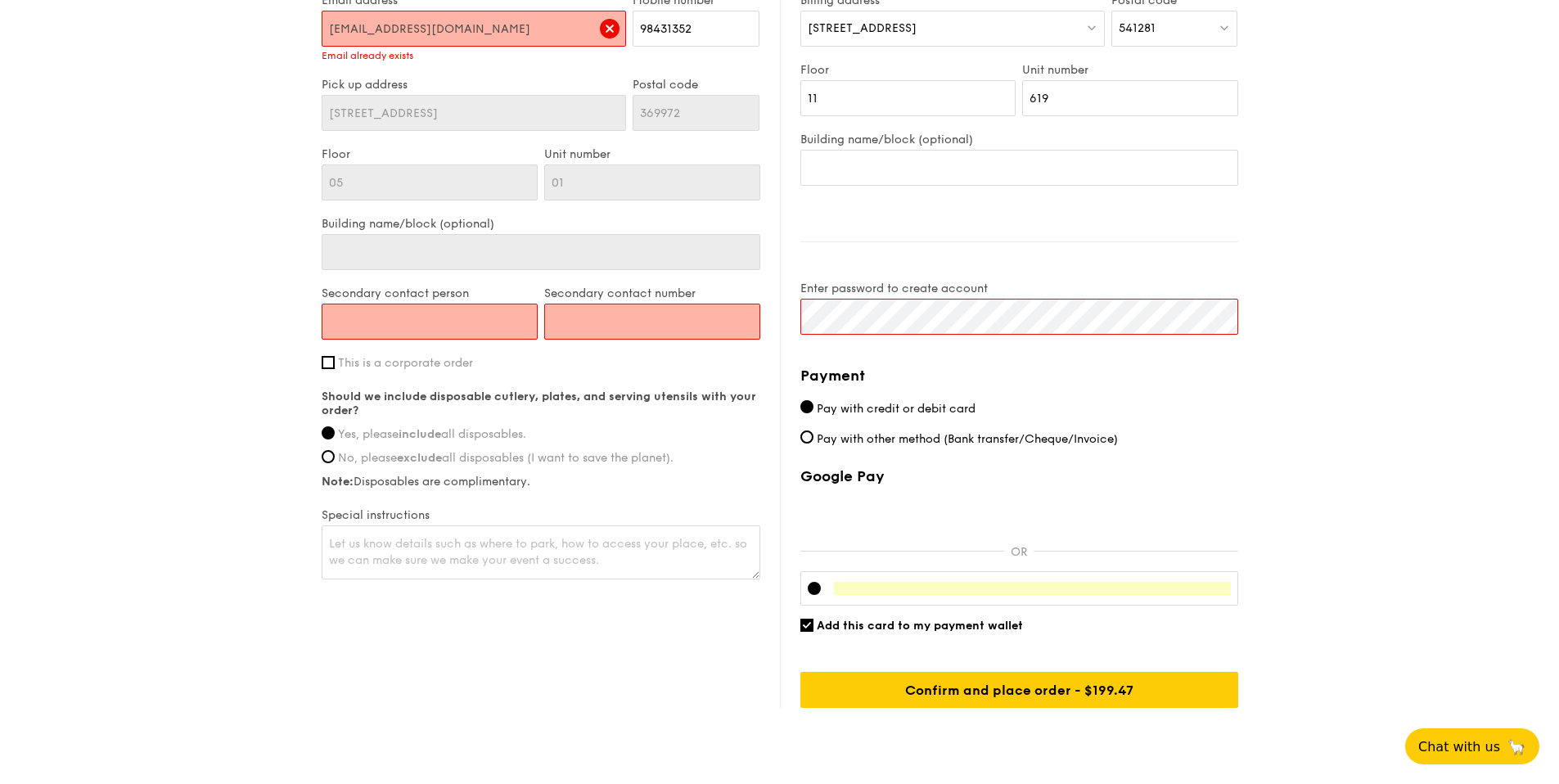
scroll to position [834, 0]
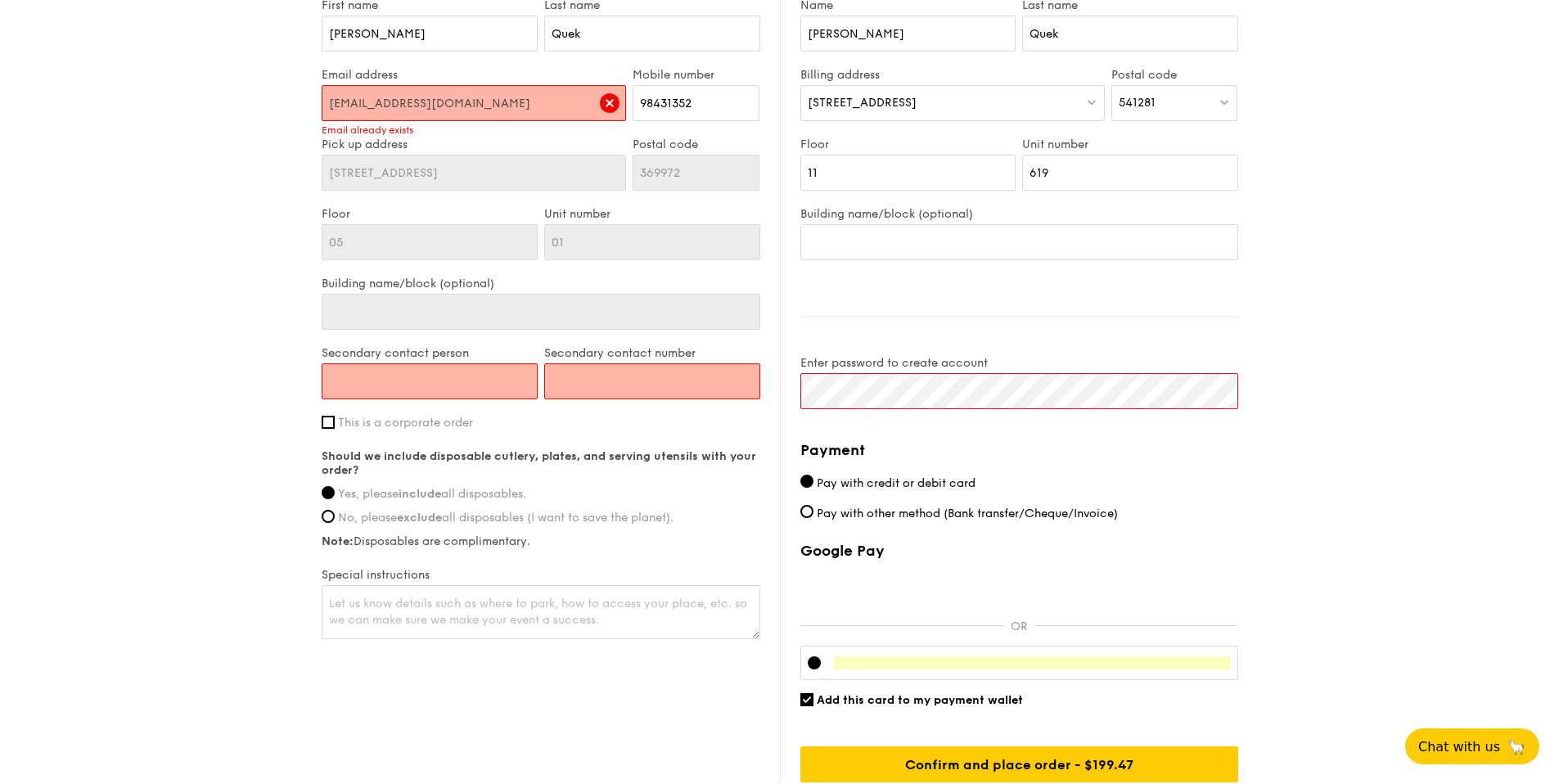
click at [495, 98] on input "[EMAIL_ADDRESS][DOMAIN_NAME]" at bounding box center [474, 103] width 305 height 36
click at [503, 88] on input "[EMAIL_ADDRESS][DOMAIN_NAME]" at bounding box center [474, 103] width 305 height 36
click at [610, 101] on img at bounding box center [610, 103] width 20 height 20
click at [628, 105] on div "Email address berniceqjn@gmail.com Email already exists" at bounding box center [474, 102] width 312 height 68
click at [600, 103] on img at bounding box center [610, 103] width 20 height 20
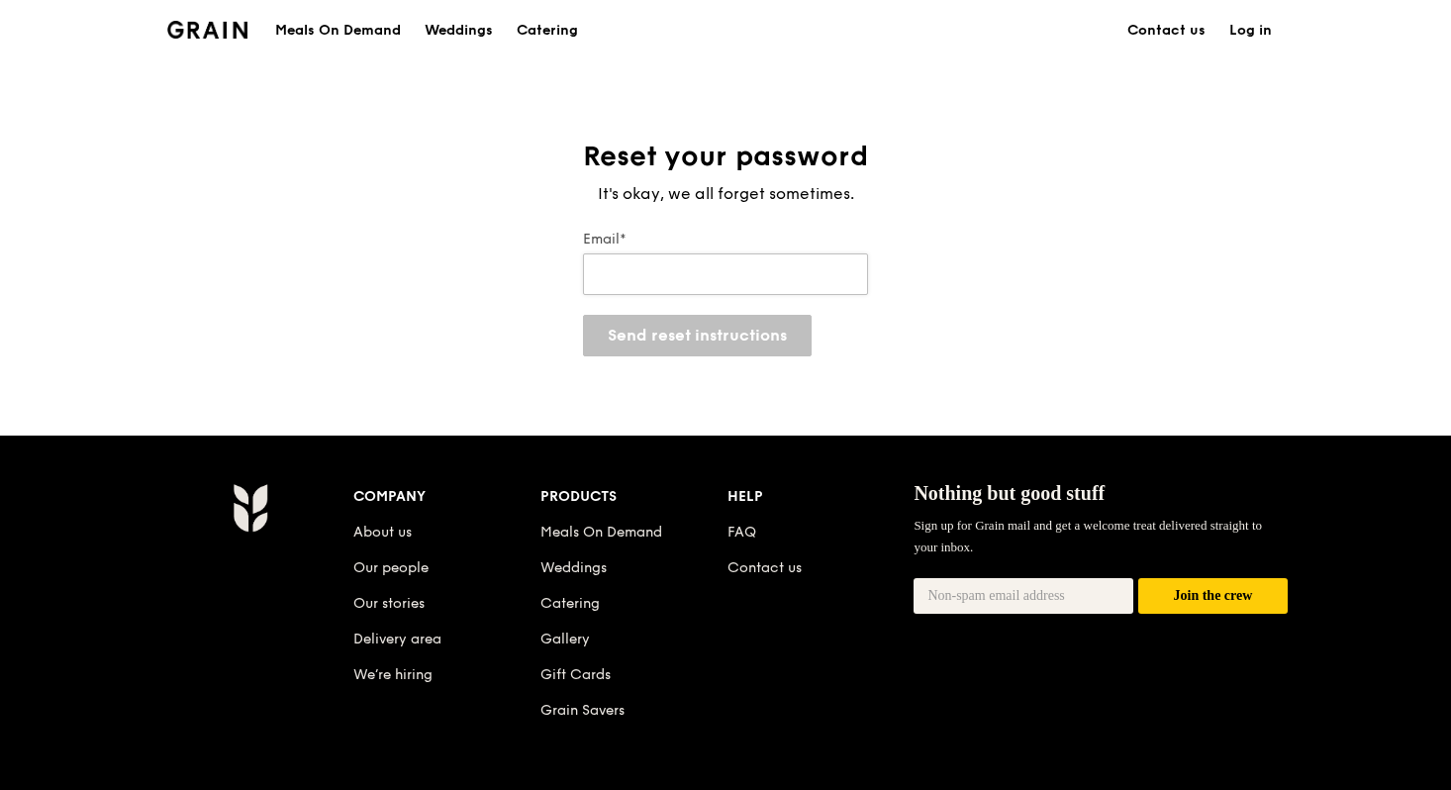
click at [728, 271] on input "Email*" at bounding box center [725, 274] width 285 height 42
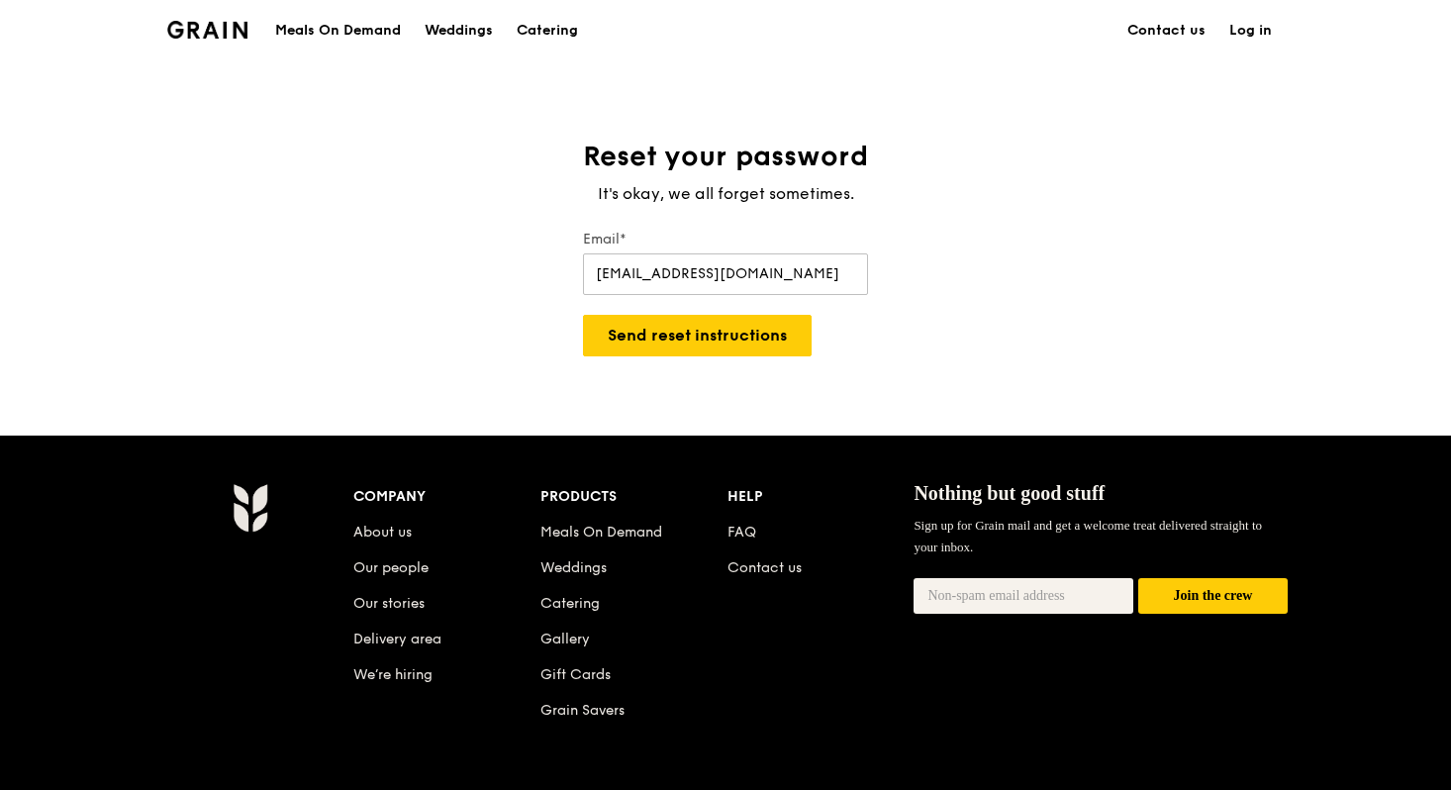
type input "berniceqjn@gmail.com"
click at [723, 351] on button "Send reset instructions" at bounding box center [697, 336] width 229 height 42
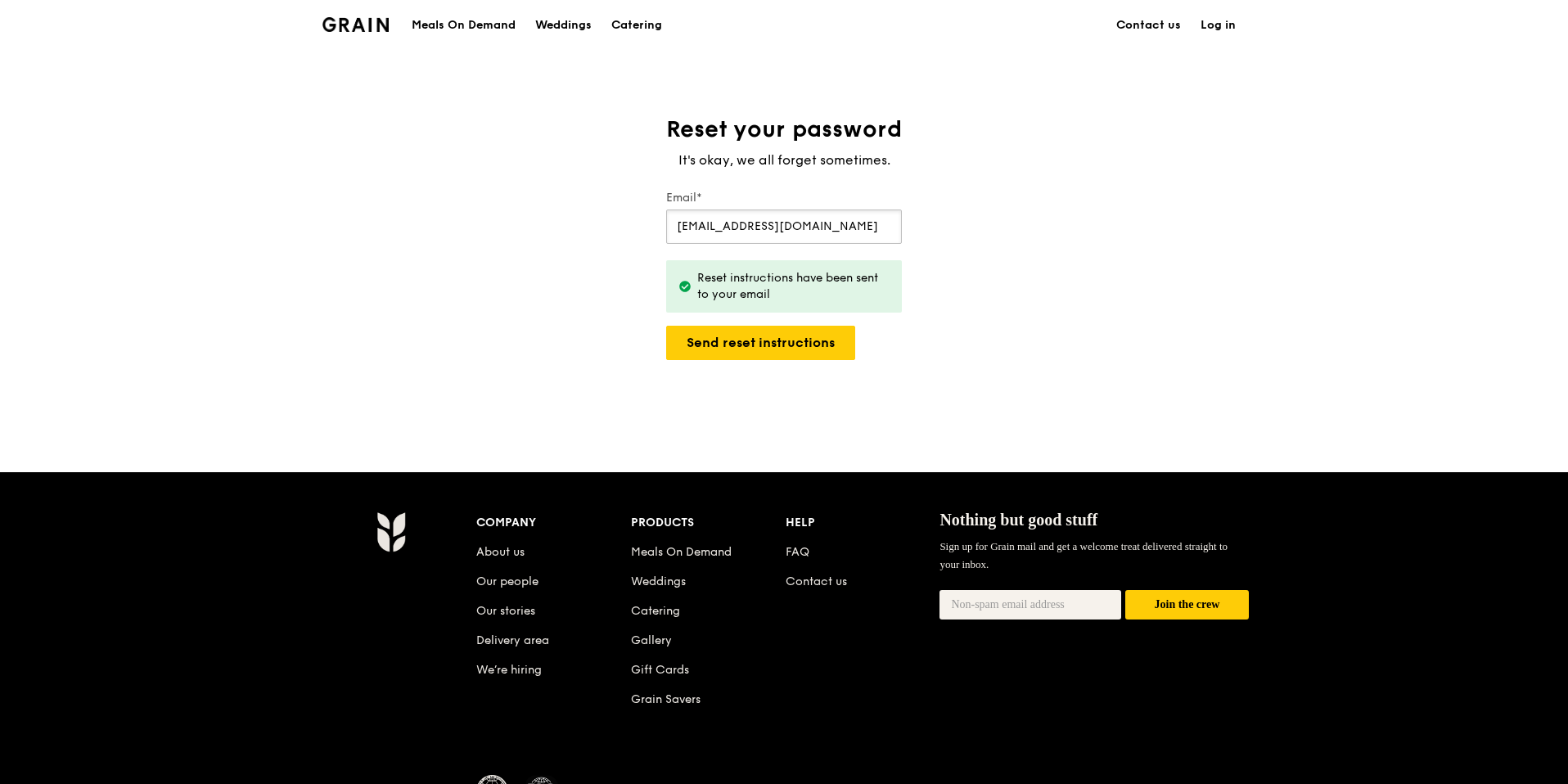
drag, startPoint x: 727, startPoint y: 223, endPoint x: 739, endPoint y: 225, distance: 12.2
click at [732, 224] on input "berniceqjn@gmail.com" at bounding box center [783, 227] width 236 height 35
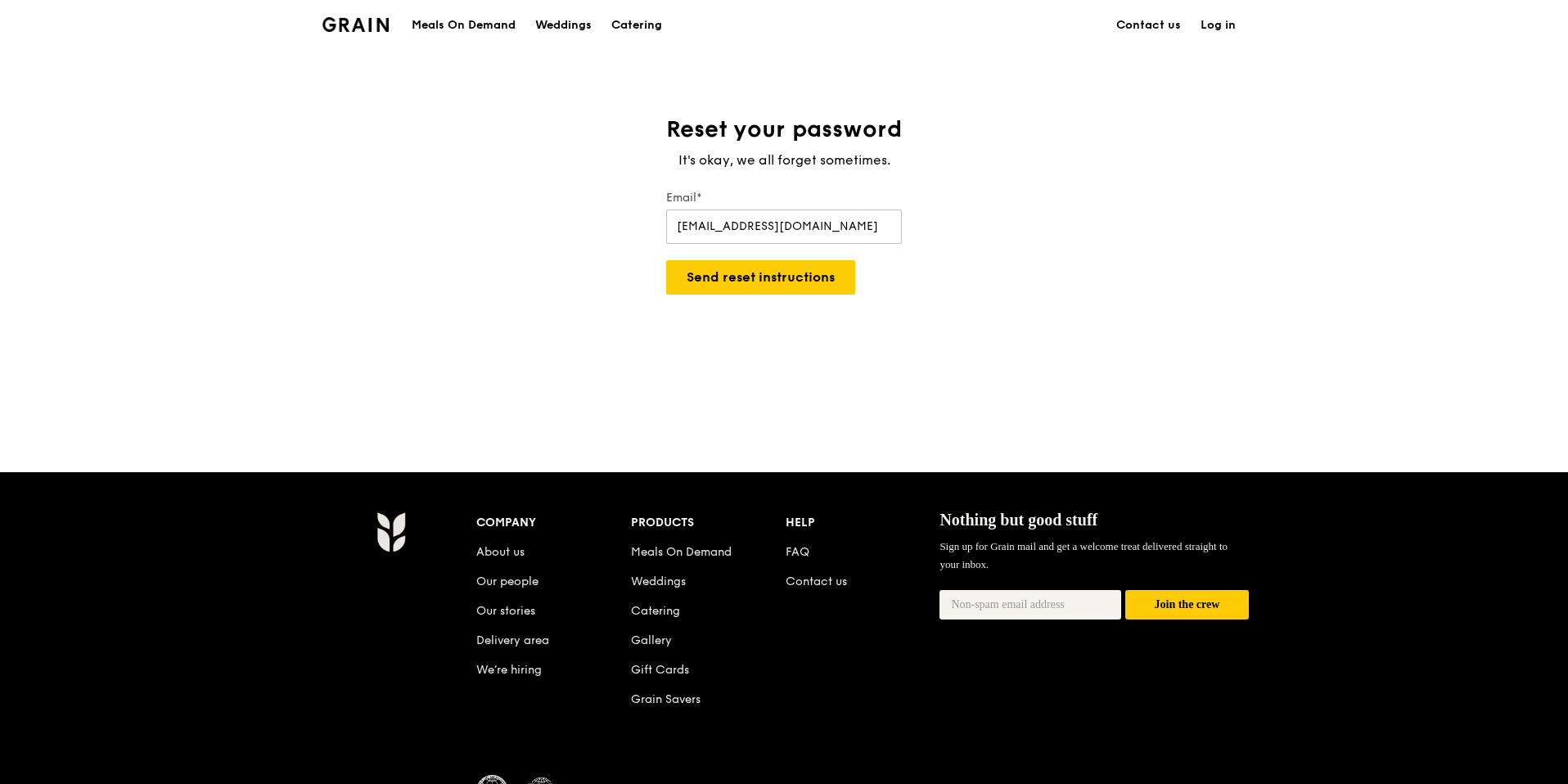
click at [1145, 248] on div "Reset your password It's okay, we all forget sometimes. Email* berniceqjn@gmail…" at bounding box center [784, 261] width 1568 height 292
click at [797, 284] on button "Send reset instructions" at bounding box center [760, 278] width 189 height 35
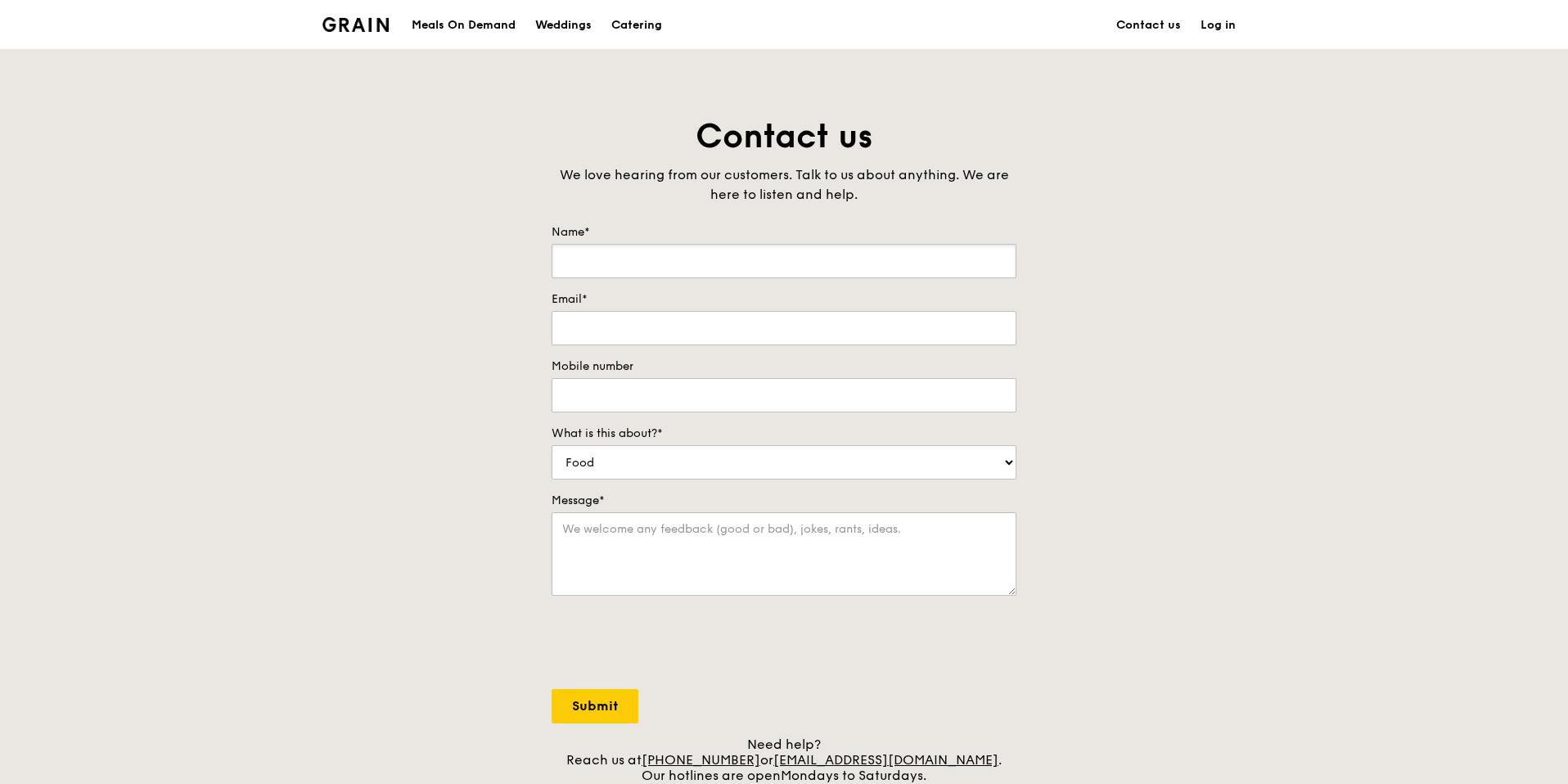
click at [791, 253] on input "Name*" at bounding box center [784, 261] width 465 height 35
type input "Bernice Quek"
type input "[EMAIL_ADDRESS][DOMAIN_NAME]"
type input "97562851"
drag, startPoint x: 533, startPoint y: 386, endPoint x: 513, endPoint y: 390, distance: 20.4
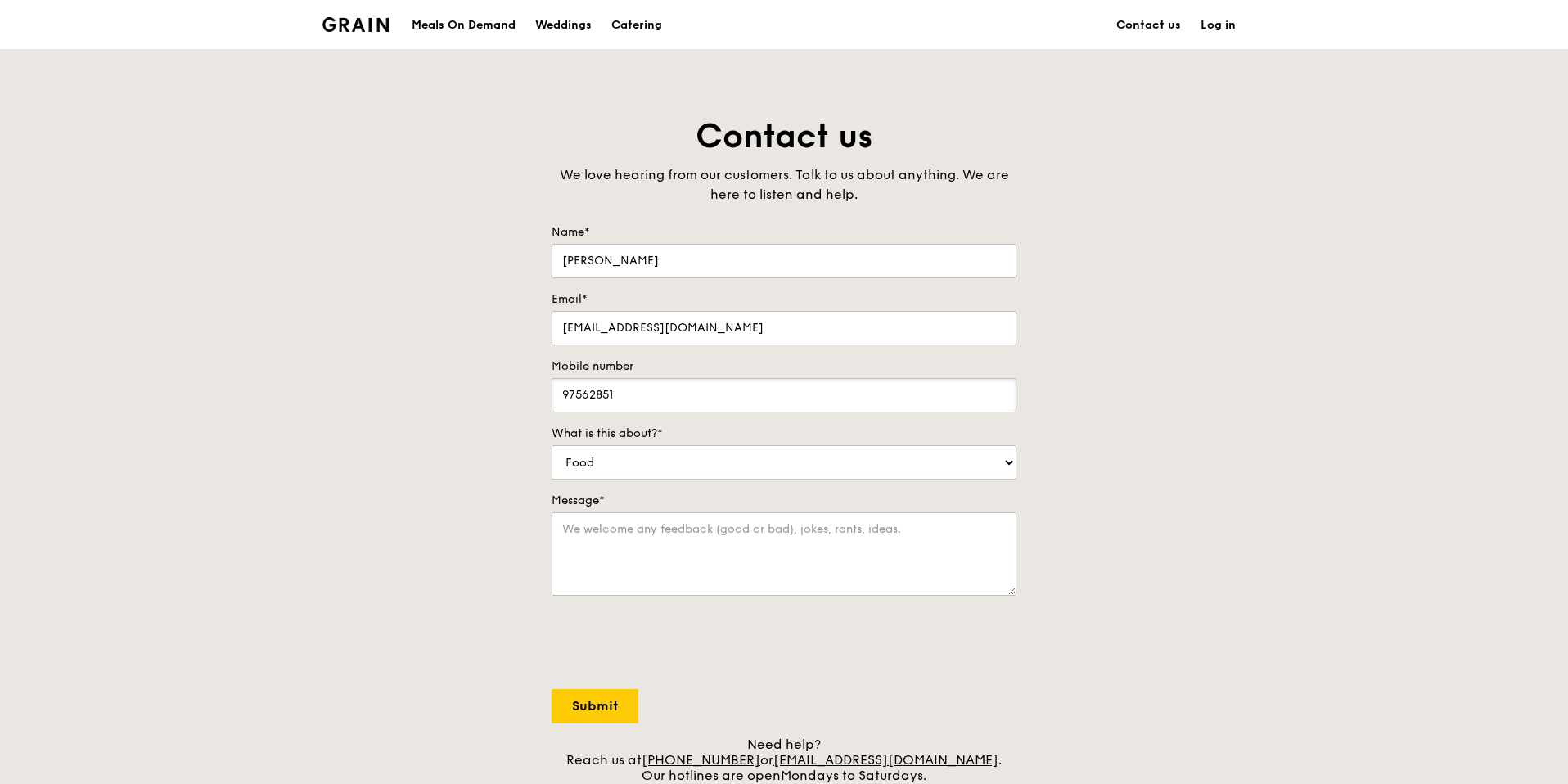
click at [509, 386] on div "Contact us We love hearing from our customers. Talk to us about anything. We ar…" at bounding box center [784, 457] width 1568 height 684
click at [474, 392] on div "Contact us We love hearing from our customers. Talk to us about anything. We ar…" at bounding box center [784, 457] width 1568 height 684
click at [625, 458] on select "Food Service Billing/Payment Catering Others" at bounding box center [784, 462] width 465 height 35
select select "Catering"
click at [604, 555] on textarea "Message*" at bounding box center [784, 553] width 465 height 84
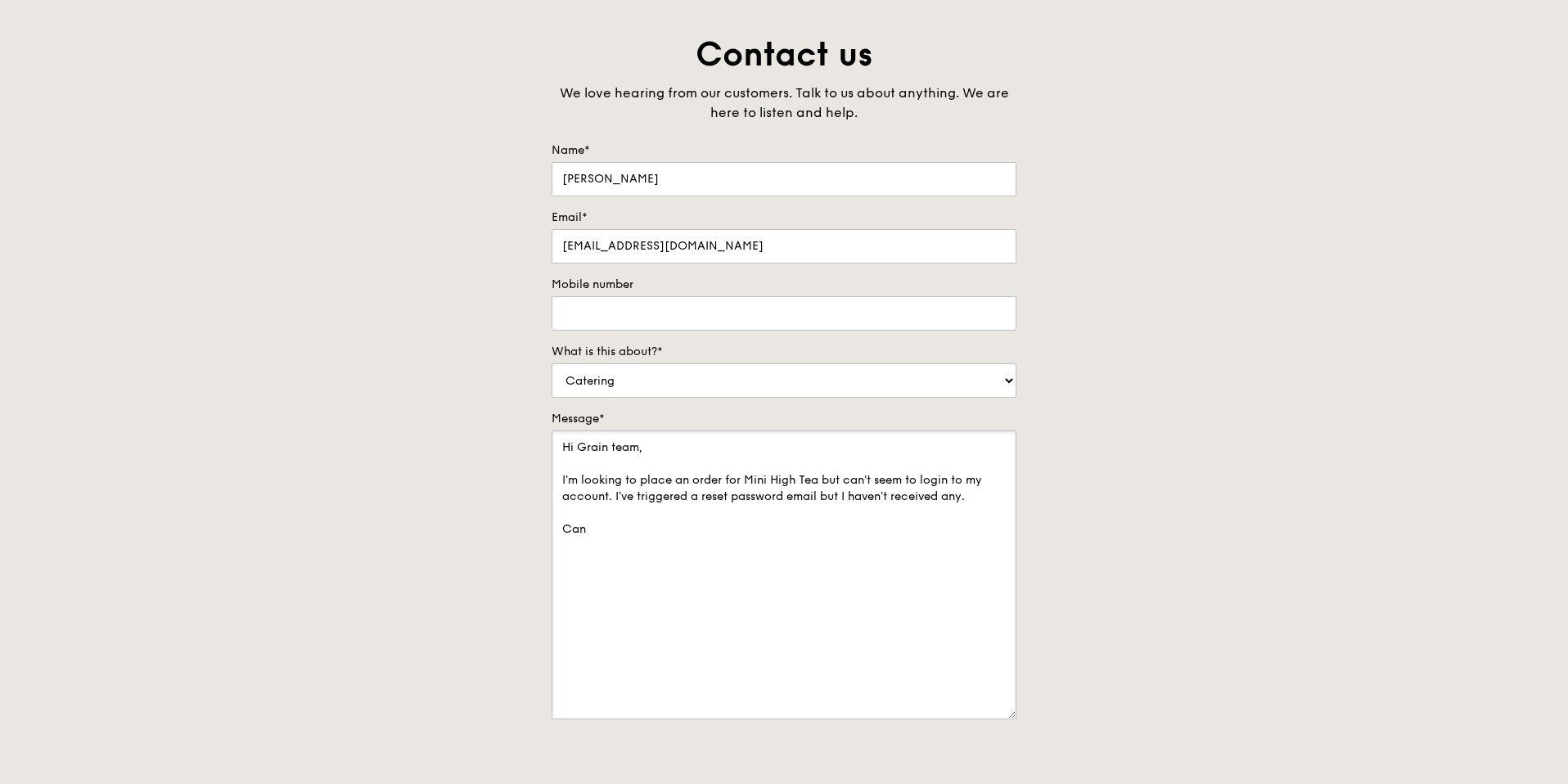
drag, startPoint x: 1014, startPoint y: 509, endPoint x: 1018, endPoint y: 715, distance: 206.0
click at [1018, 715] on div "Contact us We love hearing from our customers. Talk to us about anything. We ar…" at bounding box center [784, 478] width 491 height 890
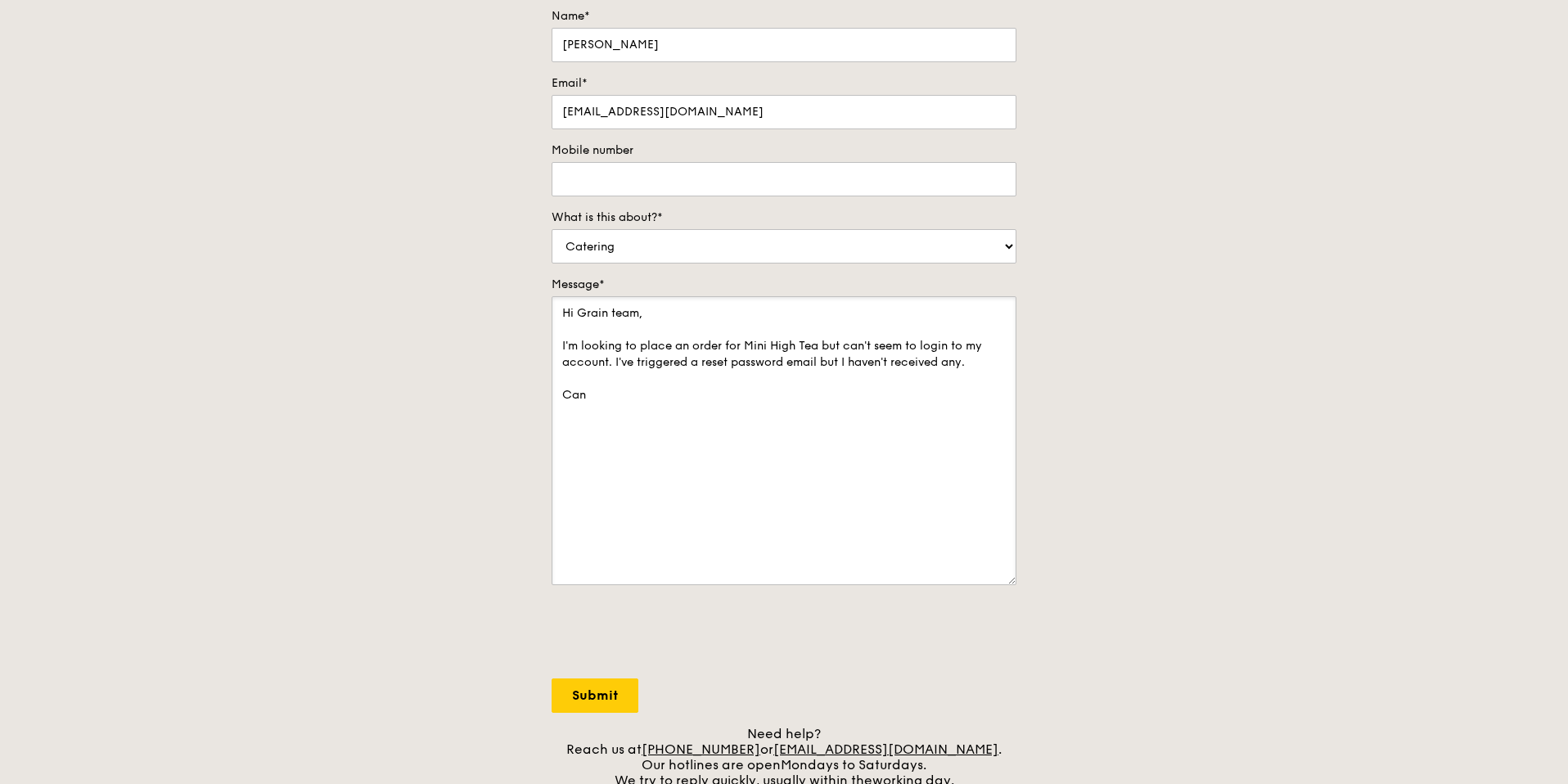
scroll to position [227, 0]
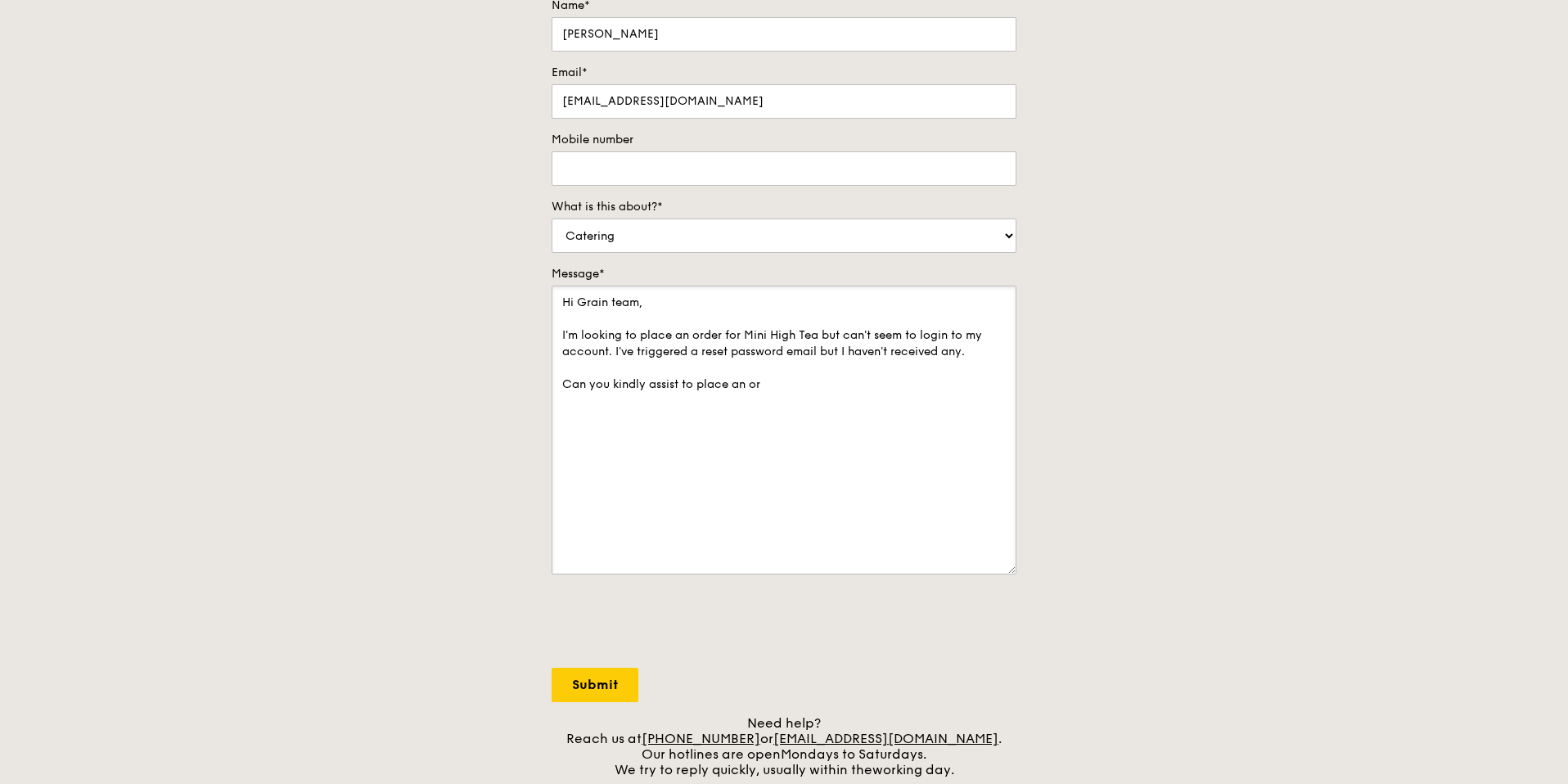
click at [844, 484] on textarea "Hi Grain team, I'm looking to place an order for Mini High Tea but can't seem t…" at bounding box center [784, 429] width 465 height 289
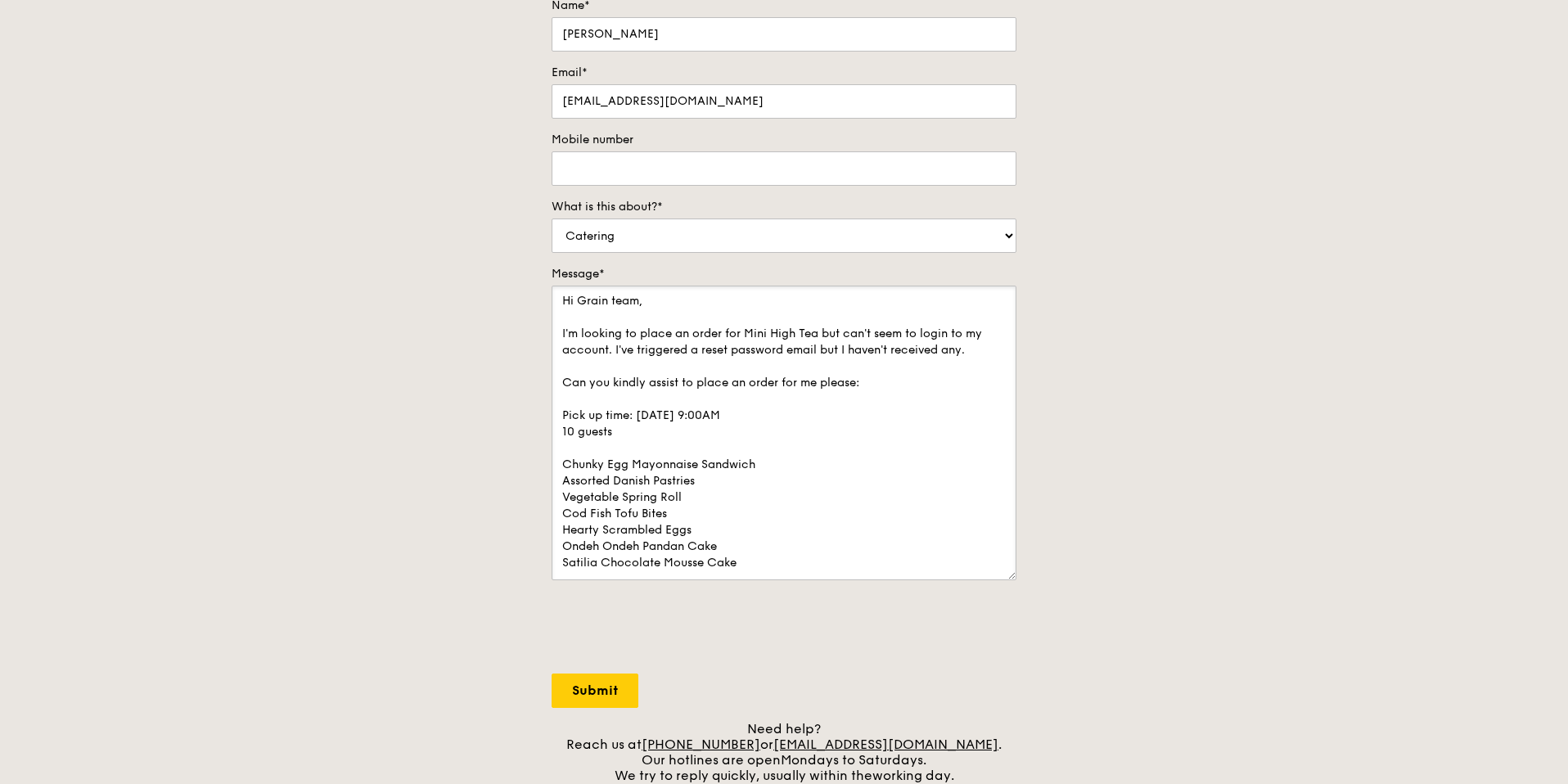
scroll to position [0, 0]
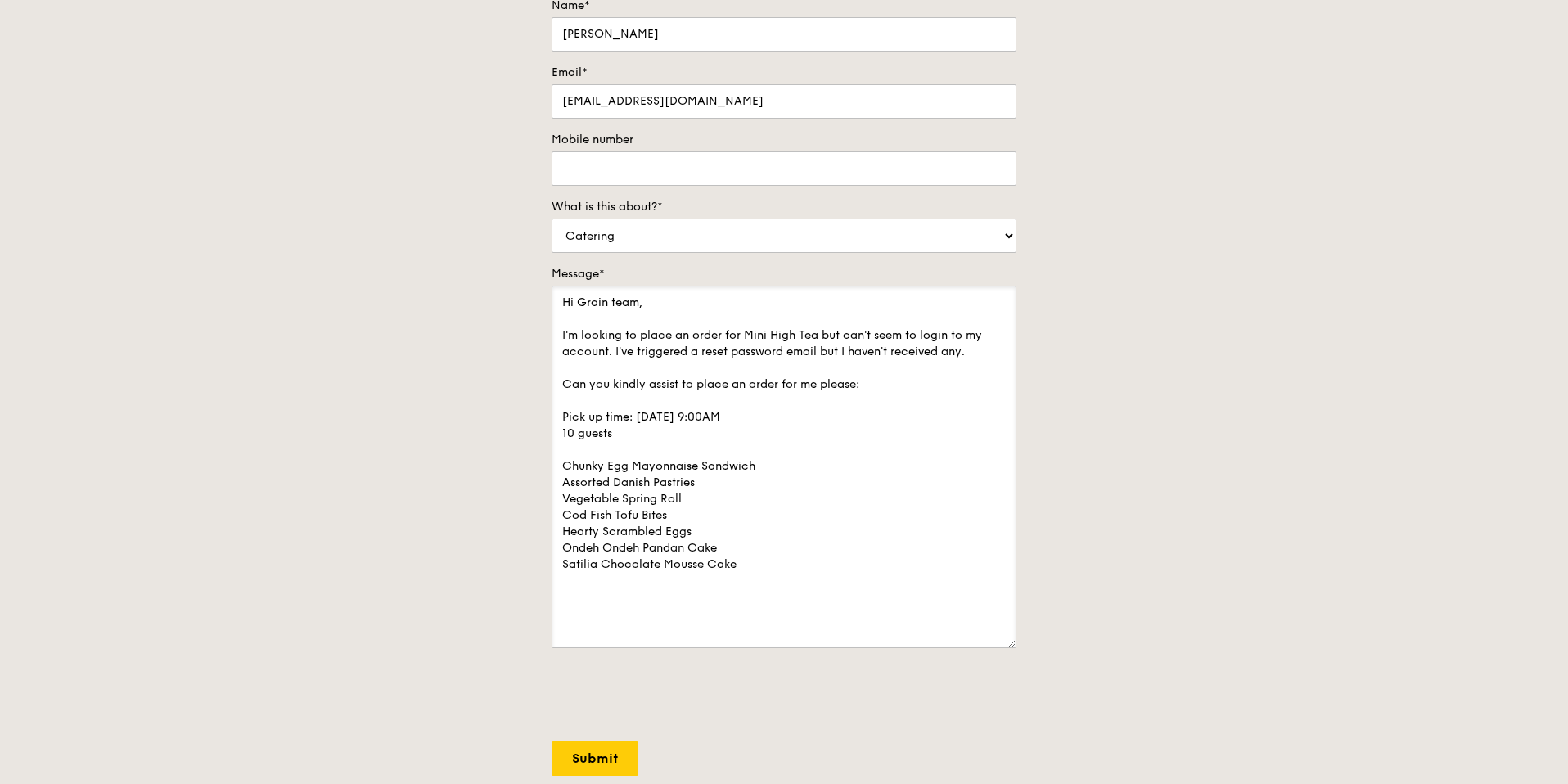
drag, startPoint x: 1009, startPoint y: 571, endPoint x: 1011, endPoint y: 640, distance: 69.0
click at [1011, 640] on textarea "Hi Grain team, I'm looking to place an order for Mini High Tea but can't seem t…" at bounding box center [784, 466] width 465 height 362
click at [633, 316] on textarea "Hi Grain team, I'm looking to place an order for Mini High Tea but can't seem t…" at bounding box center [784, 464] width 465 height 358
click at [633, 317] on textarea "Hi Grain team, I'm looking to place an order for Mini High Tea but can't seem t…" at bounding box center [784, 464] width 465 height 358
drag, startPoint x: 665, startPoint y: 343, endPoint x: 769, endPoint y: 421, distance: 130.0
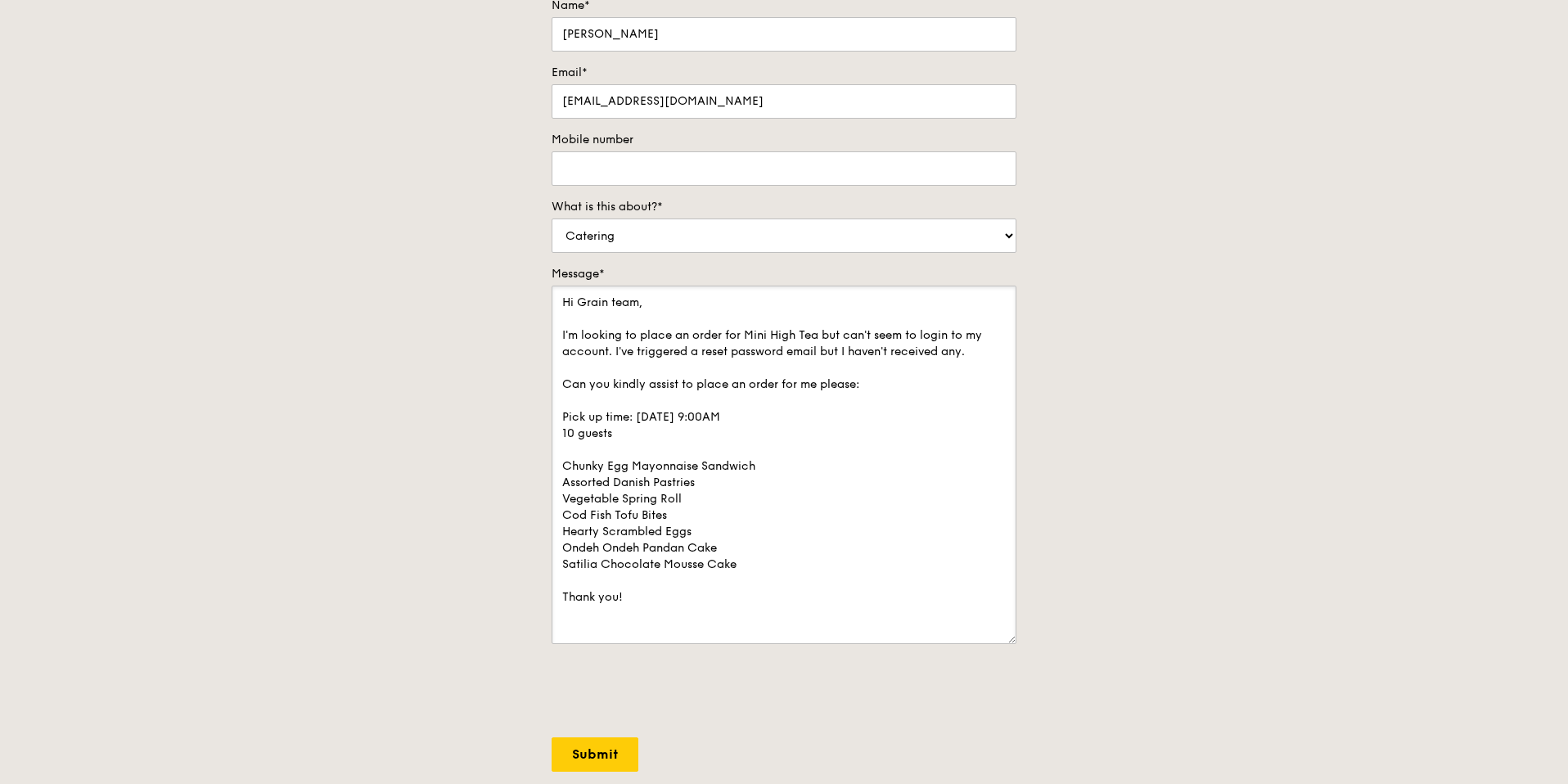
click at [769, 421] on textarea "Hi Grain team, I'm looking to place an order for Mini High Tea but can't seem t…" at bounding box center [784, 464] width 465 height 358
drag, startPoint x: 705, startPoint y: 329, endPoint x: 765, endPoint y: 498, distance: 179.3
click at [743, 445] on textarea "Hi Grain team, I'm looking to place an order for Mini High Tea but can't seem t…" at bounding box center [784, 464] width 465 height 358
click at [771, 518] on textarea "Hi Grain team, I'm looking to place an order for Mini High Tea but can't seem t…" at bounding box center [784, 464] width 465 height 358
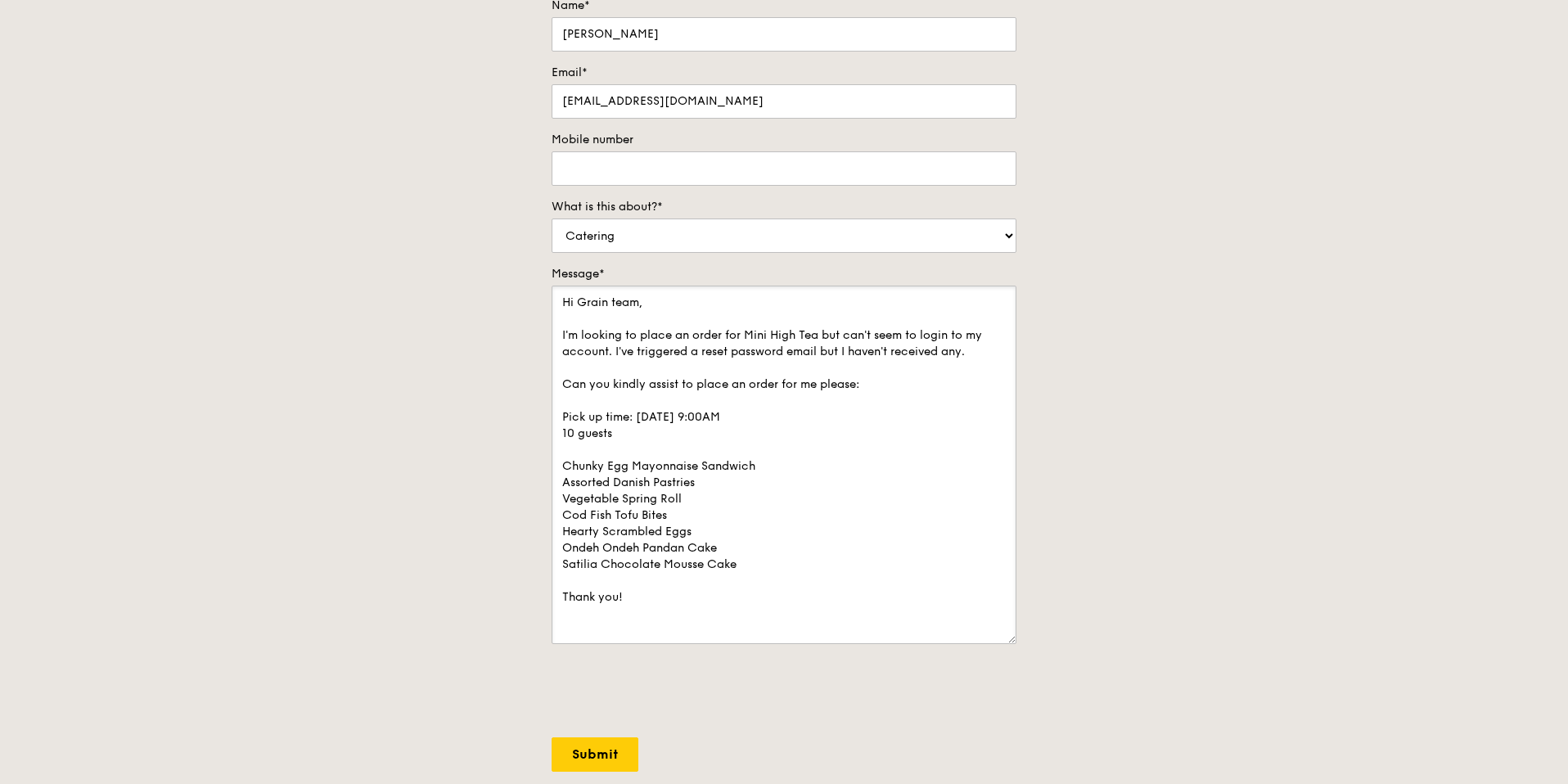
drag, startPoint x: 773, startPoint y: 531, endPoint x: 771, endPoint y: 624, distance: 93.0
click at [773, 531] on textarea "Hi Grain team, I'm looking to place an order for Mini High Tea but can't seem t…" at bounding box center [784, 464] width 465 height 358
click at [767, 570] on textarea "Hi Grain team, I'm looking to place an order for Mini High Tea but can't seem t…" at bounding box center [784, 464] width 465 height 358
click at [652, 642] on textarea "Hi Grain team, I'm looking to place an order for Mini High Tea but can't seem t…" at bounding box center [784, 464] width 465 height 358
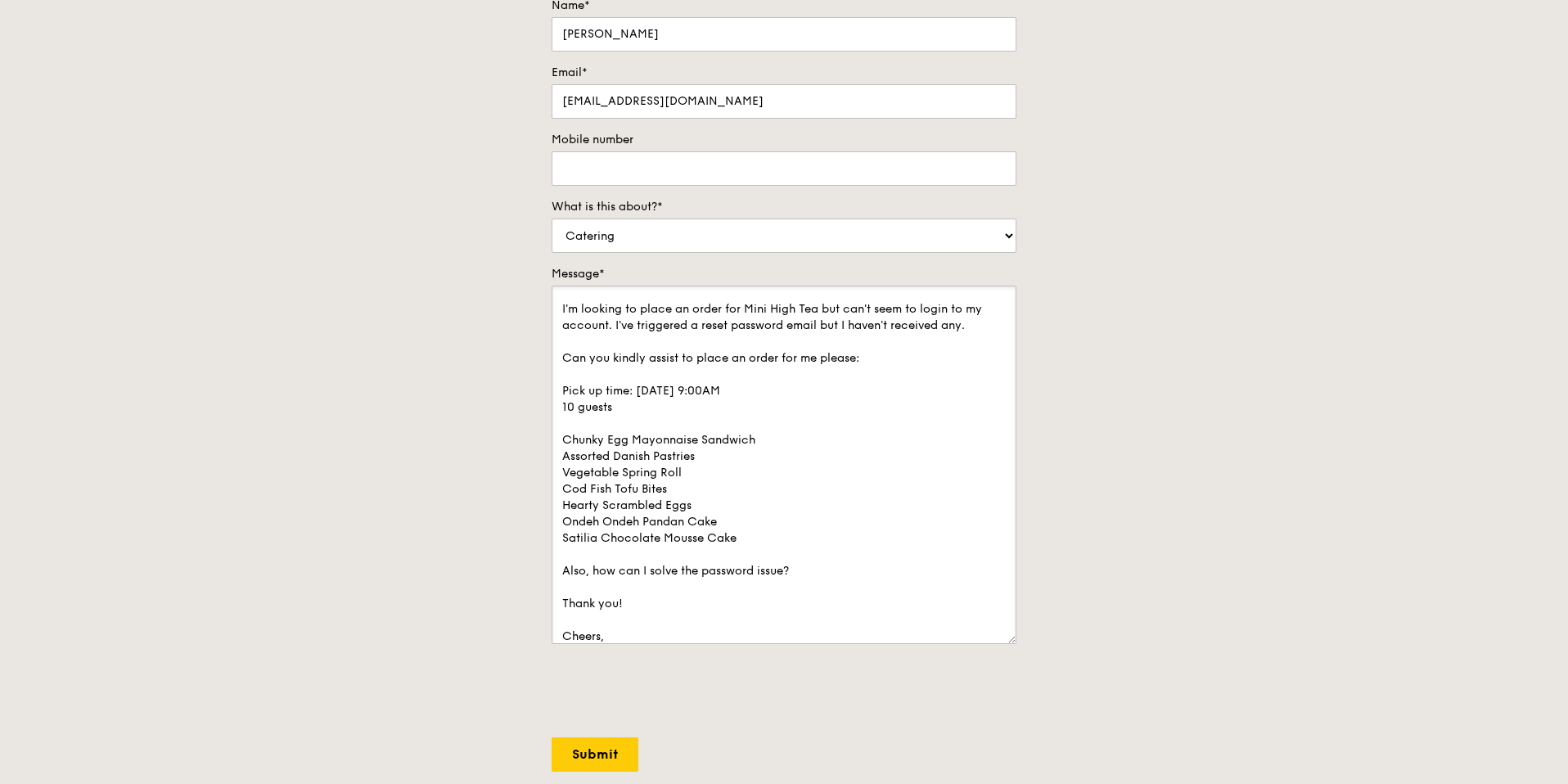
scroll to position [42, 0]
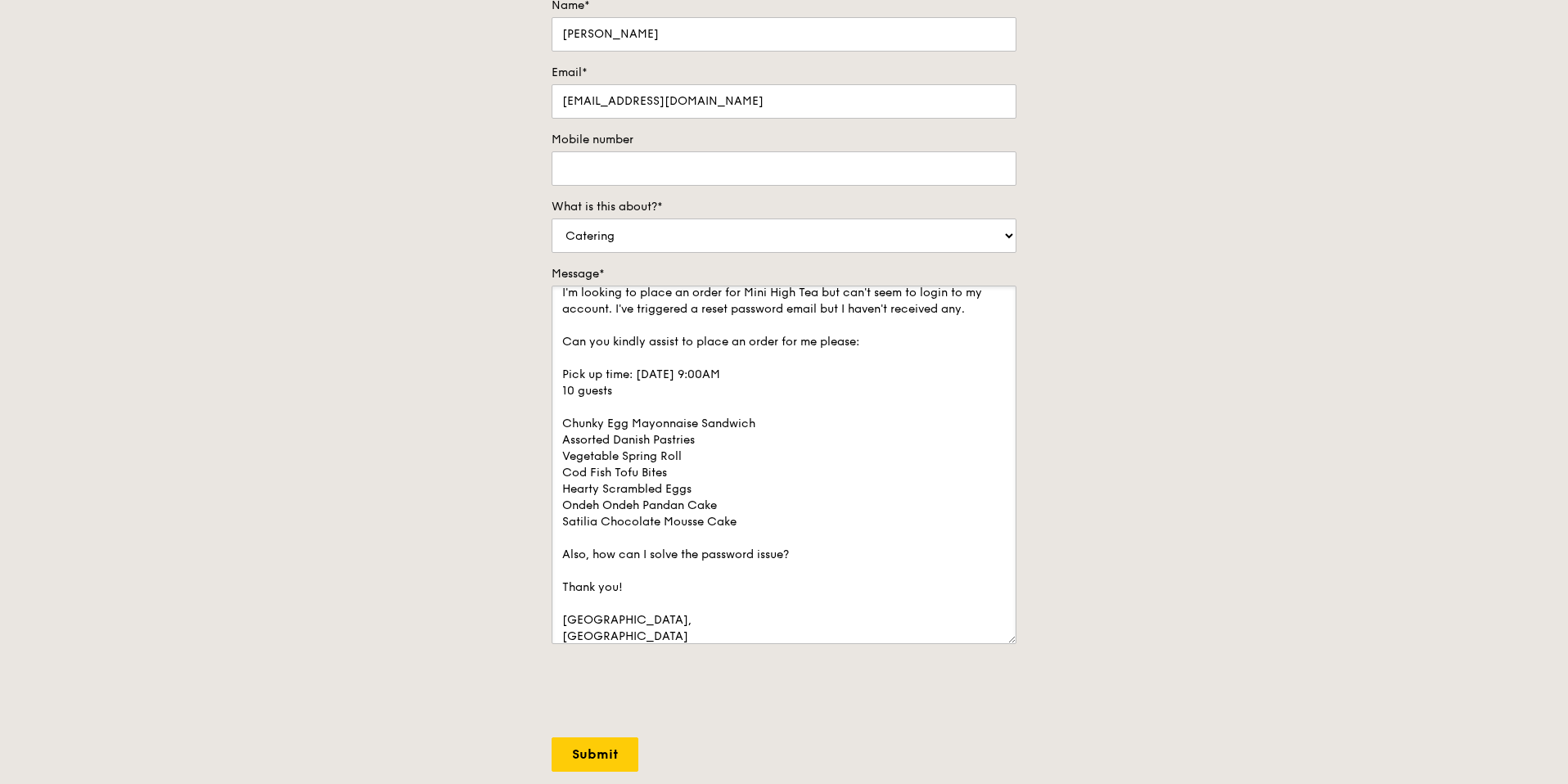
click at [667, 584] on textarea "Hi Grain team, I'm looking to place an order for Mini High Tea but can't seem t…" at bounding box center [784, 464] width 465 height 358
click at [781, 560] on textarea "Hi Grain team, I'm looking to place an order for Mini High Tea but can't seem t…" at bounding box center [784, 464] width 465 height 358
click at [816, 552] on textarea "Hi Grain team, I'm looking to place an order for Mini High Tea but can't seem t…" at bounding box center [784, 464] width 465 height 358
click at [1011, 642] on textarea "Hi Grain team, I'm looking to place an order for Mini High Tea but can't seem t…" at bounding box center [784, 464] width 465 height 358
drag, startPoint x: 1018, startPoint y: 721, endPoint x: 1014, endPoint y: 661, distance: 60.1
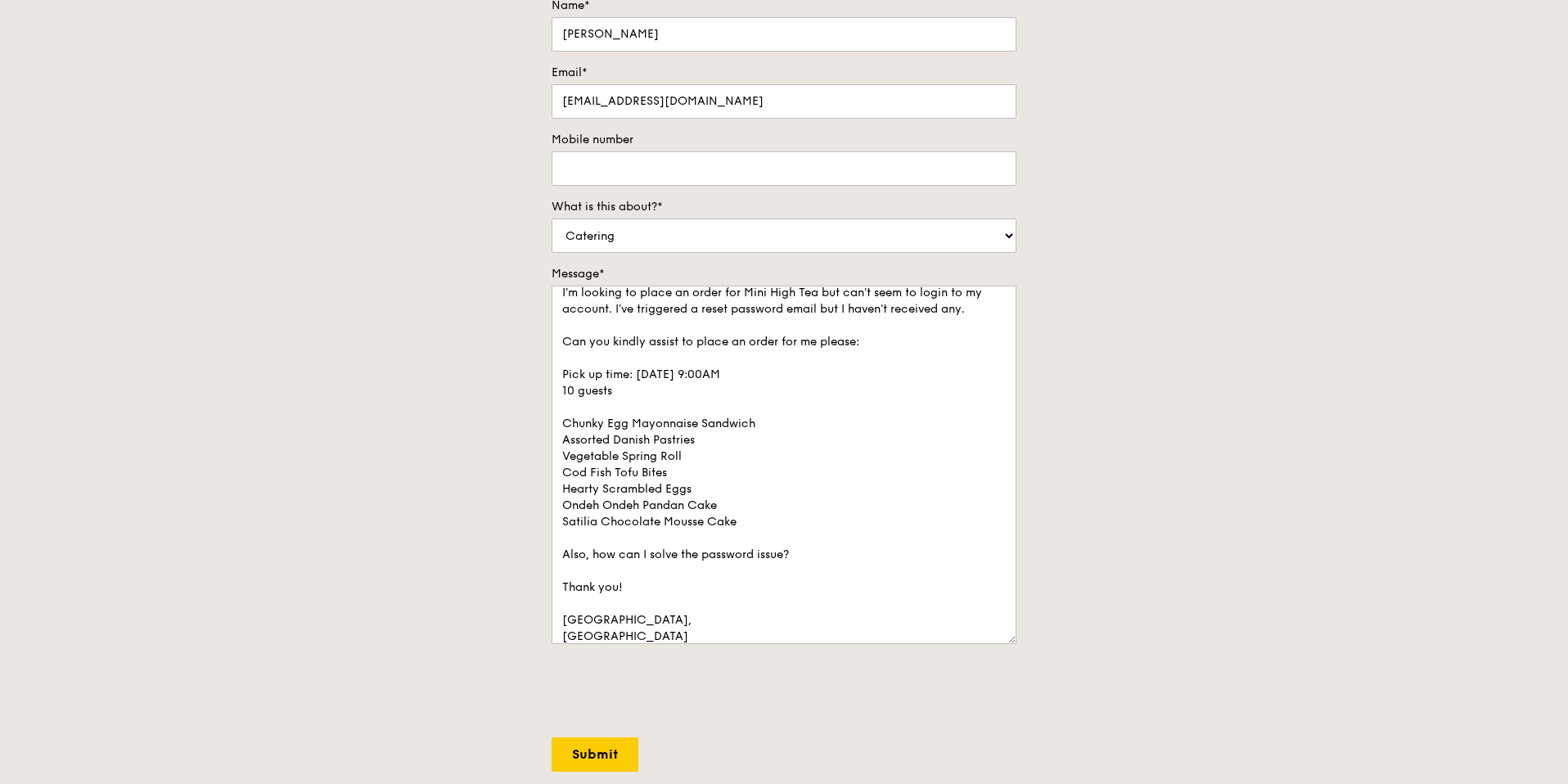
click at [1016, 715] on div "Contact us We love hearing from our customers. Talk to us about anything. We ar…" at bounding box center [784, 367] width 491 height 959
click at [1011, 641] on textarea "Hi Grain team, I'm looking to place an order for Mini High Tea but can't seem t…" at bounding box center [784, 464] width 465 height 358
click at [1010, 710] on form "Name* Bernice Quek Email* berniceqjn@gmail.com Mobile number What is this about…" at bounding box center [784, 385] width 465 height 774
click at [857, 558] on textarea "Hi Grain team, I'm looking to place an order for Mini High Tea but can't seem t…" at bounding box center [784, 464] width 465 height 358
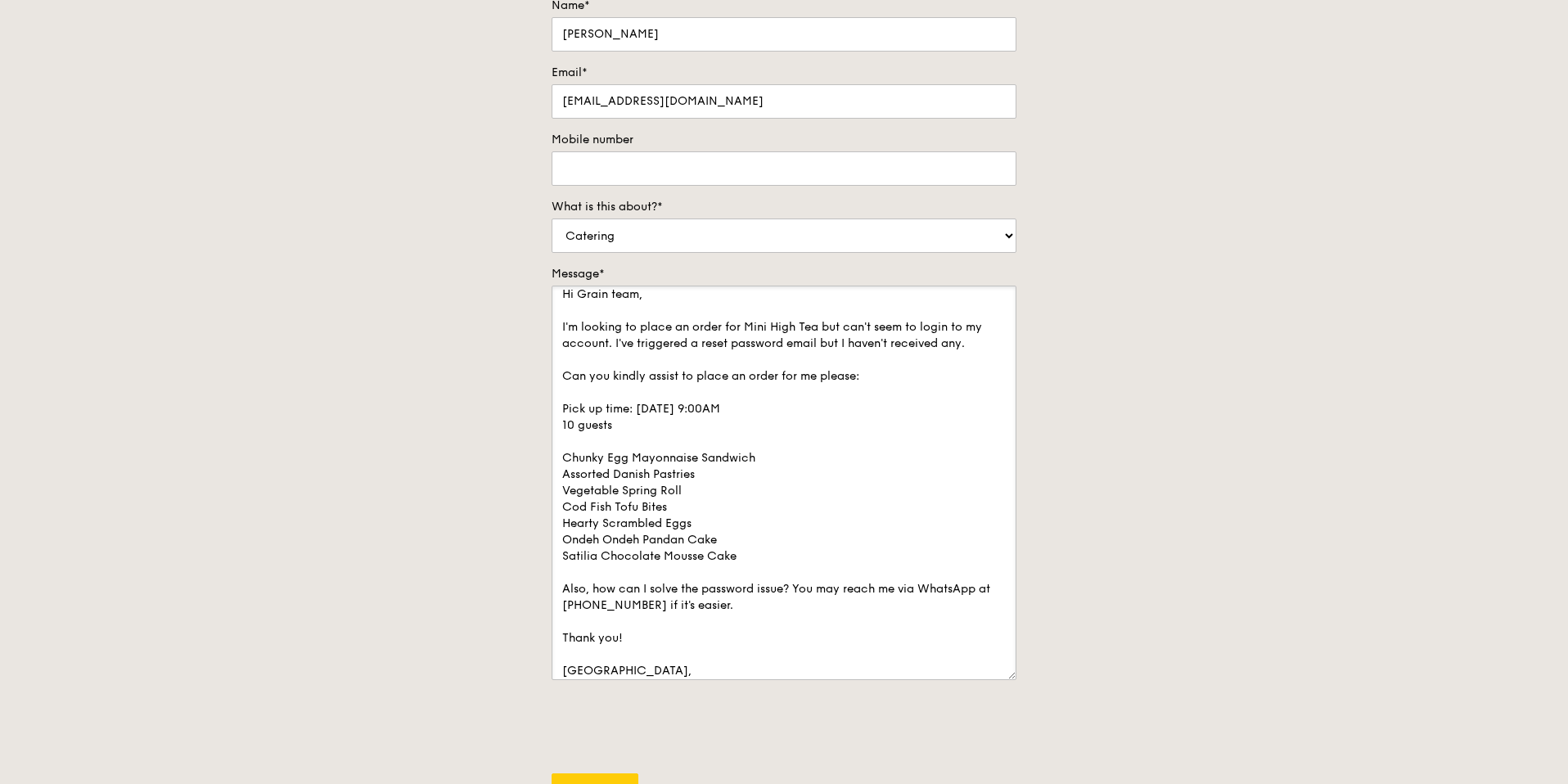
scroll to position [0, 0]
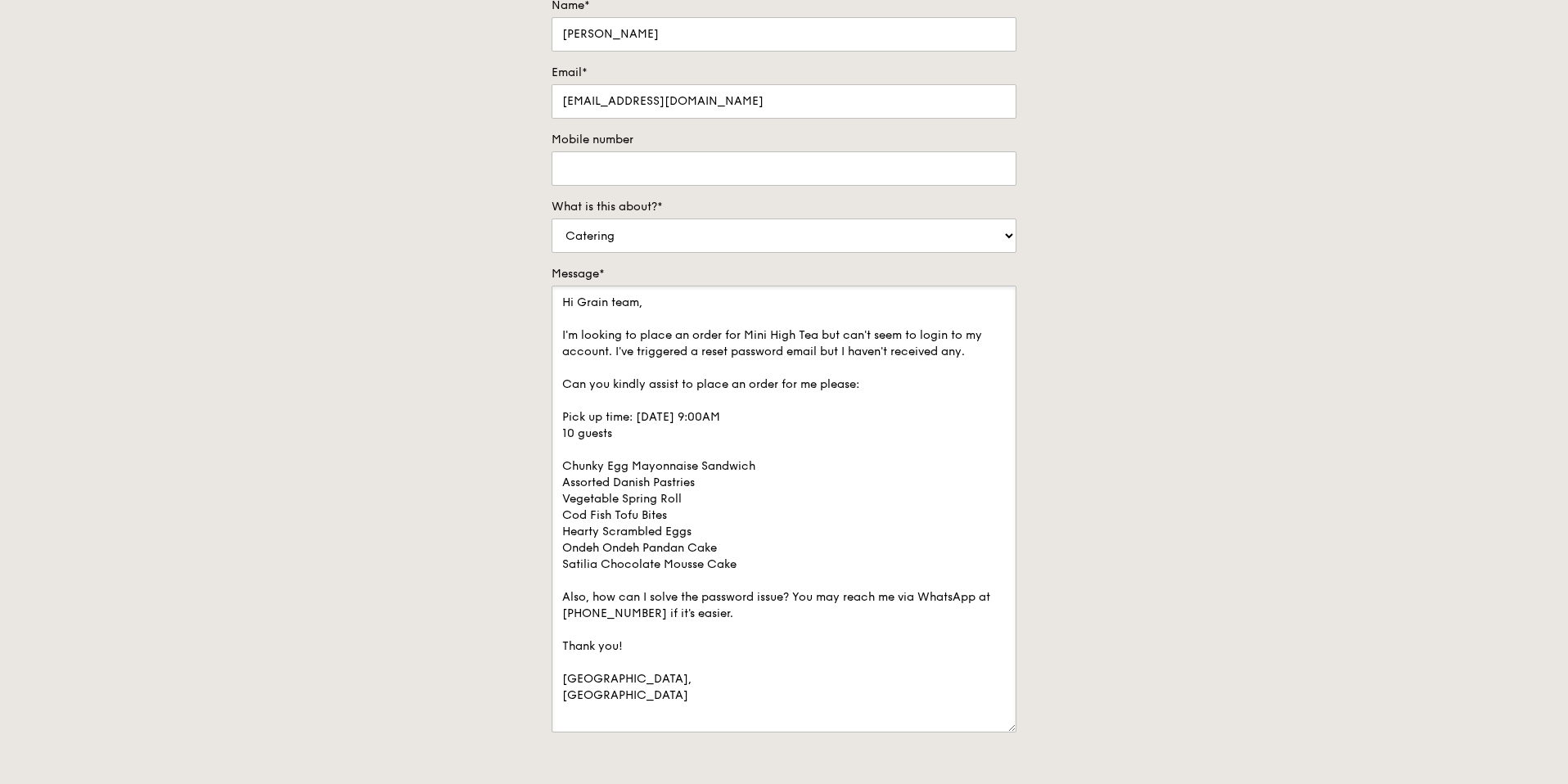
drag, startPoint x: 1010, startPoint y: 638, endPoint x: 991, endPoint y: 710, distance: 74.5
click at [990, 726] on textarea "Hi Grain team, I'm looking to place an order for Mini High Tea but can't seem t…" at bounding box center [784, 509] width 465 height 447
click at [992, 705] on textarea "Hi Grain team, I'm looking to place an order for Mini High Tea but can't seem t…" at bounding box center [784, 508] width 465 height 446
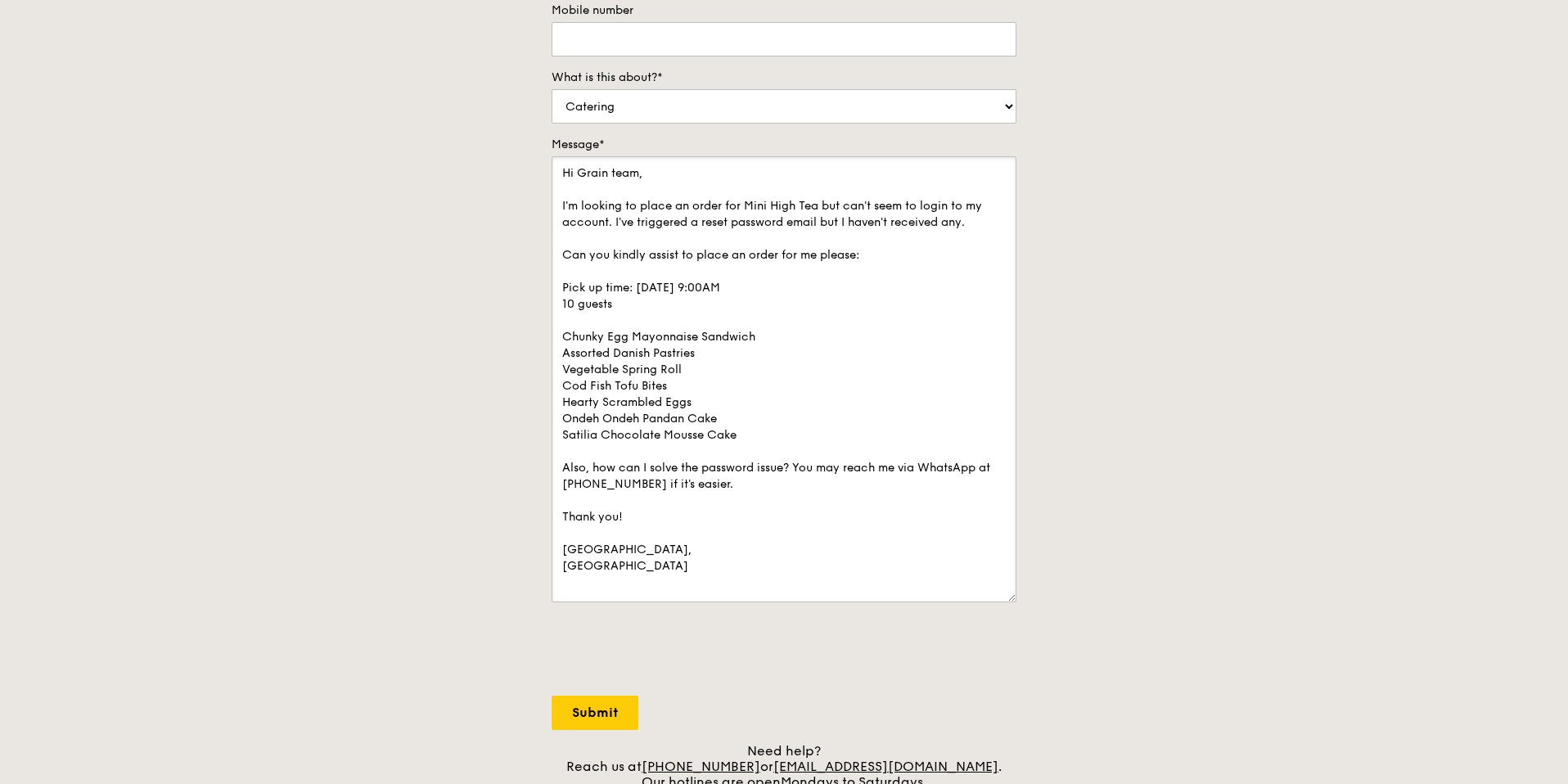
scroll to position [361, 0]
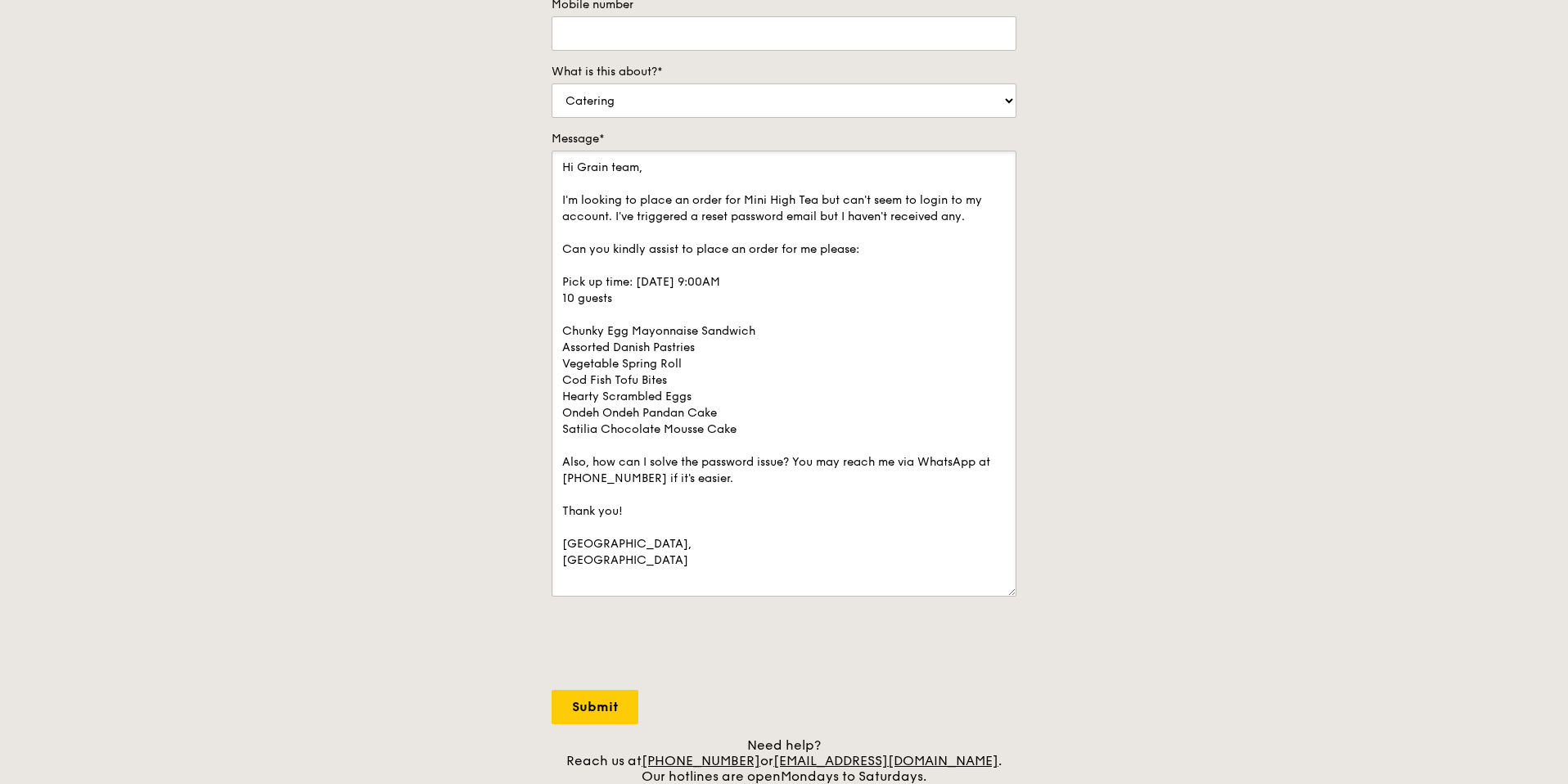
click at [749, 209] on textarea "Hi Grain team, I'm looking to place an order for Mini High Tea but can't seem t…" at bounding box center [784, 373] width 465 height 446
click at [828, 346] on textarea "Hi Grain team, I'm looking to place an order for Mini High Tea but can't seem t…" at bounding box center [784, 373] width 465 height 446
click at [719, 176] on textarea "Hi Grain team, I'm looking to place an order for Mini High Tea but can't seem t…" at bounding box center [784, 373] width 465 height 446
drag, startPoint x: 680, startPoint y: 193, endPoint x: 733, endPoint y: 365, distance: 180.0
click at [733, 365] on textarea "Hi Grain team, I'm looking to place an order for Mini High Tea but can't seem t…" at bounding box center [784, 373] width 465 height 446
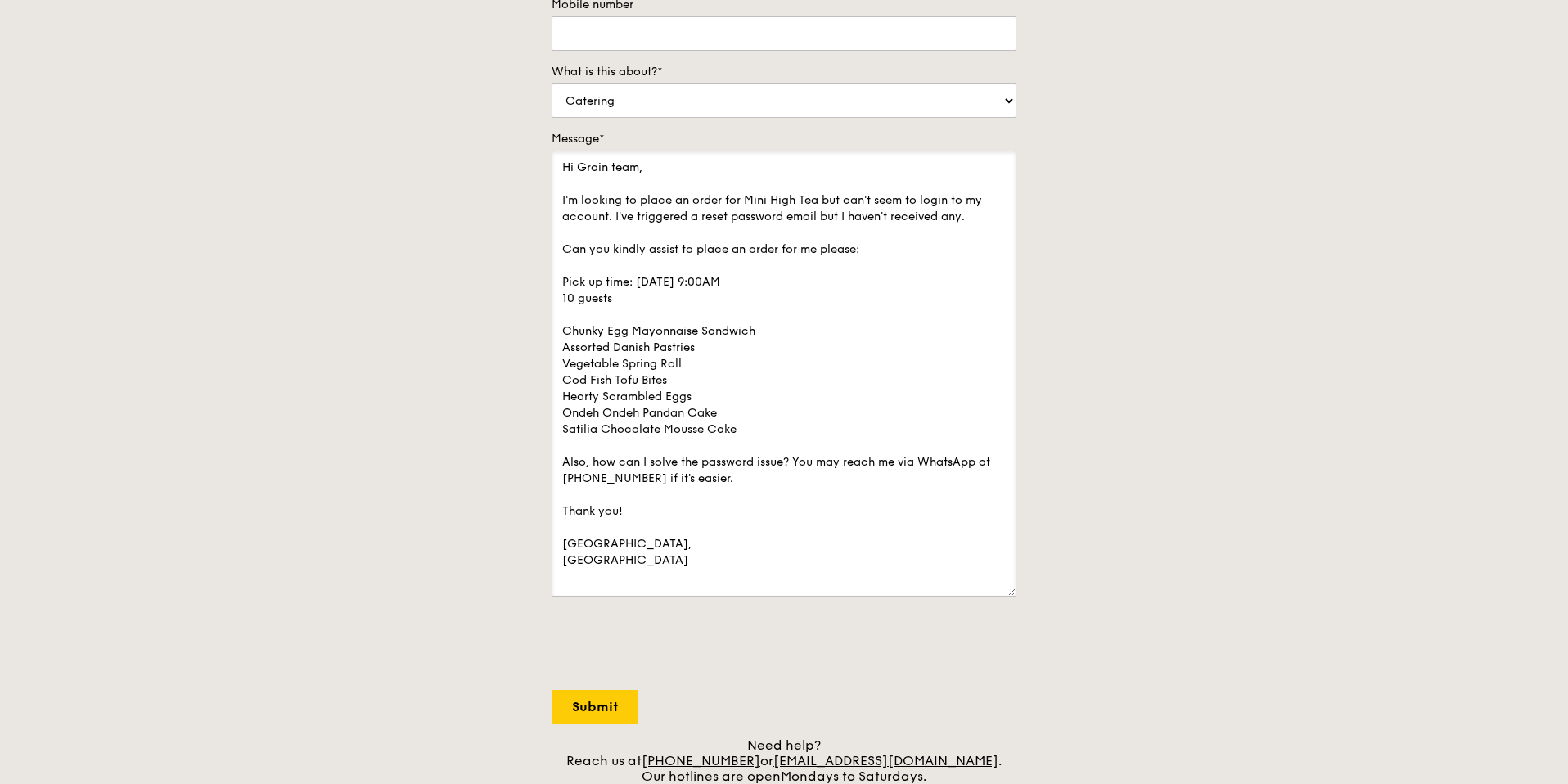
click at [733, 365] on textarea "Hi Grain team, I'm looking to place an order for Mini High Tea but can't seem t…" at bounding box center [784, 373] width 465 height 446
drag, startPoint x: 720, startPoint y: 203, endPoint x: 786, endPoint y: 373, distance: 182.4
click at [786, 373] on textarea "Hi Grain team, I'm looking to place an order for Mini High Tea but can't seem t…" at bounding box center [784, 373] width 465 height 446
drag, startPoint x: 778, startPoint y: 171, endPoint x: 859, endPoint y: 368, distance: 213.0
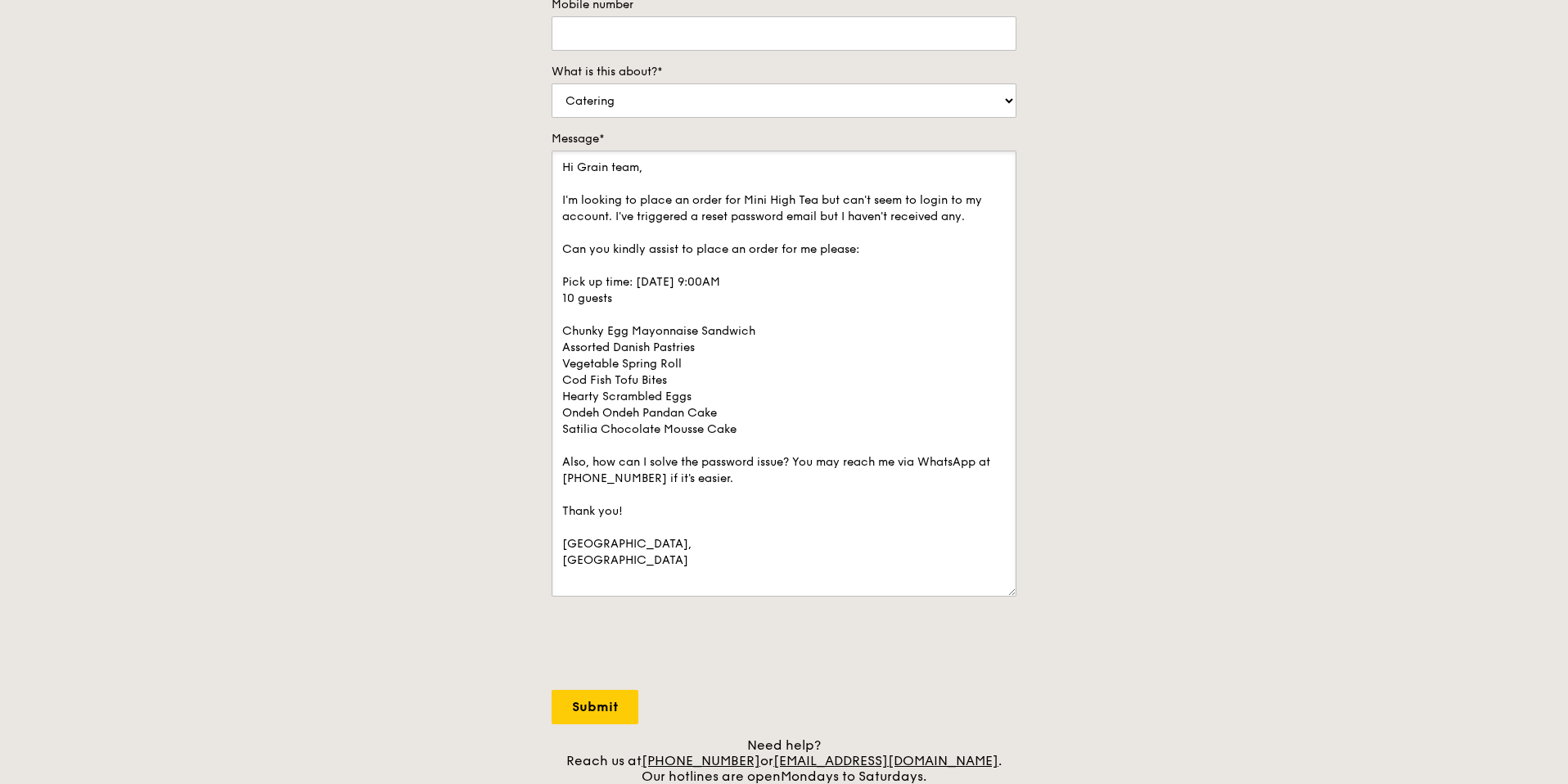
click at [859, 368] on textarea "Hi Grain team, I'm looking to place an order for Mini High Tea but can't seem t…" at bounding box center [784, 373] width 465 height 446
drag, startPoint x: 692, startPoint y: 326, endPoint x: 738, endPoint y: 455, distance: 137.0
click at [738, 455] on textarea "Hi Grain team, I'm looking to place an order for Mini High Tea but can't seem t…" at bounding box center [784, 373] width 465 height 446
click at [737, 455] on textarea "Hi Grain team, I'm looking to place an order for Mini High Tea but can't seem t…" at bounding box center [784, 373] width 465 height 446
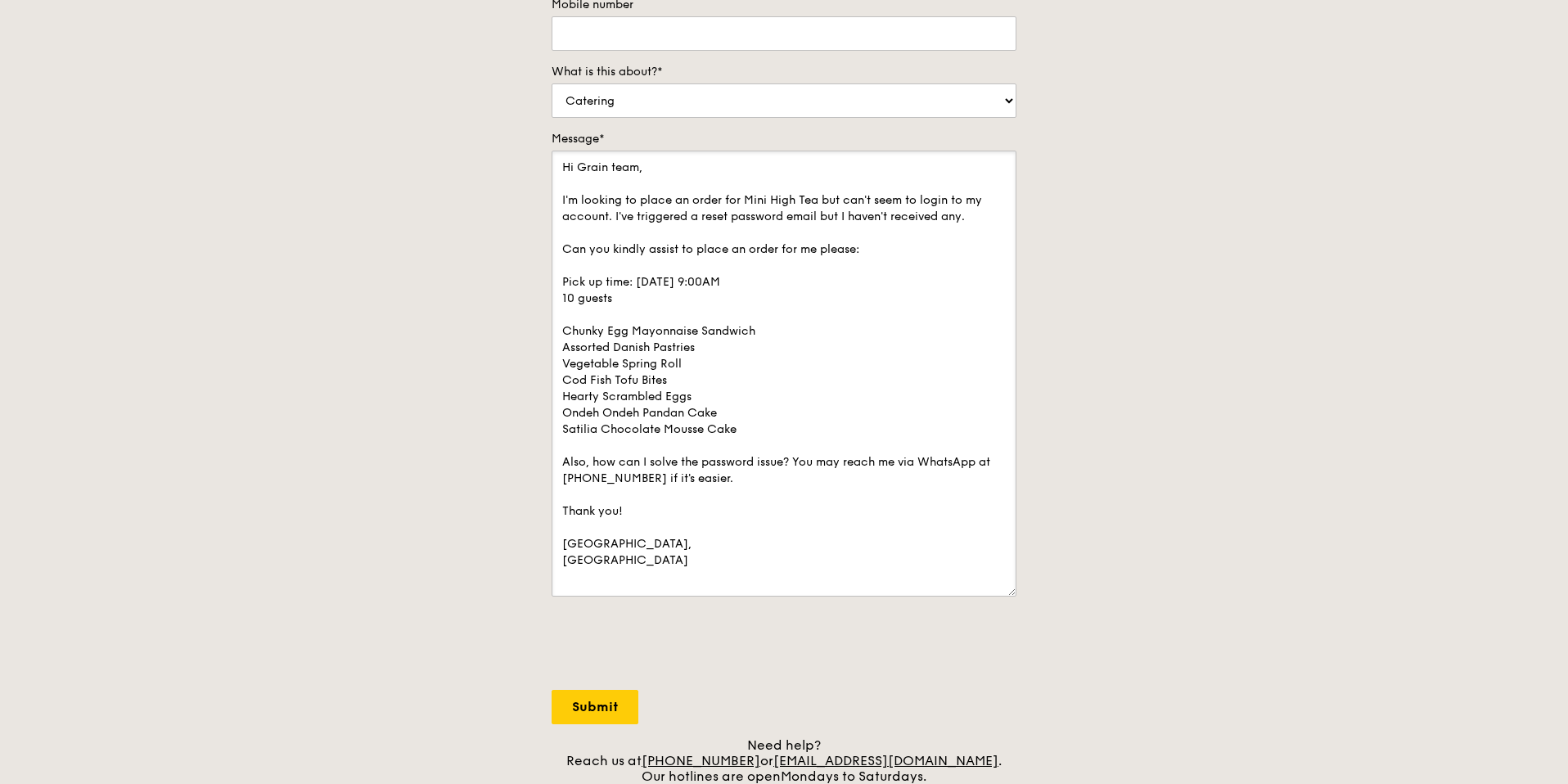
click at [678, 328] on textarea "Hi Grain team, I'm looking to place an order for Mini High Tea but can't seem t…" at bounding box center [784, 373] width 465 height 446
drag, startPoint x: 719, startPoint y: 396, endPoint x: 736, endPoint y: 427, distance: 35.4
click at [736, 427] on textarea "Hi Grain team, I'm looking to place an order for Mini High Tea but can't seem t…" at bounding box center [784, 373] width 465 height 446
drag, startPoint x: 736, startPoint y: 427, endPoint x: 740, endPoint y: 420, distance: 8.1
click at [737, 427] on textarea "Hi Grain team, I'm looking to place an order for Mini High Tea but can't seem t…" at bounding box center [784, 373] width 465 height 446
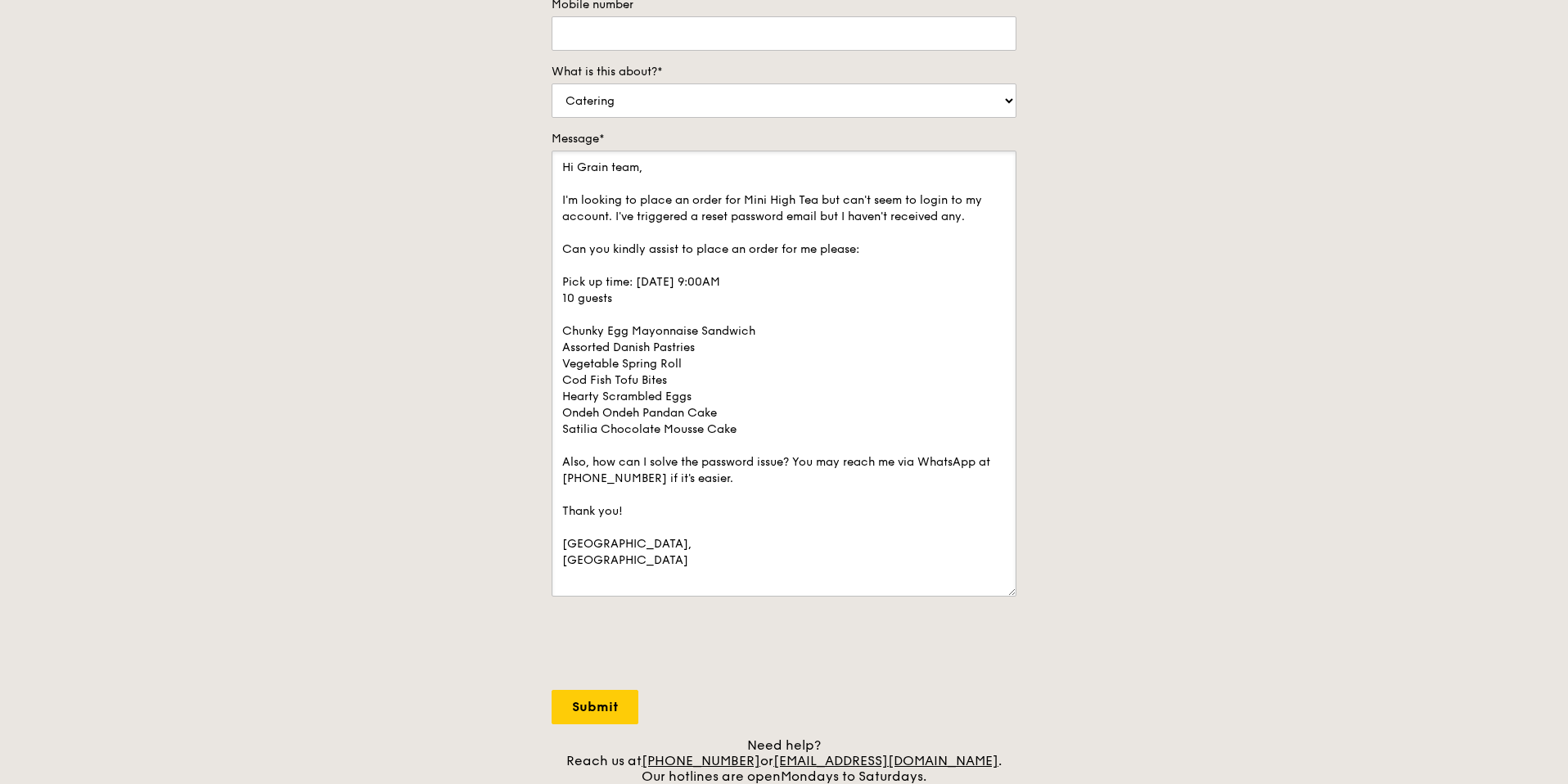
click at [679, 323] on textarea "Hi Grain team, I'm looking to place an order for Mini High Tea but can't seem t…" at bounding box center [784, 373] width 465 height 446
click at [759, 425] on textarea "Hi Grain team, I'm looking to place an order for Mini High Tea but can't seem t…" at bounding box center [784, 373] width 465 height 446
click at [767, 432] on textarea "Hi Grain team, I'm looking to place an order for Mini High Tea but can't seem t…" at bounding box center [784, 373] width 465 height 446
click at [769, 434] on textarea "Hi Grain team, I'm looking to place an order for Mini High Tea but can't seem t…" at bounding box center [784, 373] width 465 height 446
drag, startPoint x: 643, startPoint y: 319, endPoint x: 750, endPoint y: 439, distance: 160.8
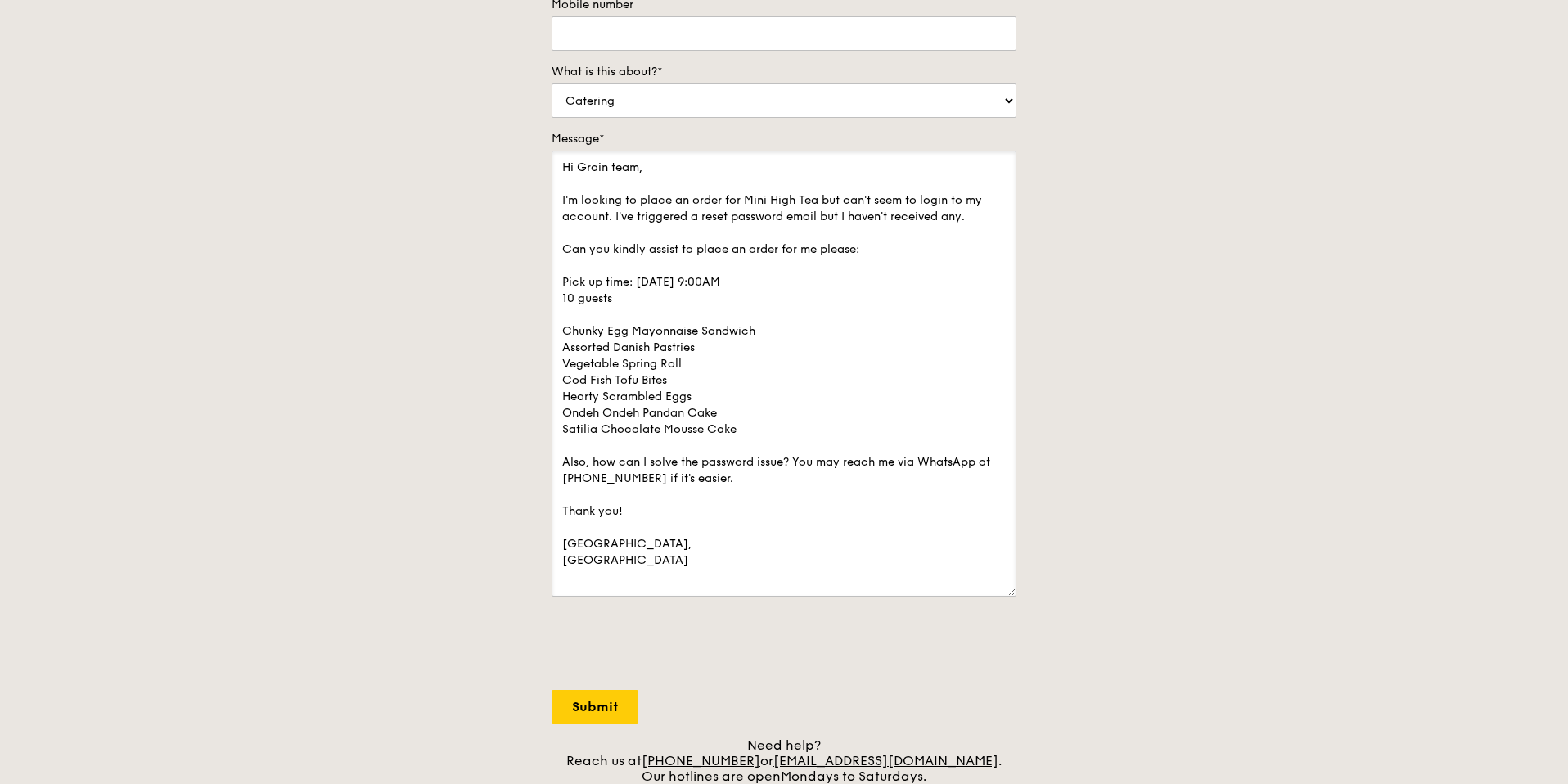
click at [750, 439] on textarea "Hi Grain team, I'm looking to place an order for Mini High Tea but can't seem t…" at bounding box center [784, 373] width 465 height 446
drag, startPoint x: 715, startPoint y: 368, endPoint x: 794, endPoint y: 433, distance: 102.3
click at [794, 433] on textarea "Hi Grain team, I'm looking to place an order for Mini High Tea but can't seem t…" at bounding box center [784, 373] width 465 height 446
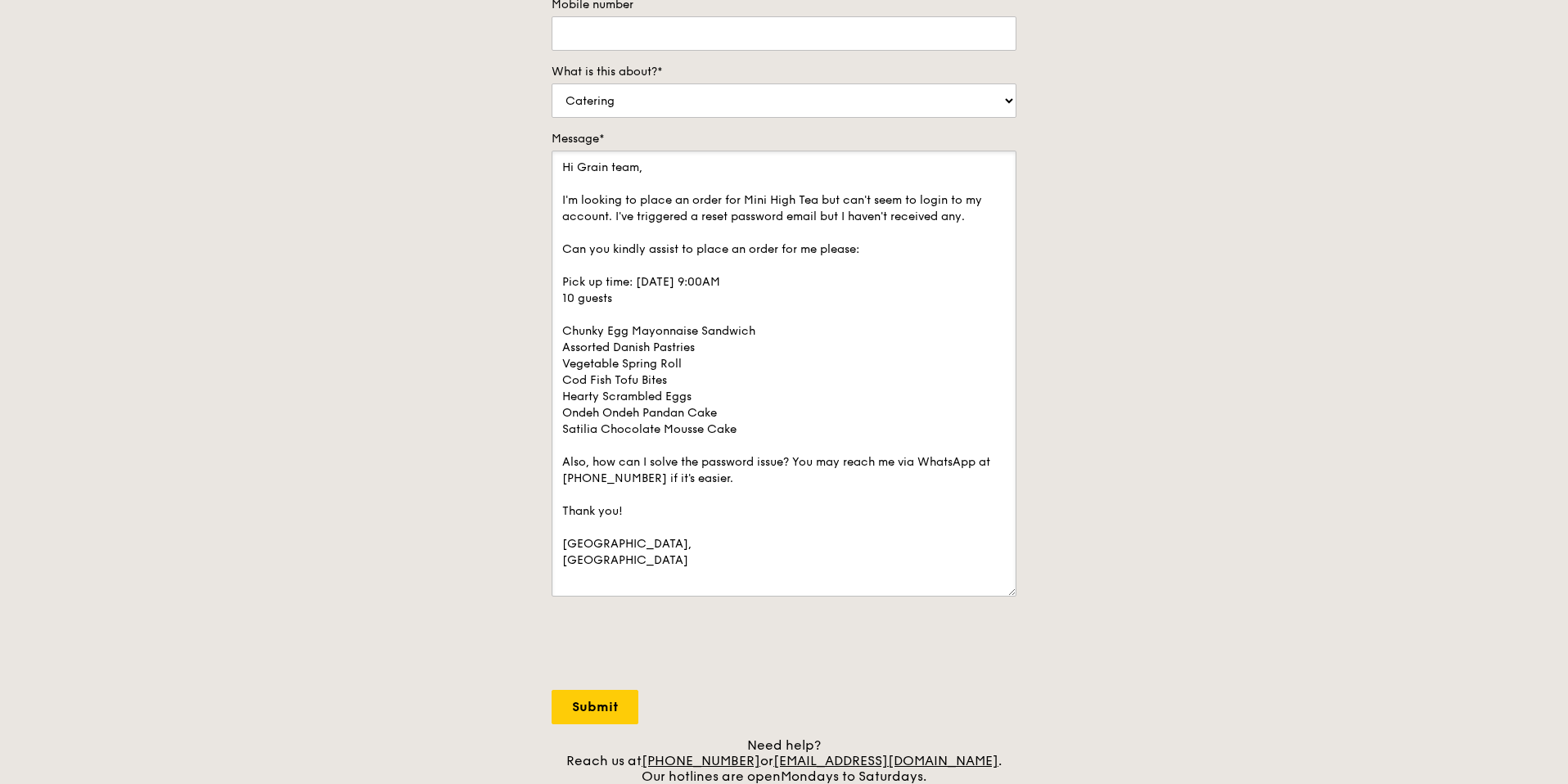
drag, startPoint x: 716, startPoint y: 378, endPoint x: 804, endPoint y: 436, distance: 105.4
click at [804, 436] on textarea "Hi Grain team, I'm looking to place an order for Mini High Tea but can't seem t…" at bounding box center [784, 373] width 465 height 446
drag, startPoint x: 740, startPoint y: 386, endPoint x: 753, endPoint y: 399, distance: 18.4
click at [741, 387] on textarea "Hi Grain team, I'm looking to place an order for Mini High Tea but can't seem t…" at bounding box center [784, 373] width 465 height 446
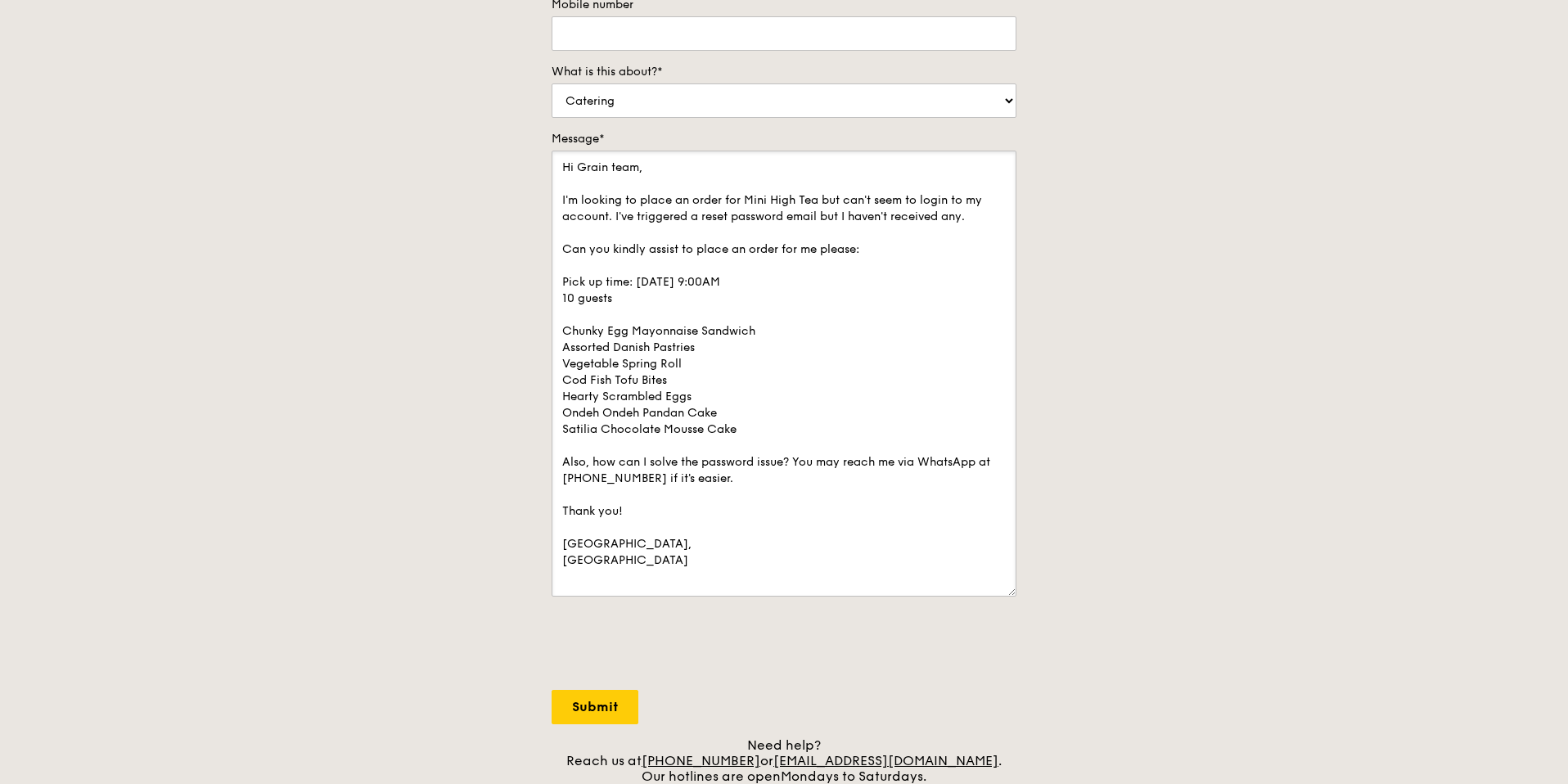
click at [798, 429] on textarea "Hi Grain team, I'm looking to place an order for Mini High Tea but can't seem t…" at bounding box center [784, 373] width 465 height 446
drag, startPoint x: 705, startPoint y: 362, endPoint x: 749, endPoint y: 468, distance: 114.8
click at [712, 375] on textarea "Hi Grain team, I'm looking to place an order for Mini High Tea but can't seem t…" at bounding box center [784, 373] width 465 height 446
drag, startPoint x: 749, startPoint y: 468, endPoint x: 753, endPoint y: 488, distance: 20.4
click at [753, 488] on textarea "Hi Grain team, I'm looking to place an order for Mini High Tea but can't seem t…" at bounding box center [784, 373] width 465 height 446
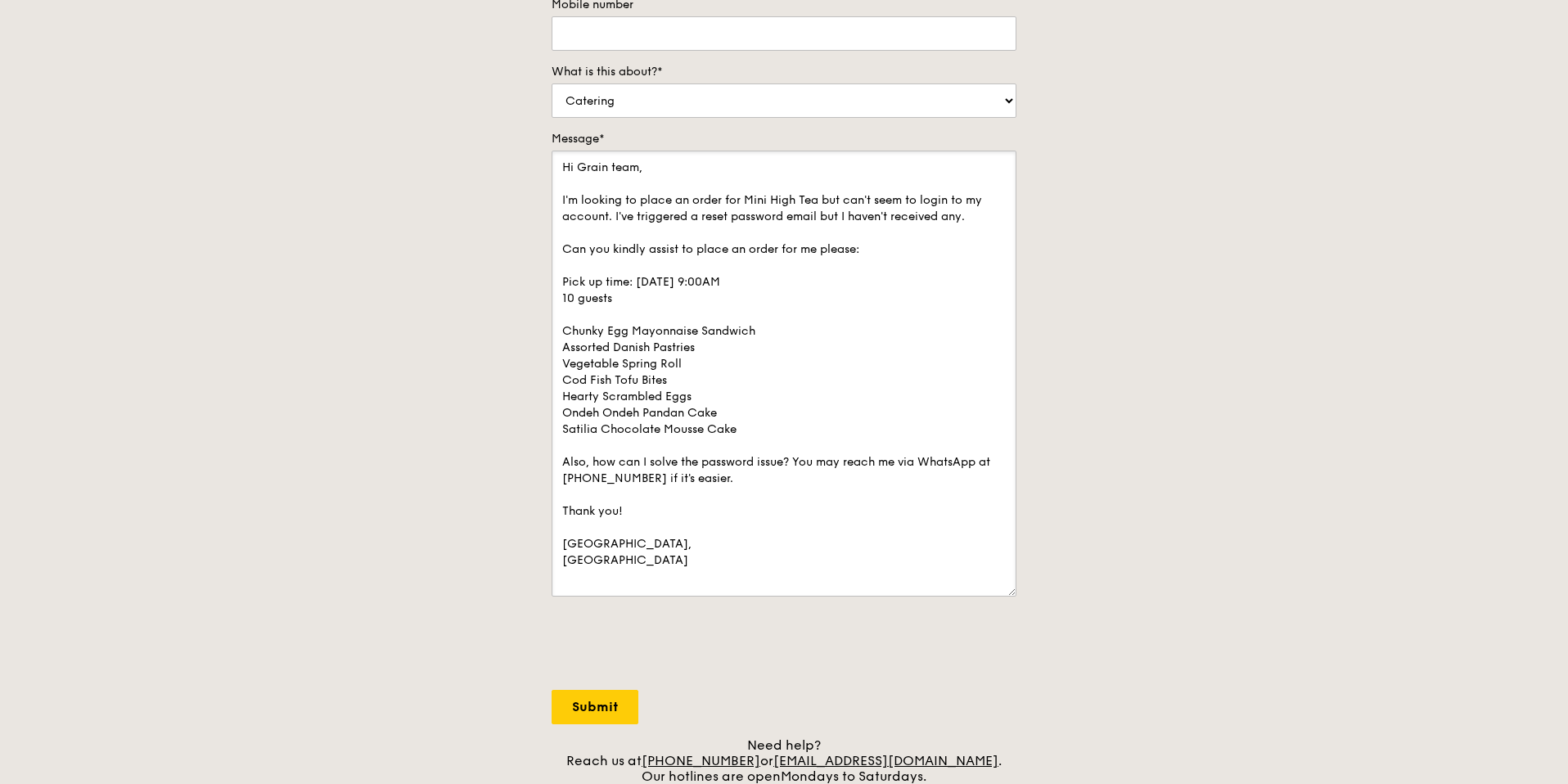
click at [753, 488] on textarea "Hi Grain team, I'm looking to place an order for Mini High Tea but can't seem t…" at bounding box center [784, 373] width 465 height 446
drag, startPoint x: 658, startPoint y: 384, endPoint x: 717, endPoint y: 556, distance: 181.8
click at [717, 556] on textarea "Hi Grain team, I'm looking to place an order for Mini High Tea but can't seem t…" at bounding box center [784, 373] width 465 height 446
drag, startPoint x: 624, startPoint y: 423, endPoint x: 686, endPoint y: 589, distance: 177.2
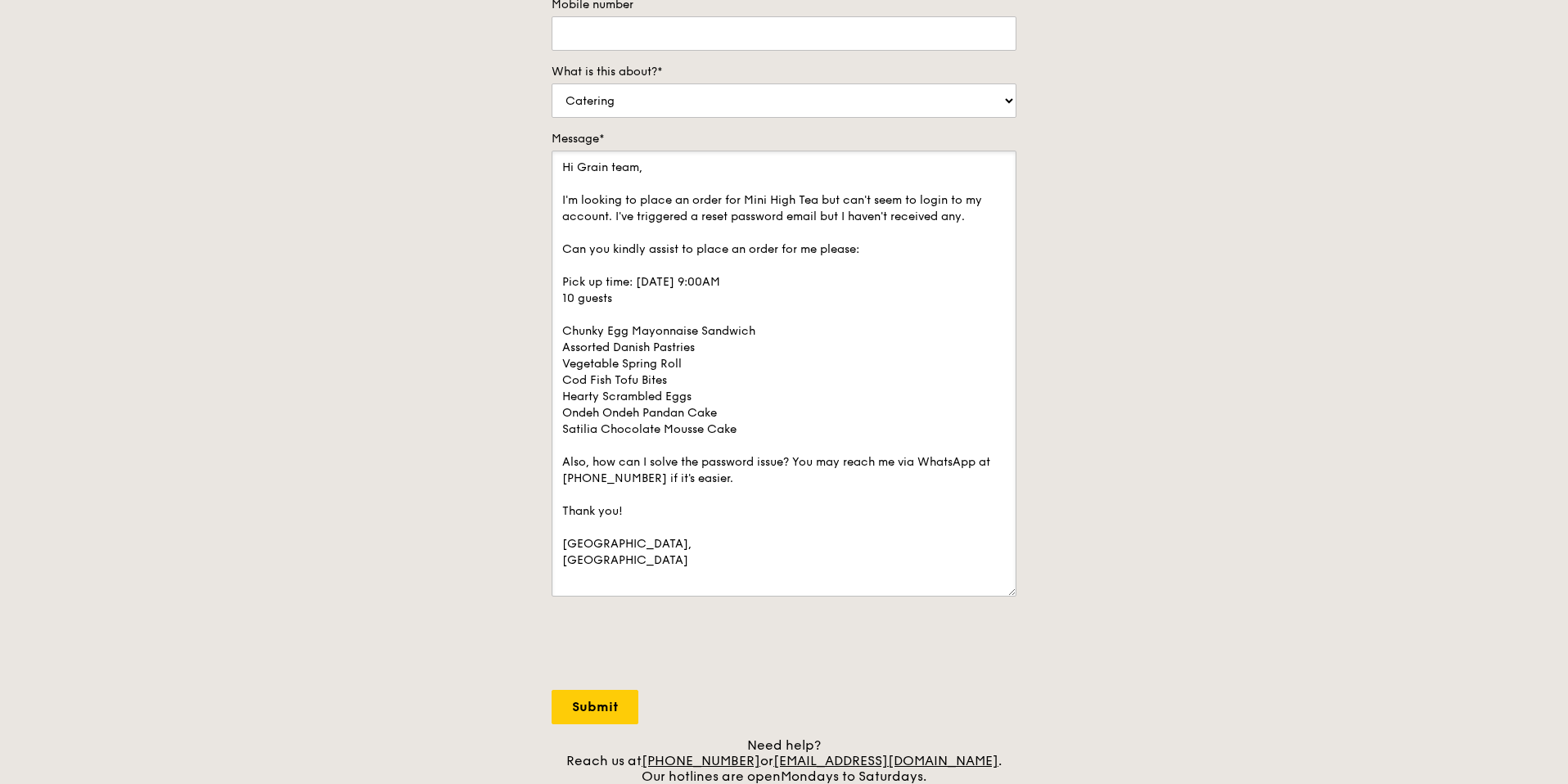
click at [686, 589] on textarea "Hi Grain team, I'm looking to place an order for Mini High Tea but can't seem t…" at bounding box center [784, 373] width 465 height 446
click at [686, 581] on textarea "Hi Grain team, I'm looking to place an order for Mini High Tea but can't seem t…" at bounding box center [784, 373] width 465 height 446
type textarea "Hi Grain team, I'm looking to place an order for Mini High Tea but can't seem t…"
click at [602, 712] on input "Submit" at bounding box center [595, 707] width 87 height 35
select select "Food"
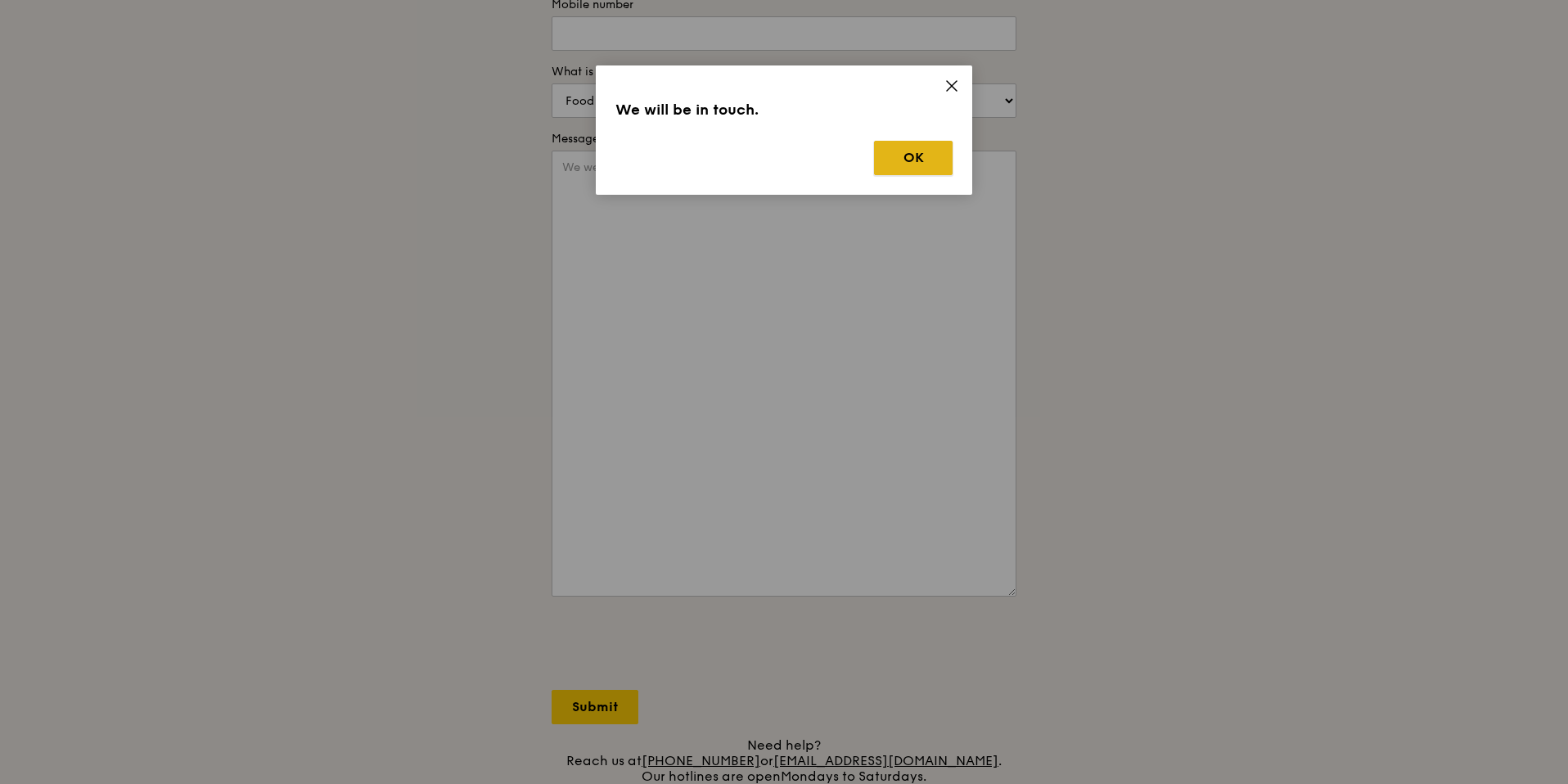
click at [911, 160] on button "OK" at bounding box center [913, 158] width 79 height 35
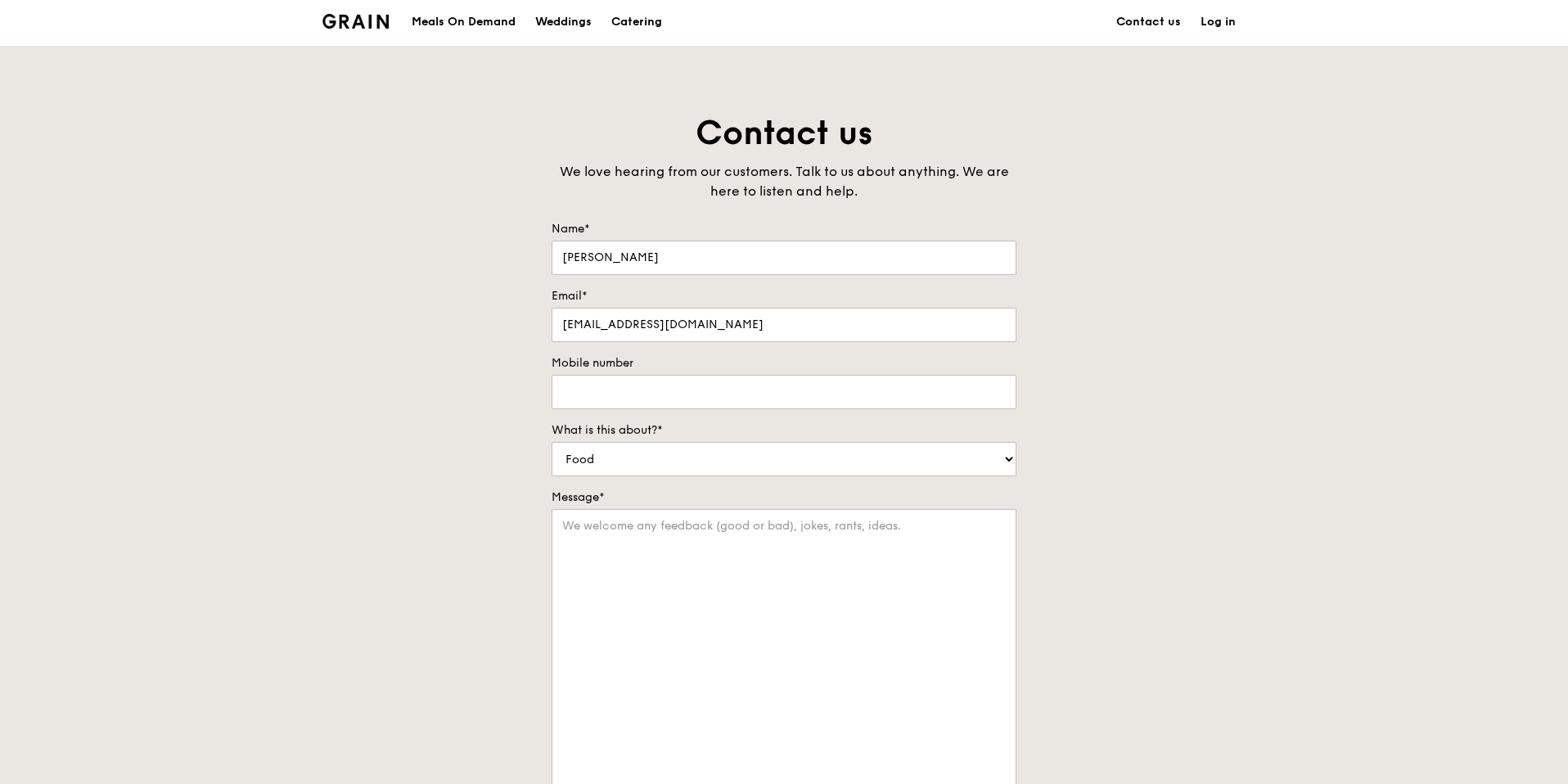
scroll to position [0, 0]
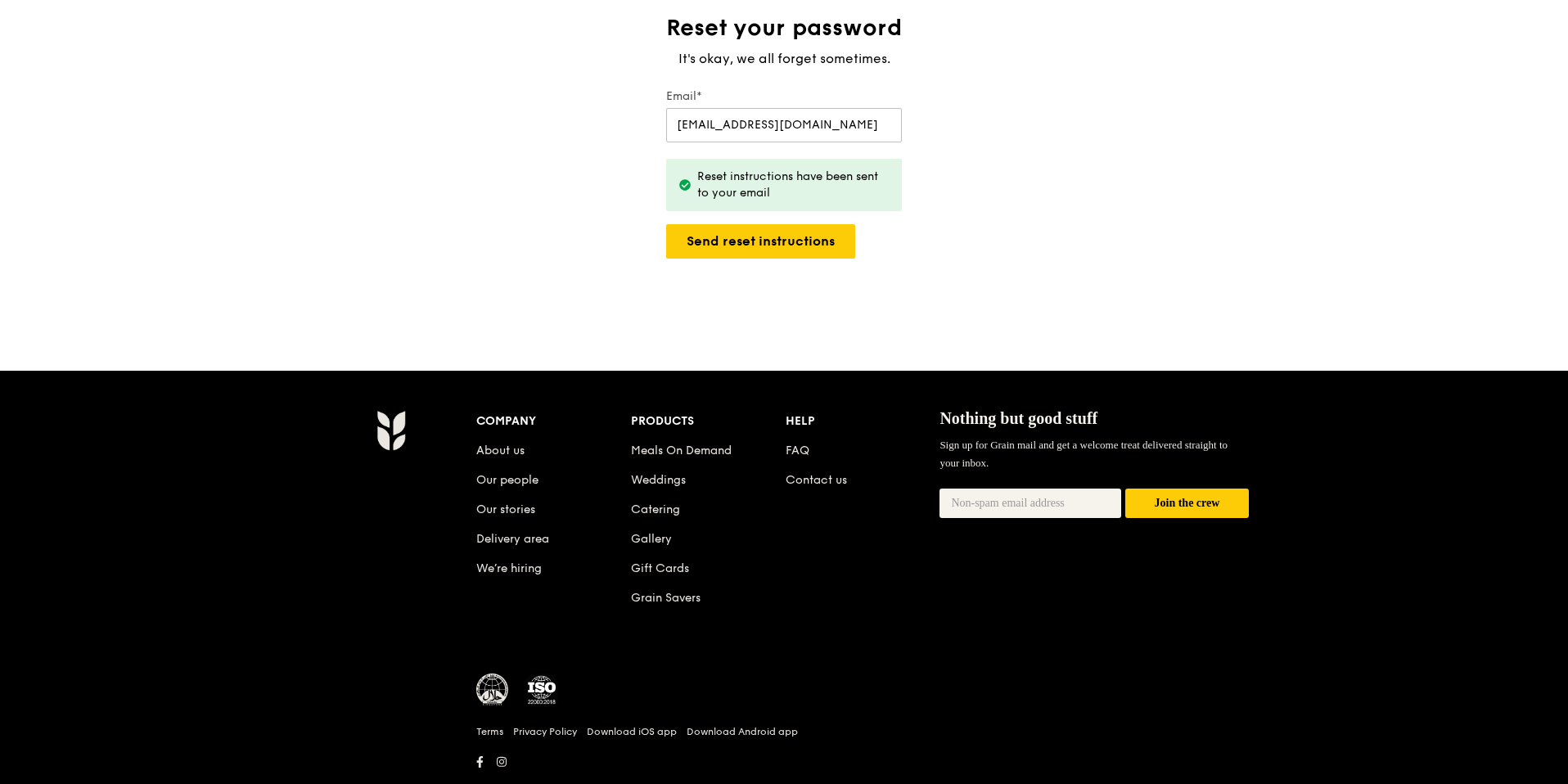
scroll to position [143, 0]
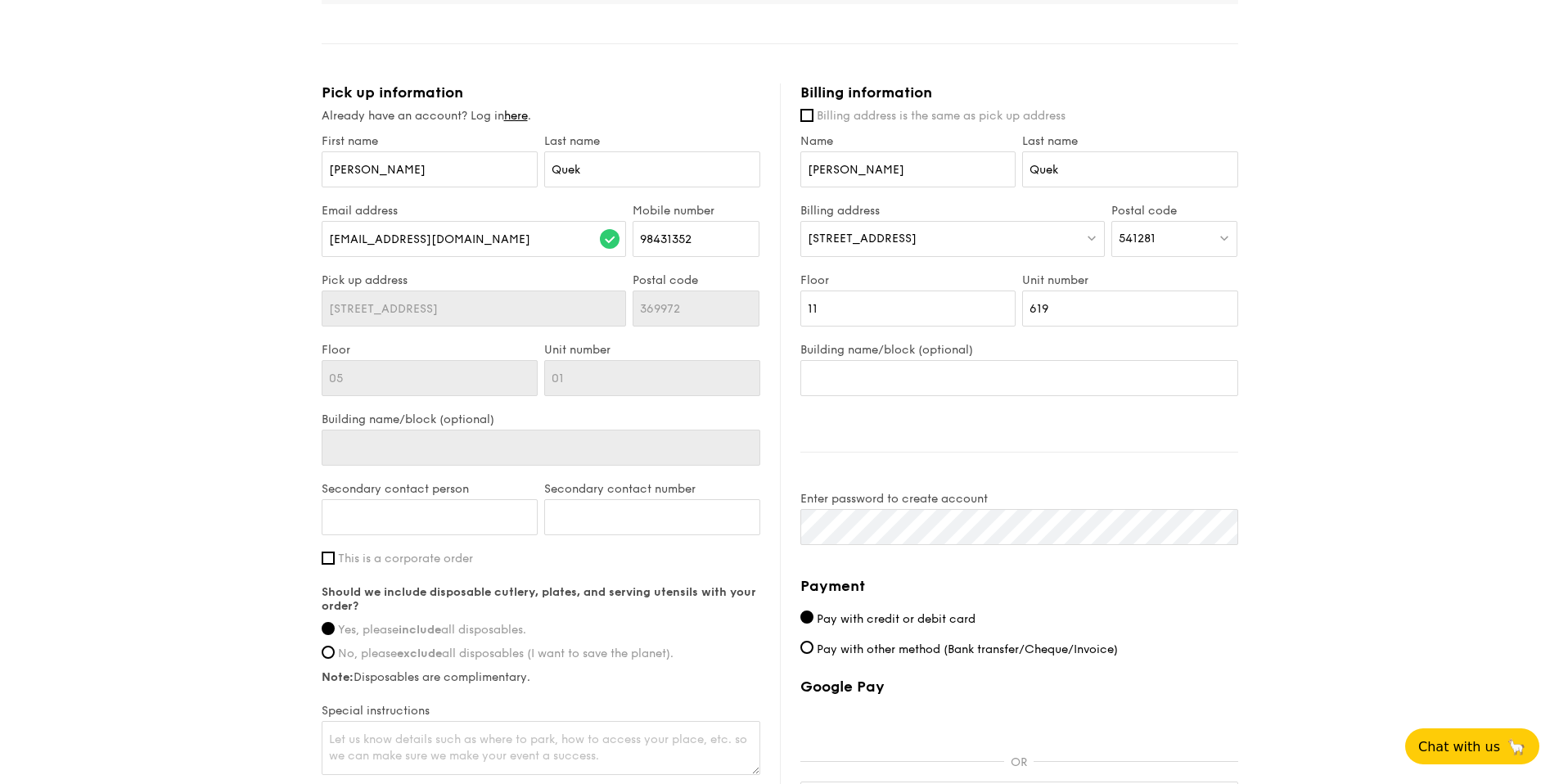
scroll to position [765, 0]
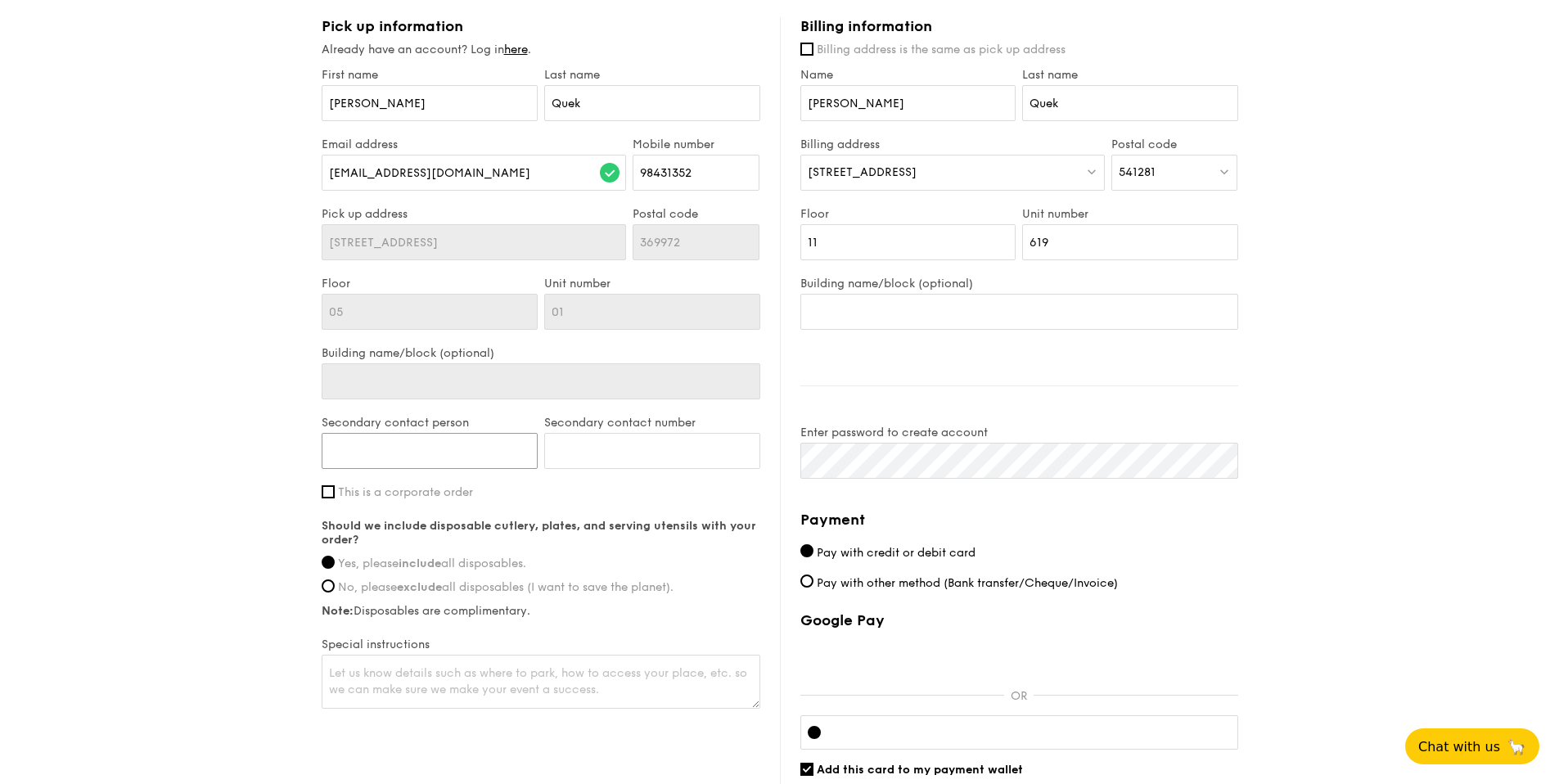
click at [432, 456] on input "Secondary contact person" at bounding box center [429, 451] width 216 height 36
type input "[PERSON_NAME]"
click at [621, 439] on input "Secondary contact number" at bounding box center [652, 451] width 216 height 36
paste input "6596951958"
click at [541, 449] on div "Secondary contact number 6596951958" at bounding box center [652, 451] width 222 height 69
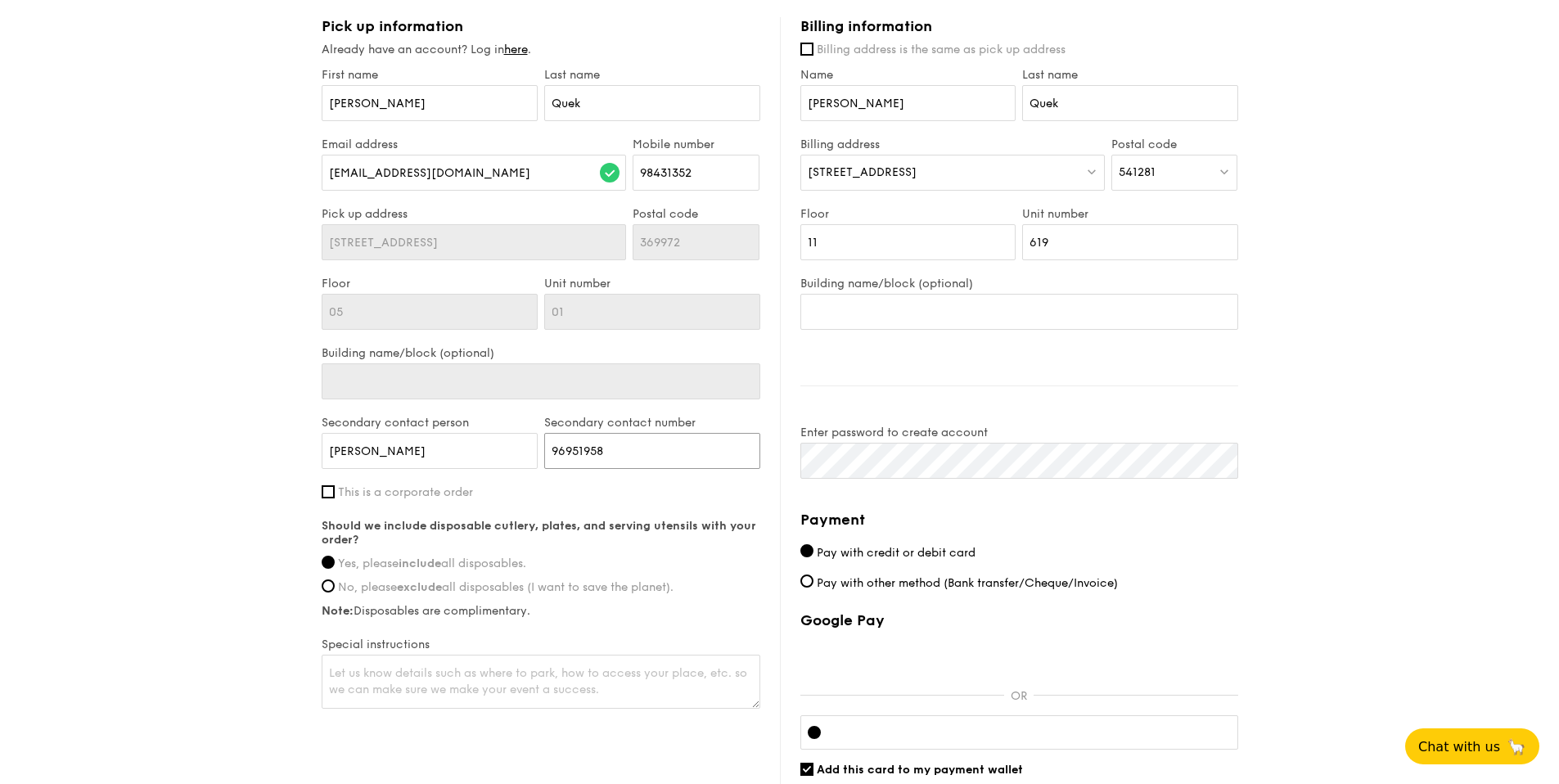
type input "96951958"
click at [271, 462] on div "1 - Select menu 2 - Select items 3 - Check out Mini High Tea $18.30 /guest ($19…" at bounding box center [779, 76] width 1559 height 1682
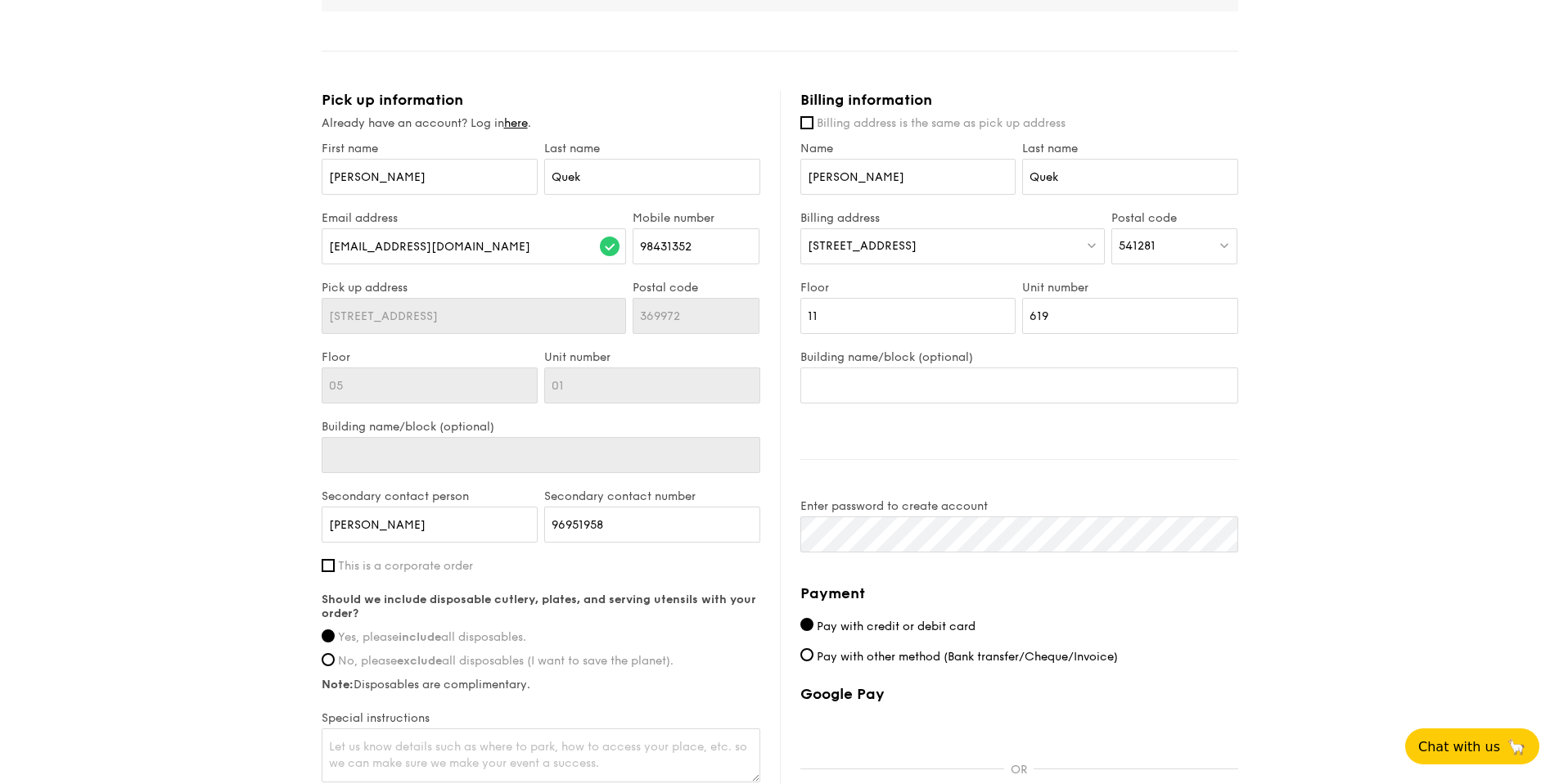
scroll to position [681, 0]
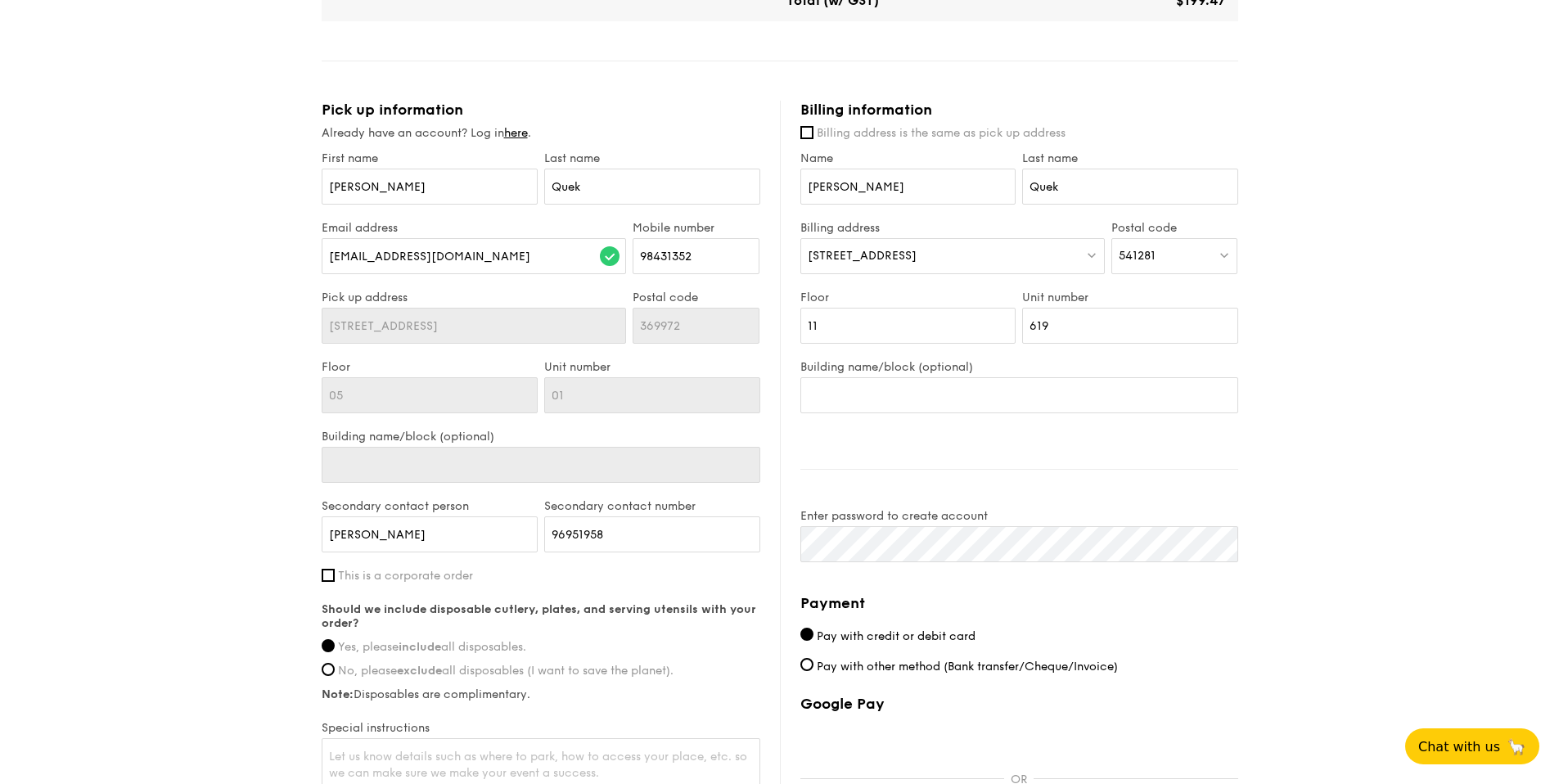
click at [1008, 479] on div "Billing information Billing address is the same as pick up address Name [PERSON…" at bounding box center [1009, 518] width 458 height 834
click at [571, 186] on input "Quek" at bounding box center [652, 187] width 216 height 36
click at [667, 122] on div "Pick up information Already have an account? Log in here . First name [PERSON_N…" at bounding box center [551, 448] width 458 height 695
click at [557, 192] on input "[PERSON_NAME]" at bounding box center [652, 187] width 216 height 36
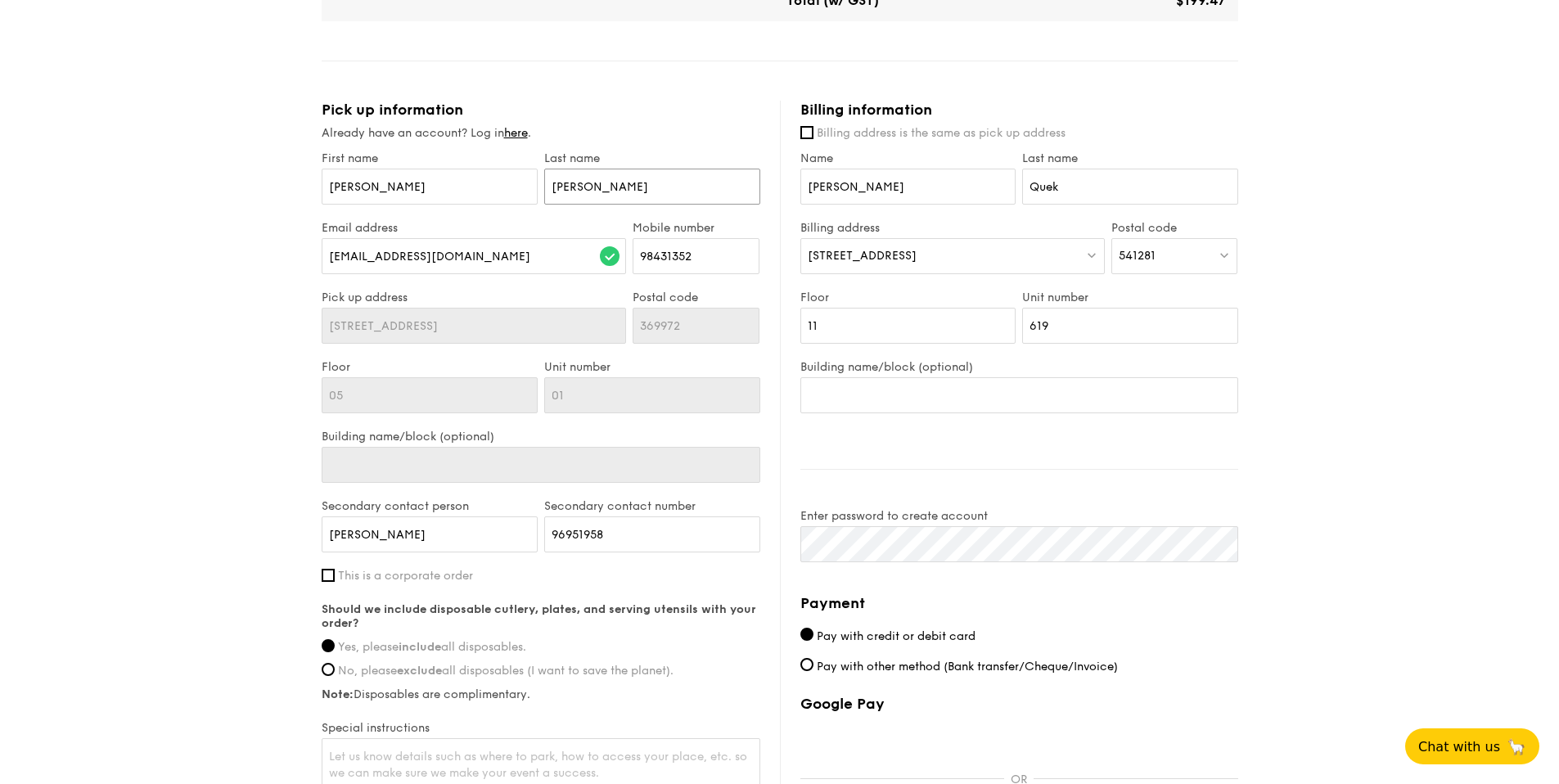
click at [557, 192] on input "[PERSON_NAME]" at bounding box center [652, 187] width 216 height 36
type input "[PERSON_NAME]"
click at [683, 147] on div "Pick up information Already have an account? Log in here . First name [PERSON_N…" at bounding box center [551, 448] width 458 height 695
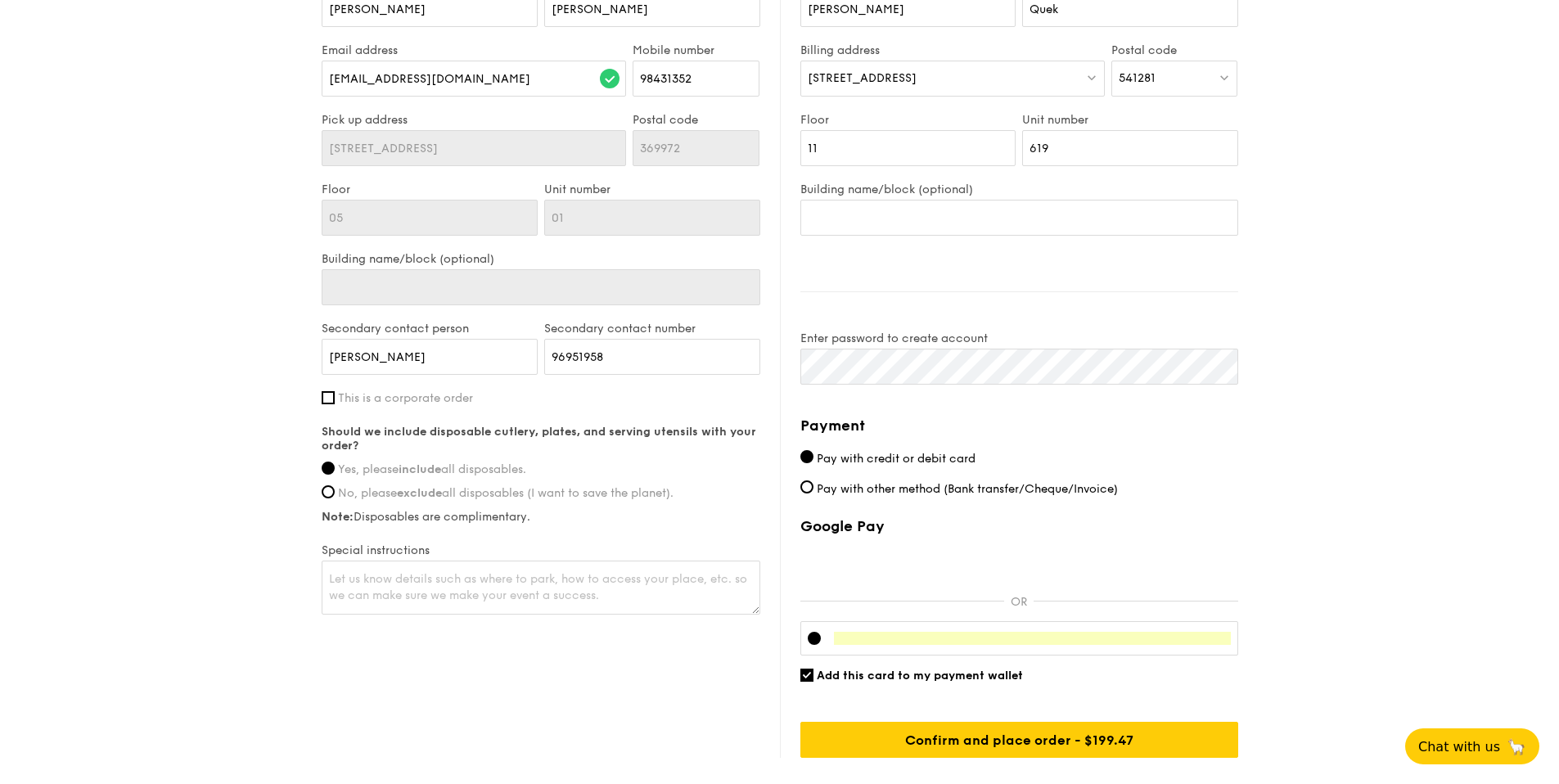
scroll to position [964, 0]
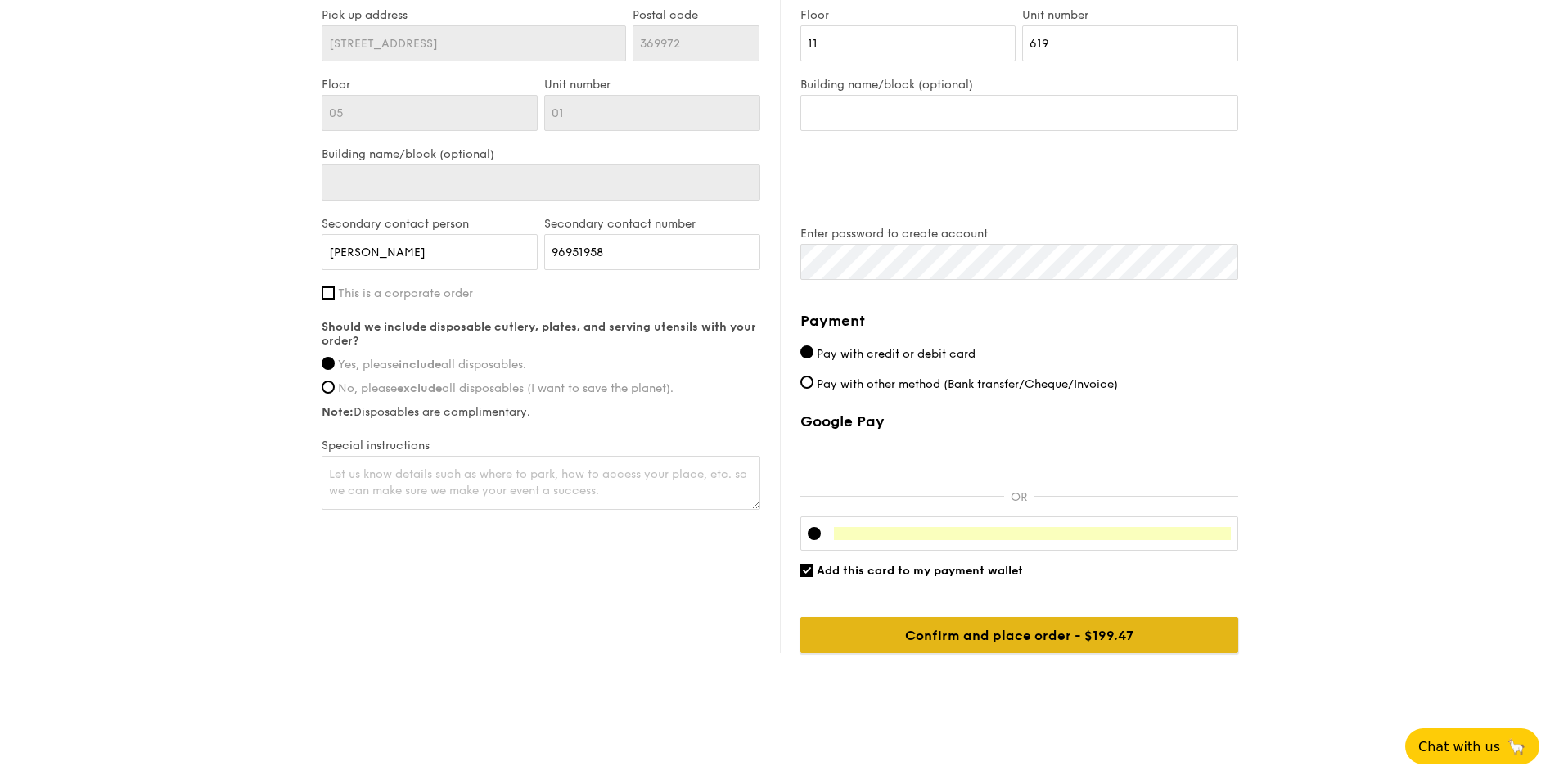
click at [1002, 632] on input "Confirm and place order - $199.47" at bounding box center [1019, 635] width 438 height 36
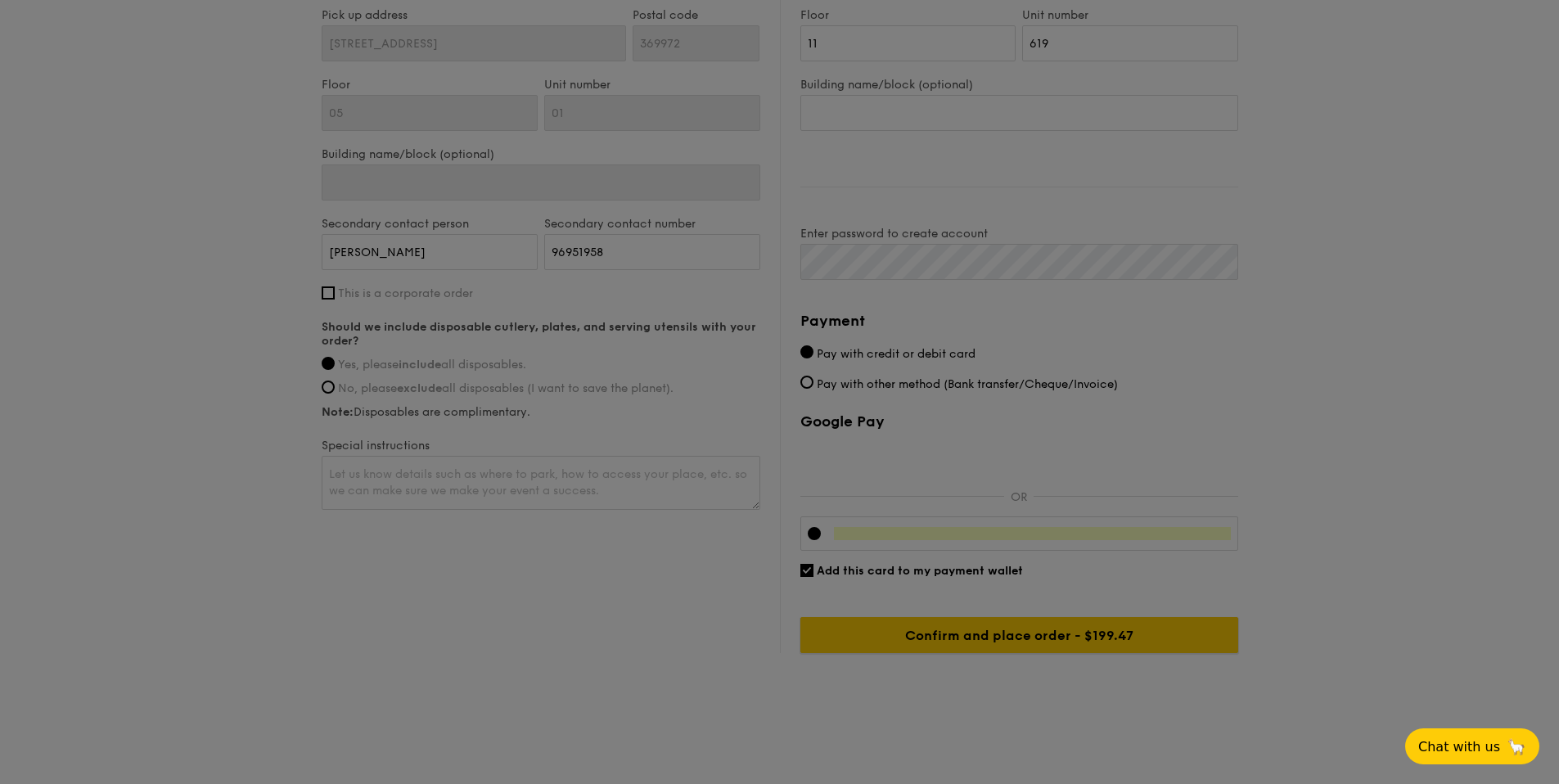
scroll to position [638, 0]
